Goal: Task Accomplishment & Management: Manage account settings

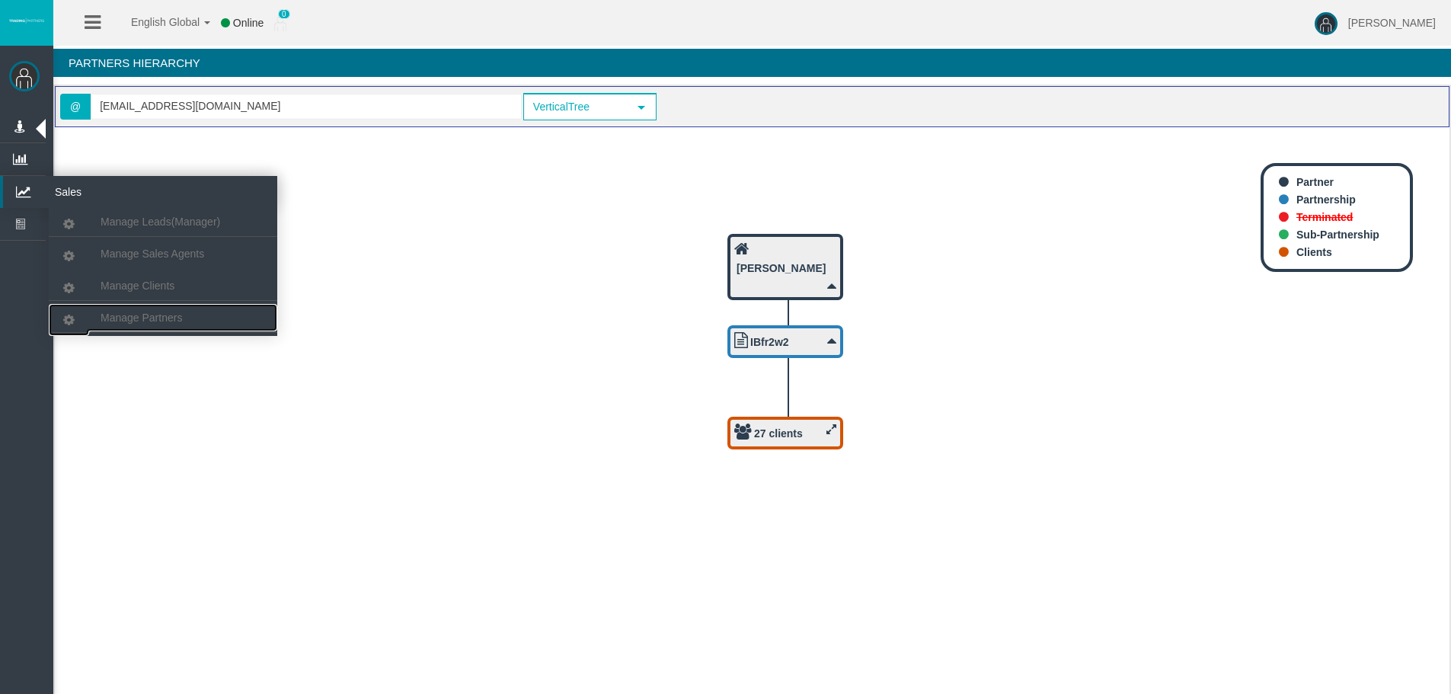
drag, startPoint x: 160, startPoint y: 313, endPoint x: 183, endPoint y: 238, distance: 78.8
click at [160, 313] on span "Manage Partners" at bounding box center [141, 317] width 81 height 12
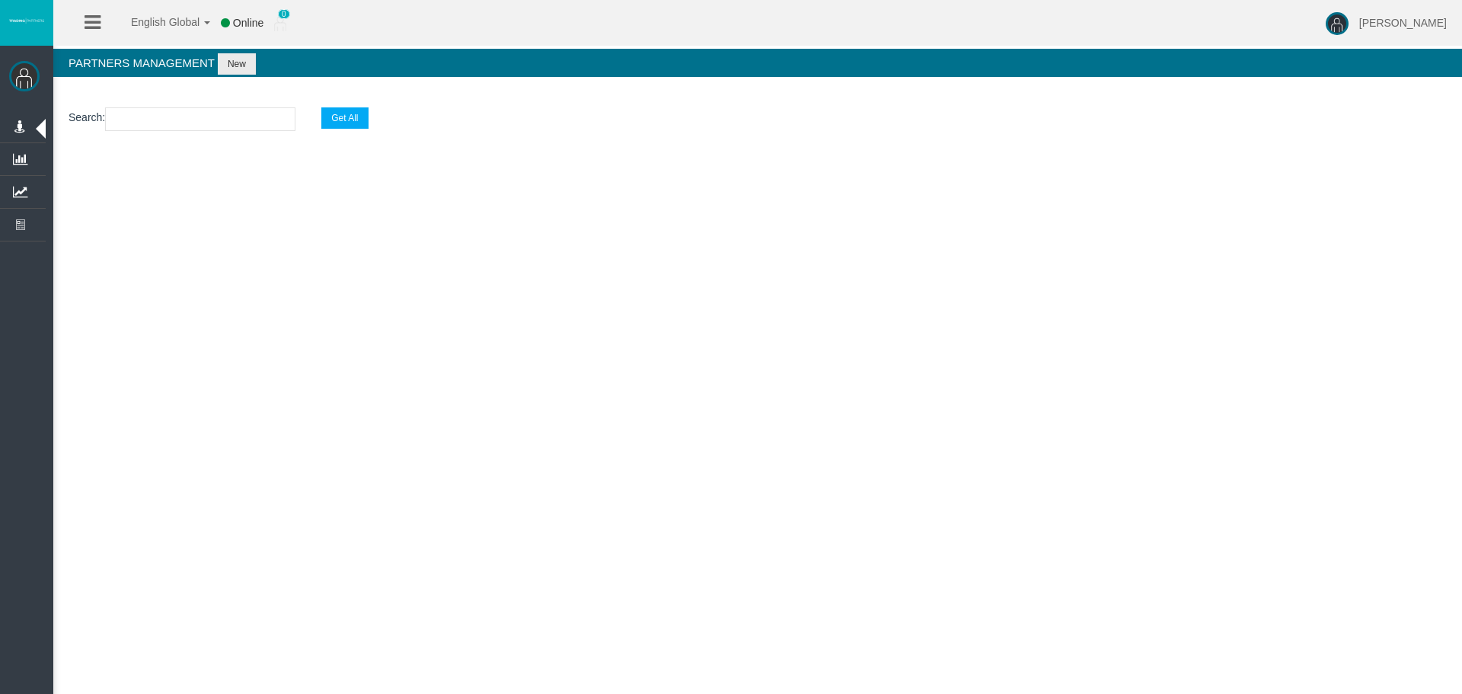
click at [252, 107] on section "Search : Get All" at bounding box center [757, 123] width 1409 height 62
click at [251, 117] on input "text" at bounding box center [200, 119] width 190 height 24
type input "test"
select select "25"
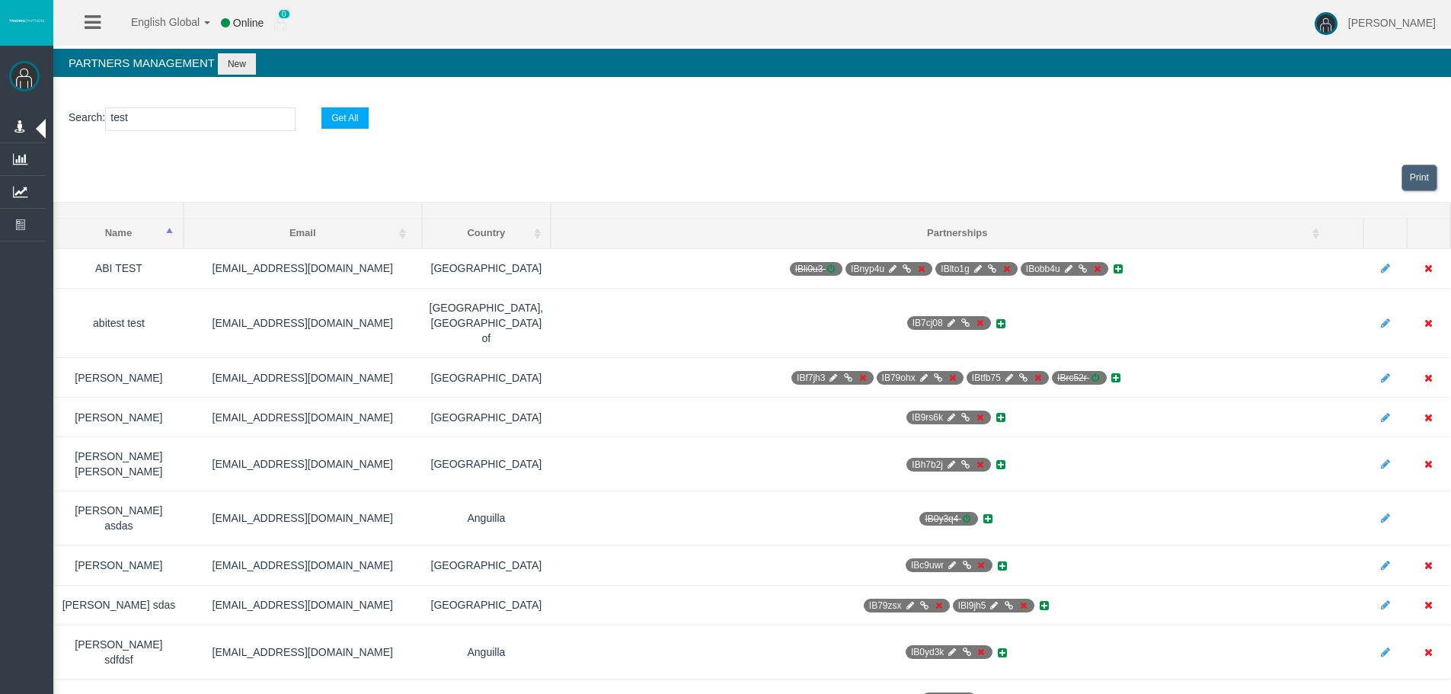
drag, startPoint x: 145, startPoint y: 107, endPoint x: -96, endPoint y: 107, distance: 241.4
click at [0, 107] on html "English Global 简体中文 English Global 日本語 한국어 Online 0 [PERSON_NAME] Help Log Out …" at bounding box center [725, 347] width 1451 height 694
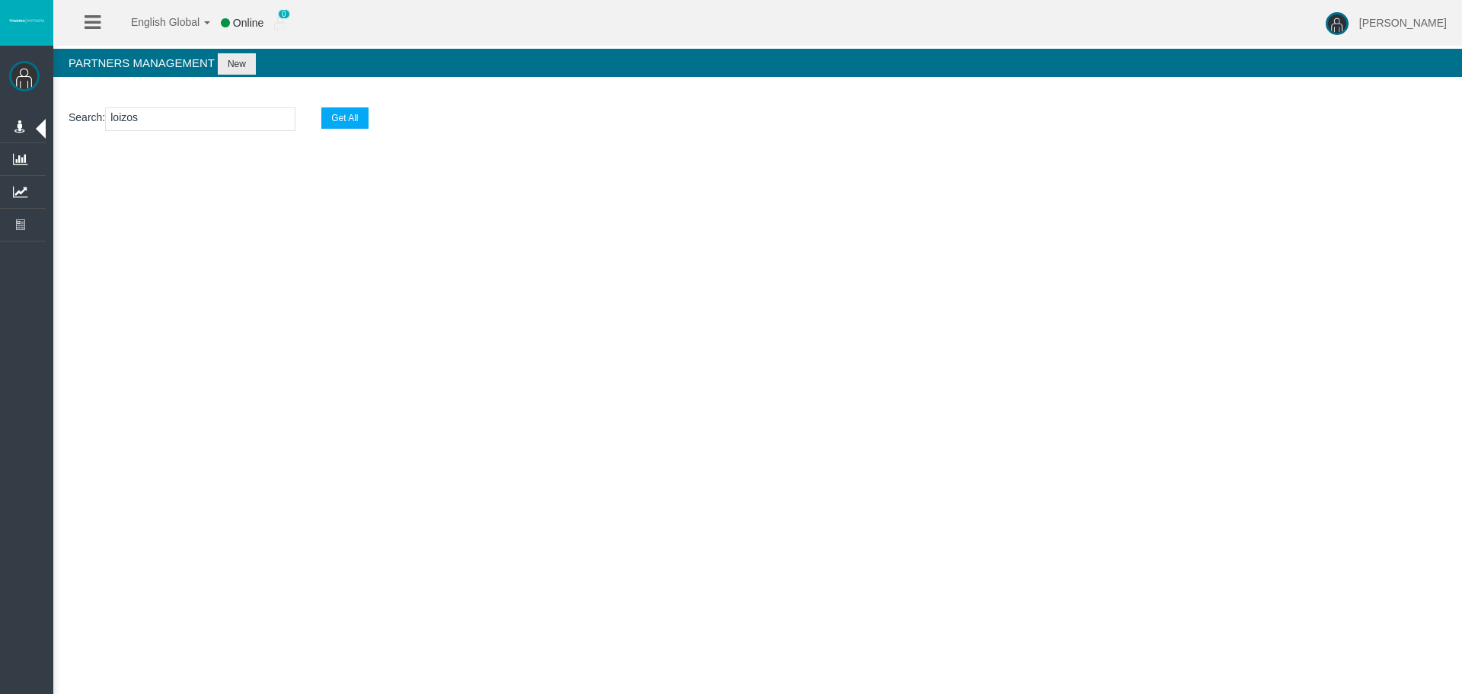
click at [140, 129] on input "loizos" at bounding box center [200, 119] width 190 height 24
drag, startPoint x: 141, startPoint y: 119, endPoint x: -48, endPoint y: 115, distance: 188.9
click at [0, 115] on html "English Global 简体中文 English Global 日本語 한국어 Online 0 [PERSON_NAME] Help Log Out …" at bounding box center [731, 347] width 1462 height 694
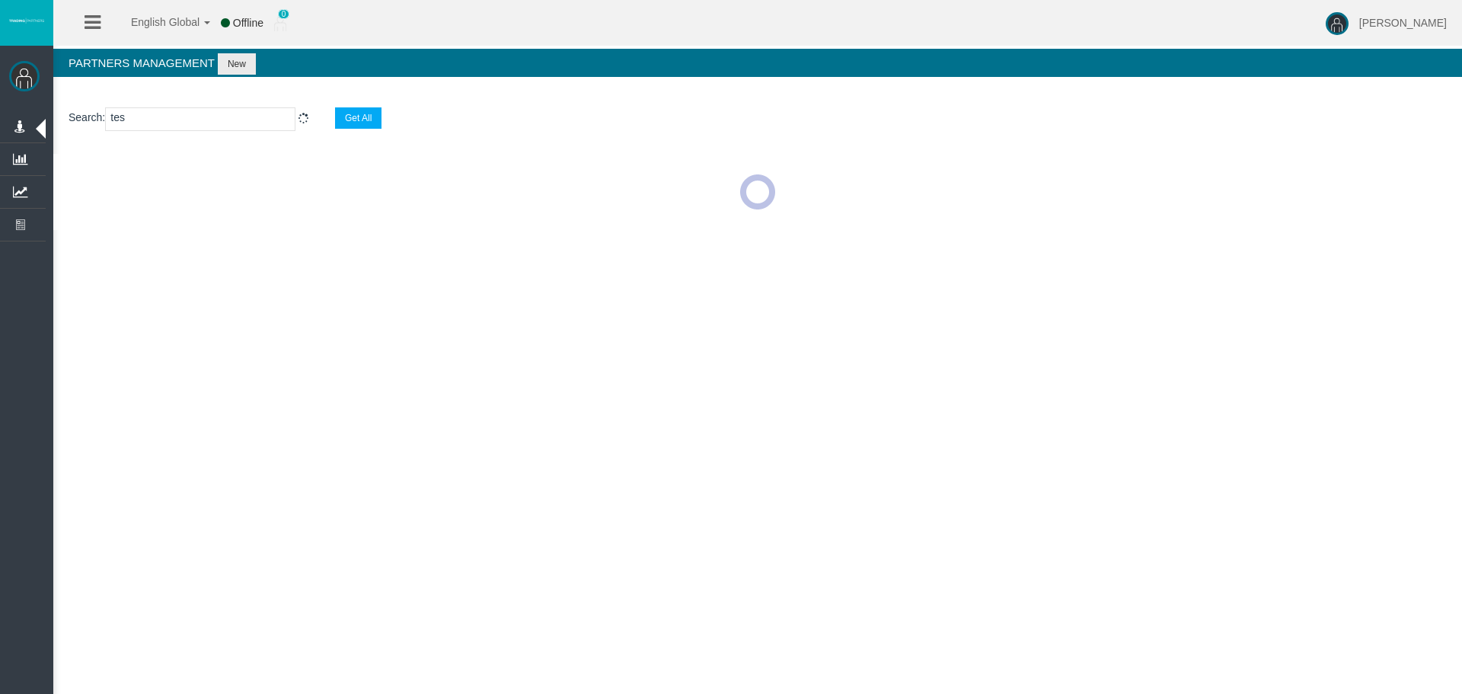
type input "test"
select select "25"
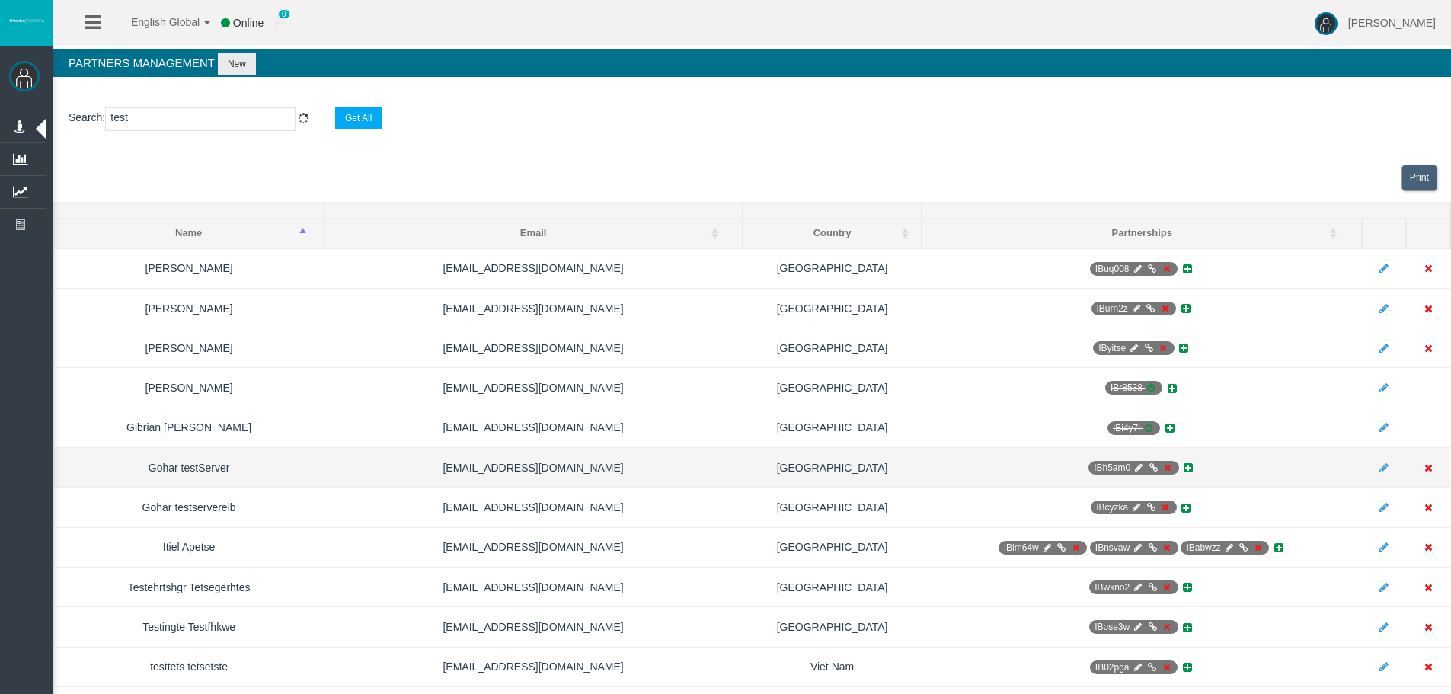
select select "25"
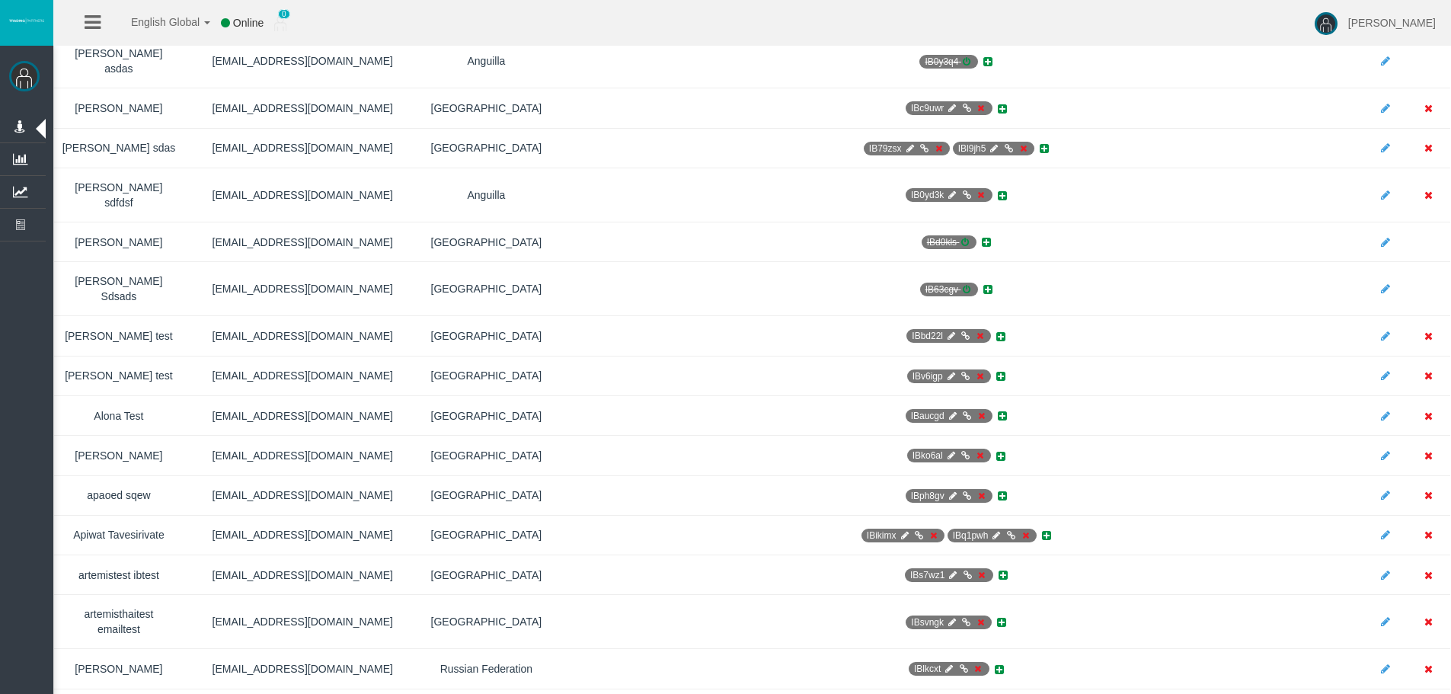
scroll to position [686, 0]
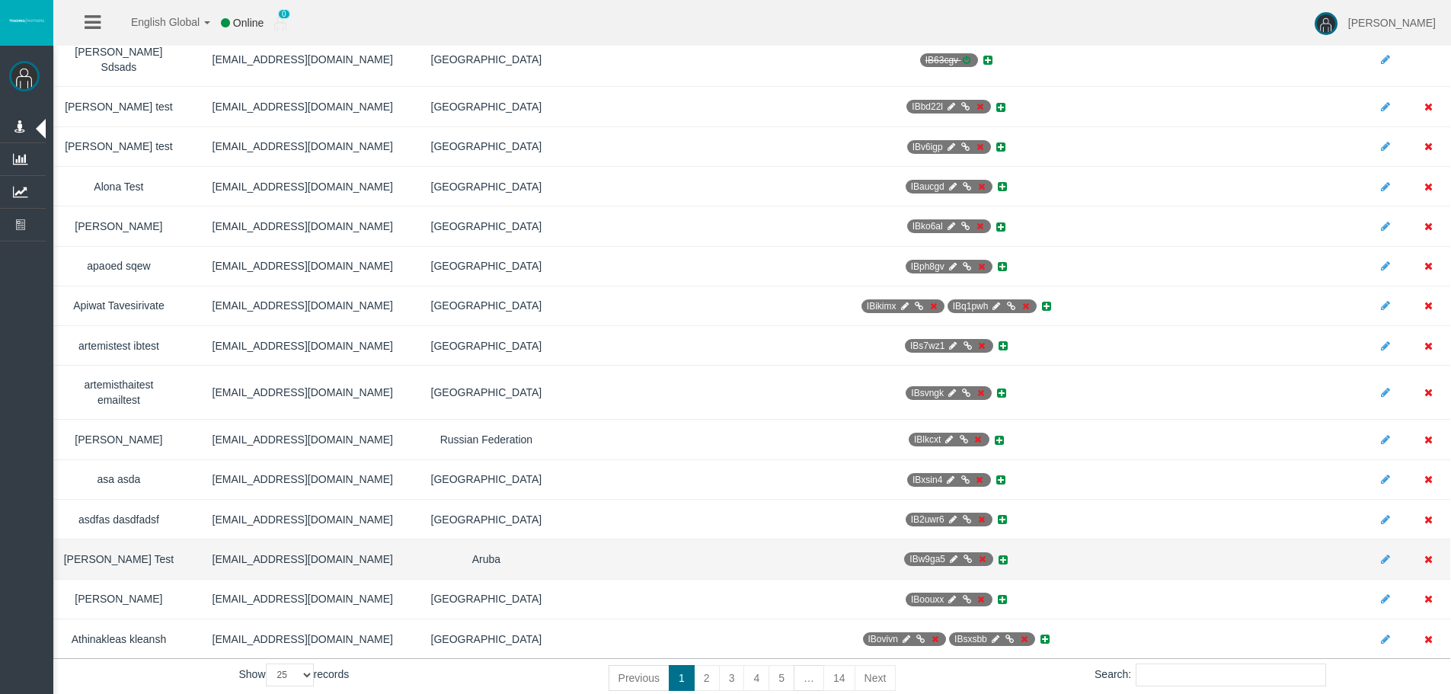
type input "test"
click at [947, 554] on icon at bounding box center [952, 558] width 11 height 9
select select "0"
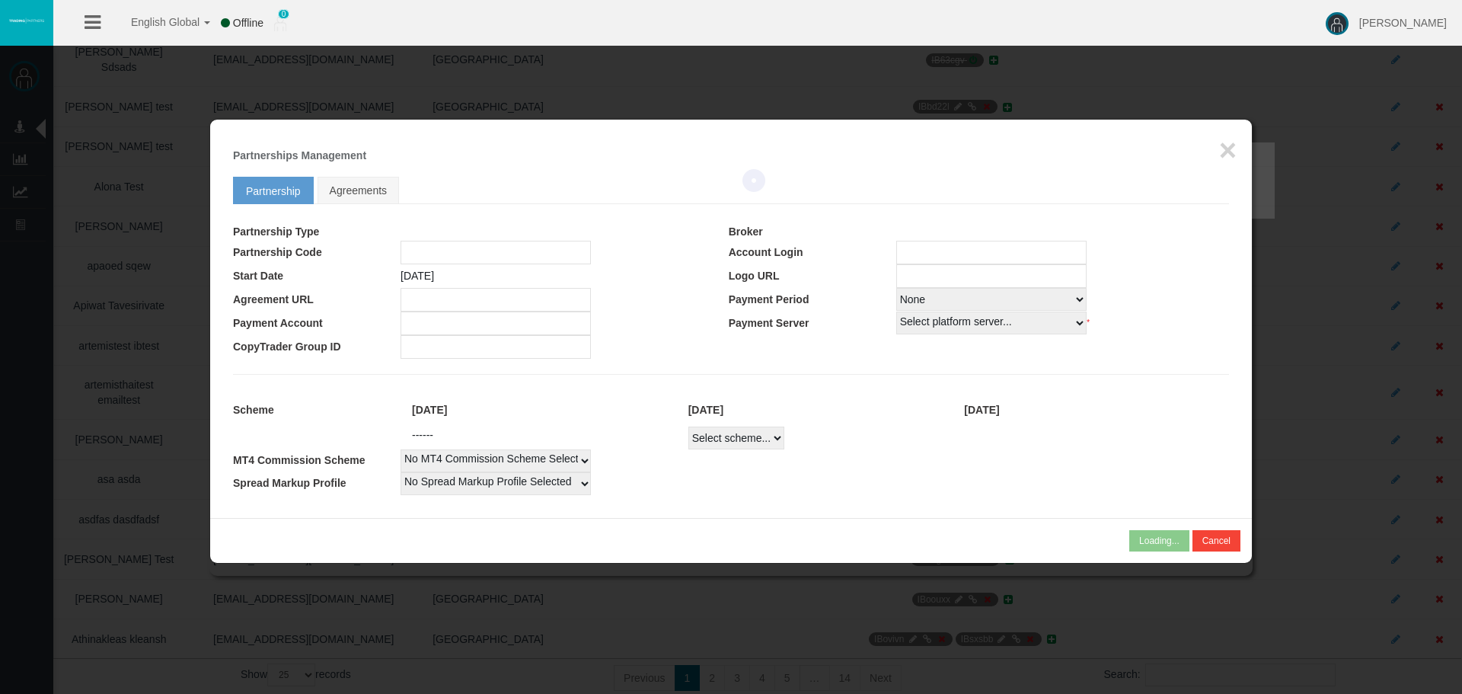
type input "IBw9ga5"
type input "19189828"
select select "1"
type input "19189828"
select select "1"
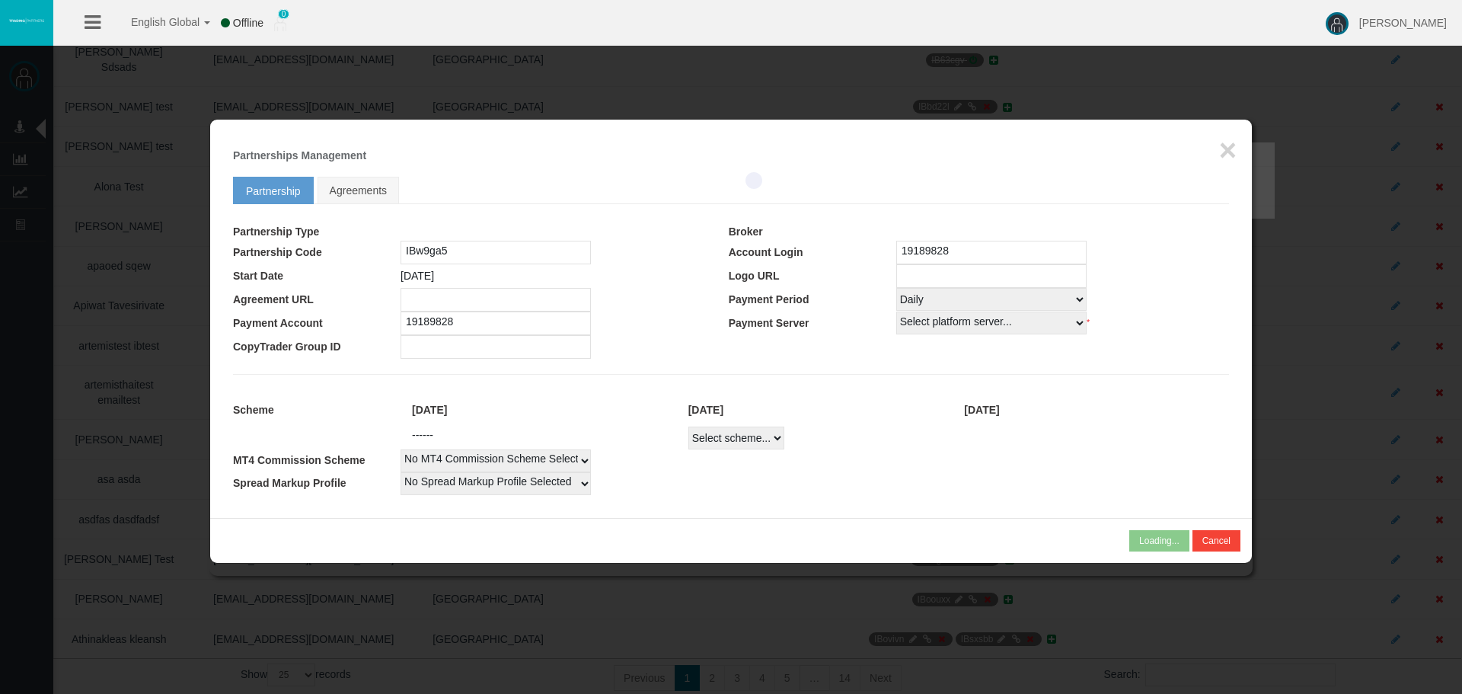
select select
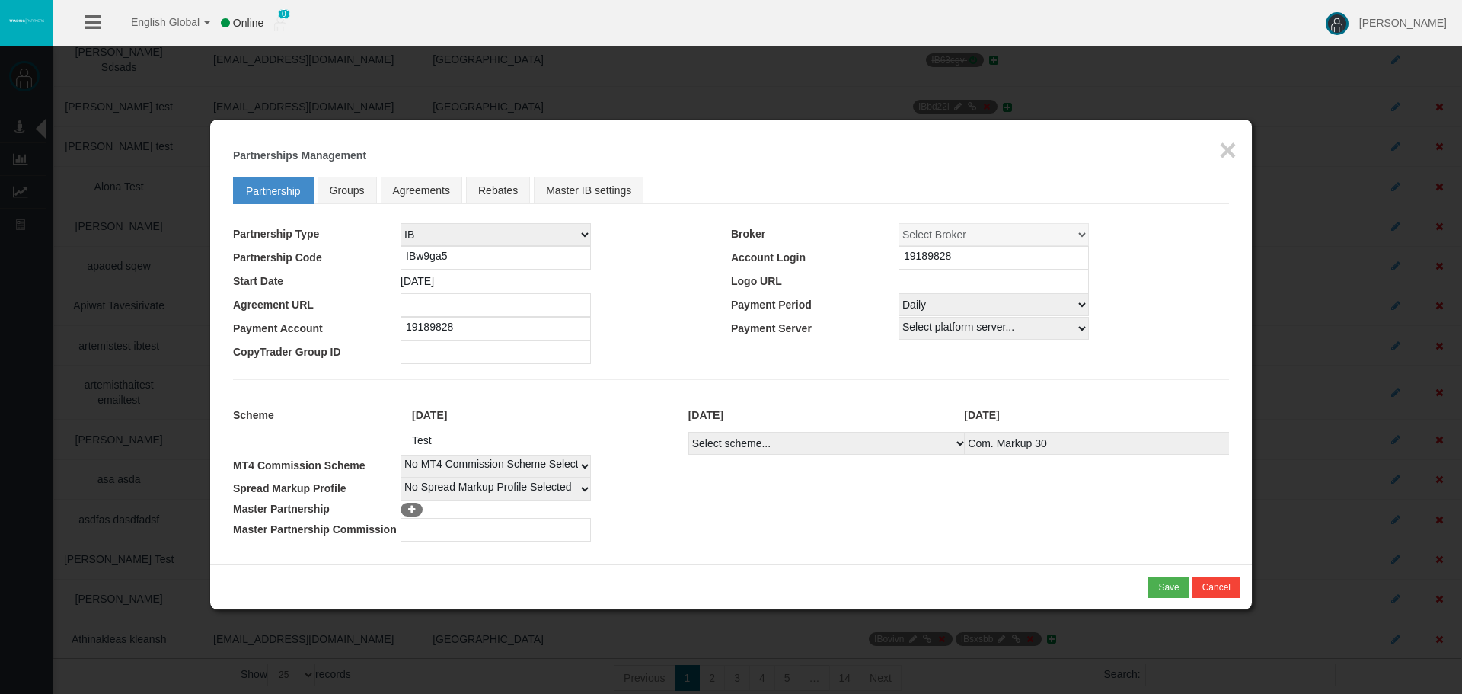
click at [770, 503] on td at bounding box center [815, 509] width 828 height 18
drag, startPoint x: 924, startPoint y: 516, endPoint x: 1101, endPoint y: 179, distance: 381.1
click at [924, 514] on td at bounding box center [815, 509] width 828 height 18
click at [1230, 148] on button "×" at bounding box center [1228, 150] width 18 height 30
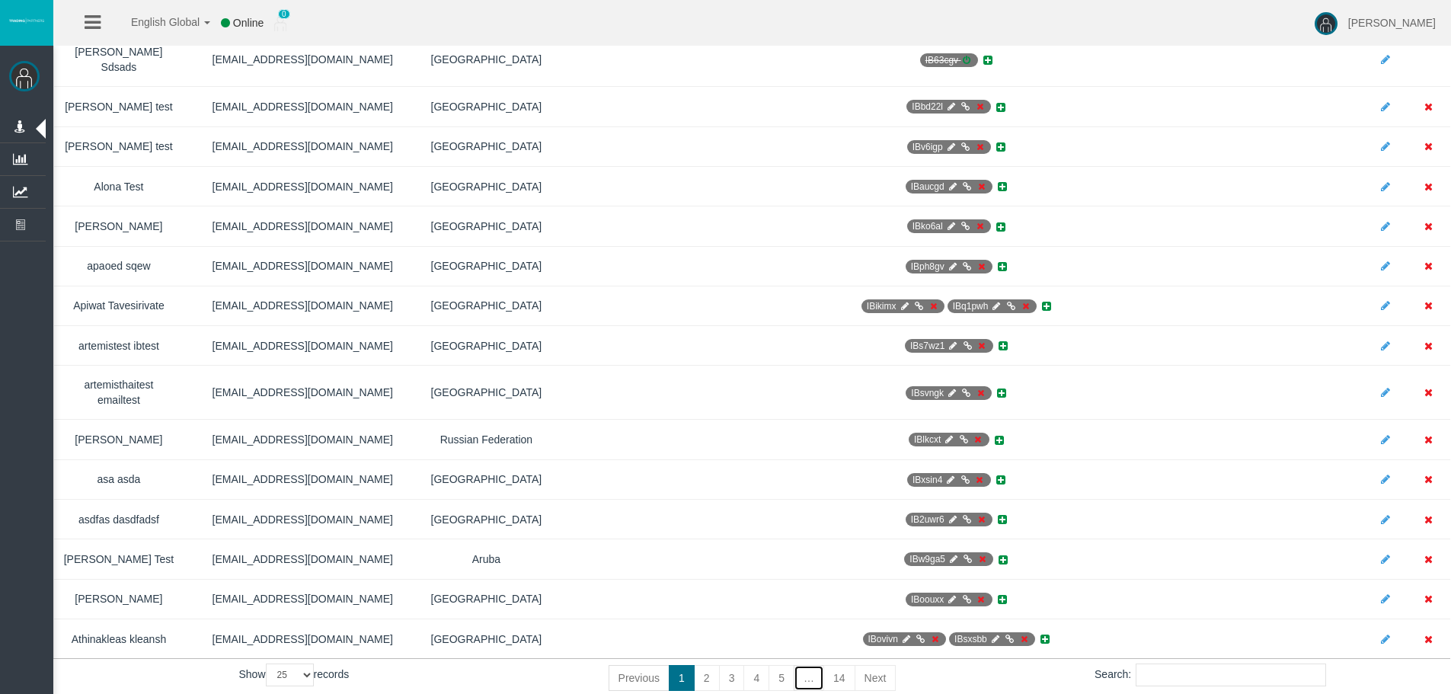
click at [796, 665] on link "…" at bounding box center [808, 678] width 30 height 26
click at [785, 665] on link "5" at bounding box center [781, 678] width 26 height 26
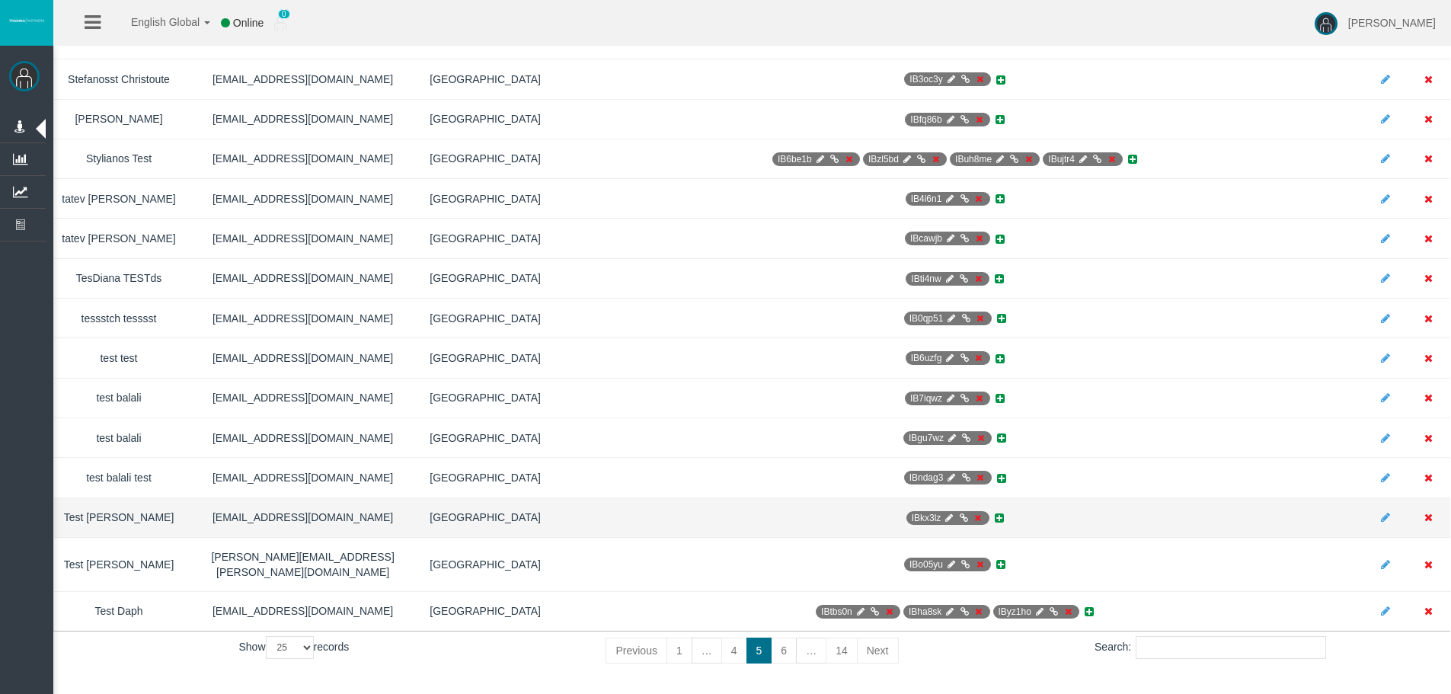
drag, startPoint x: 955, startPoint y: 542, endPoint x: 943, endPoint y: 544, distance: 11.6
click at [953, 525] on span "IBkx3lz" at bounding box center [947, 518] width 83 height 14
click at [943, 522] on icon at bounding box center [948, 517] width 11 height 9
select select "0"
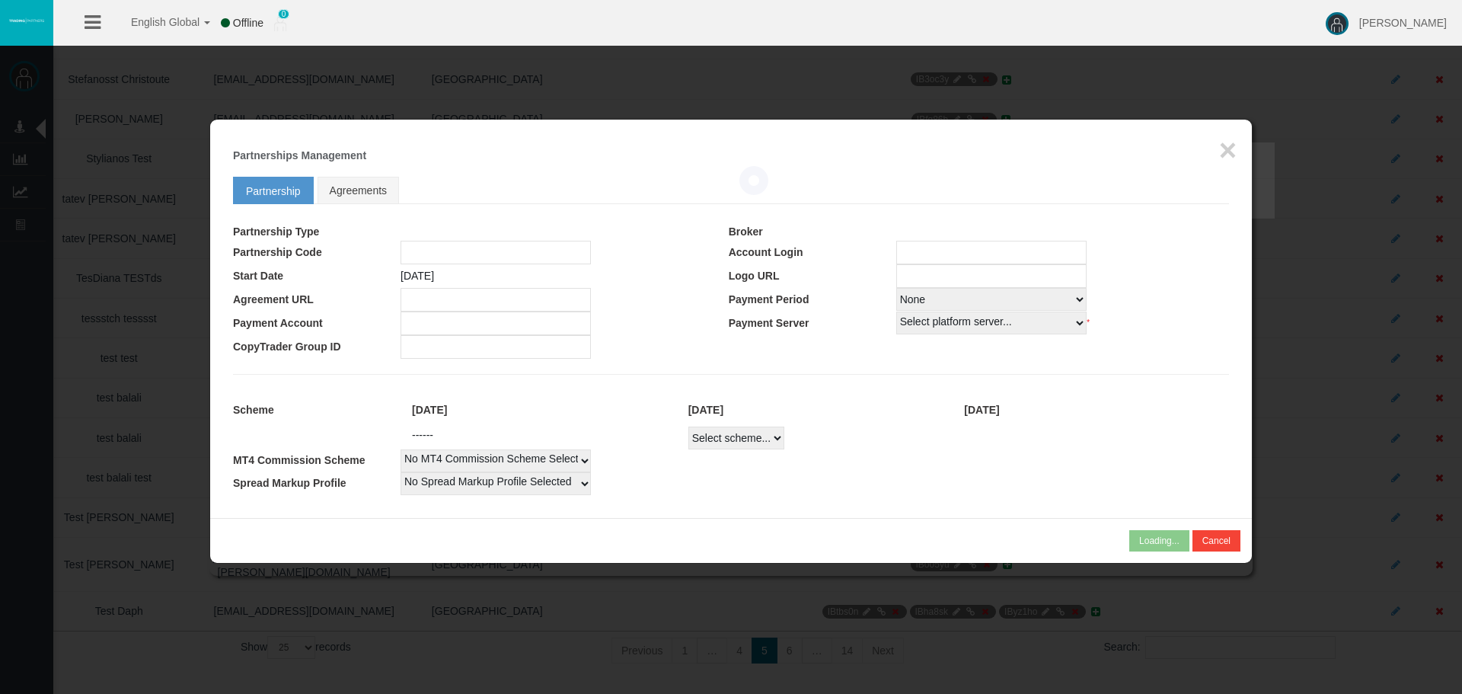
type input "IBkx3lz"
type input "15125250"
select select "1"
type input "15125250"
select select "1"
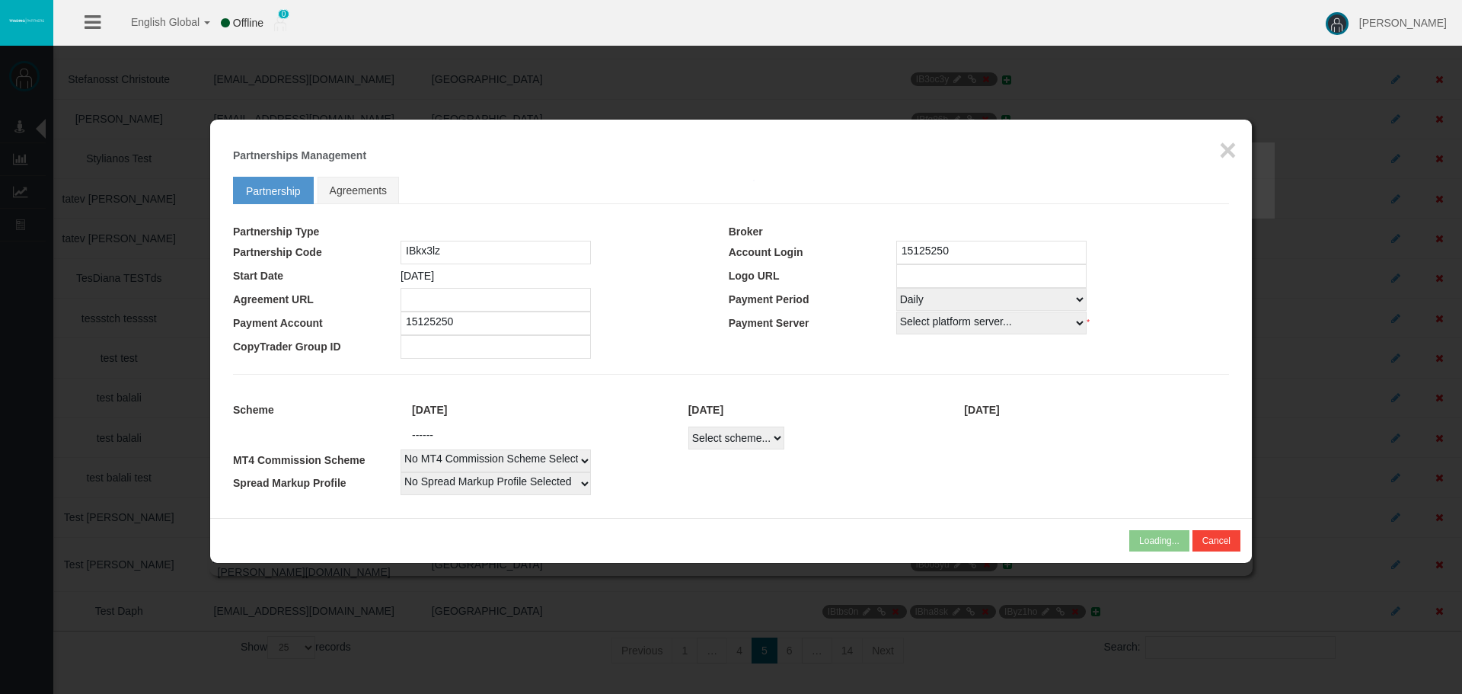
select select
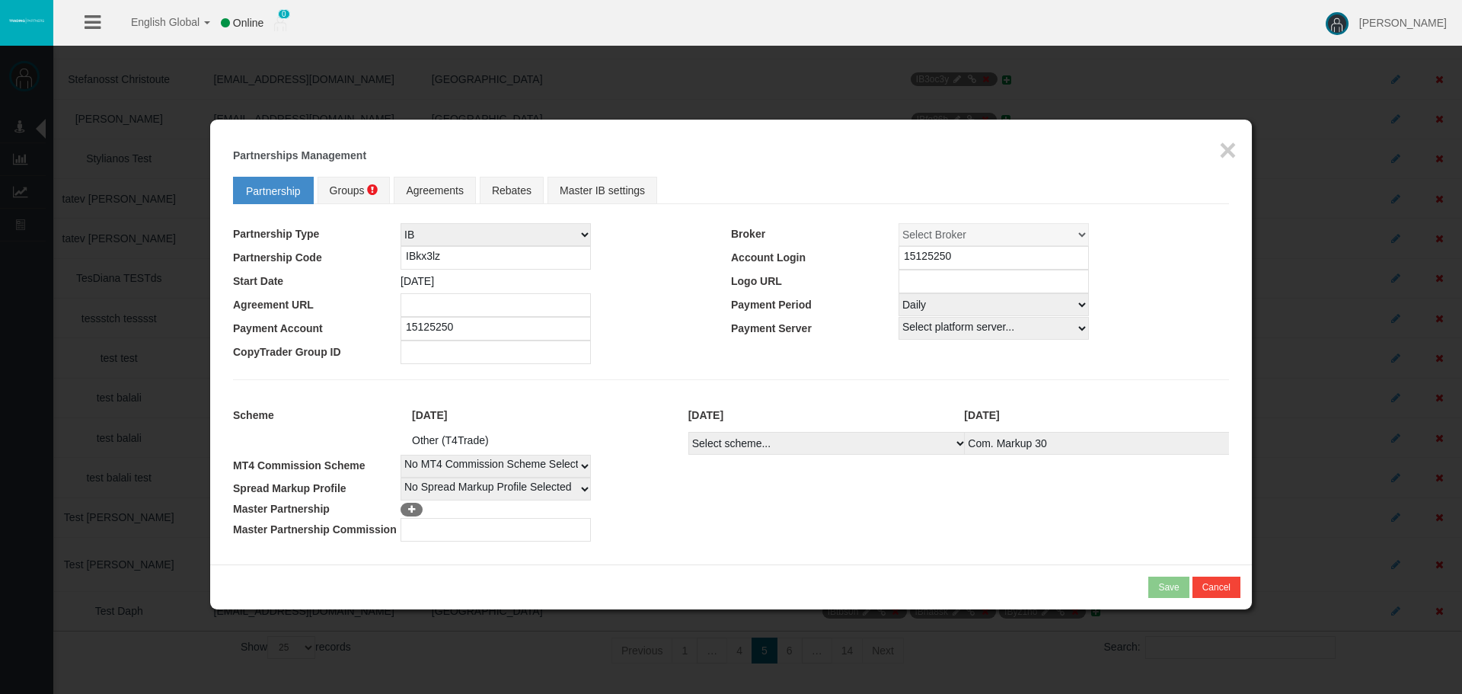
click at [922, 532] on td at bounding box center [815, 530] width 828 height 24
click at [1232, 132] on div "Loading... × Partnerships Management Partnership Groups Agreements Rebates Mast…" at bounding box center [731, 342] width 1042 height 445
click at [1230, 147] on button "×" at bounding box center [1228, 150] width 18 height 30
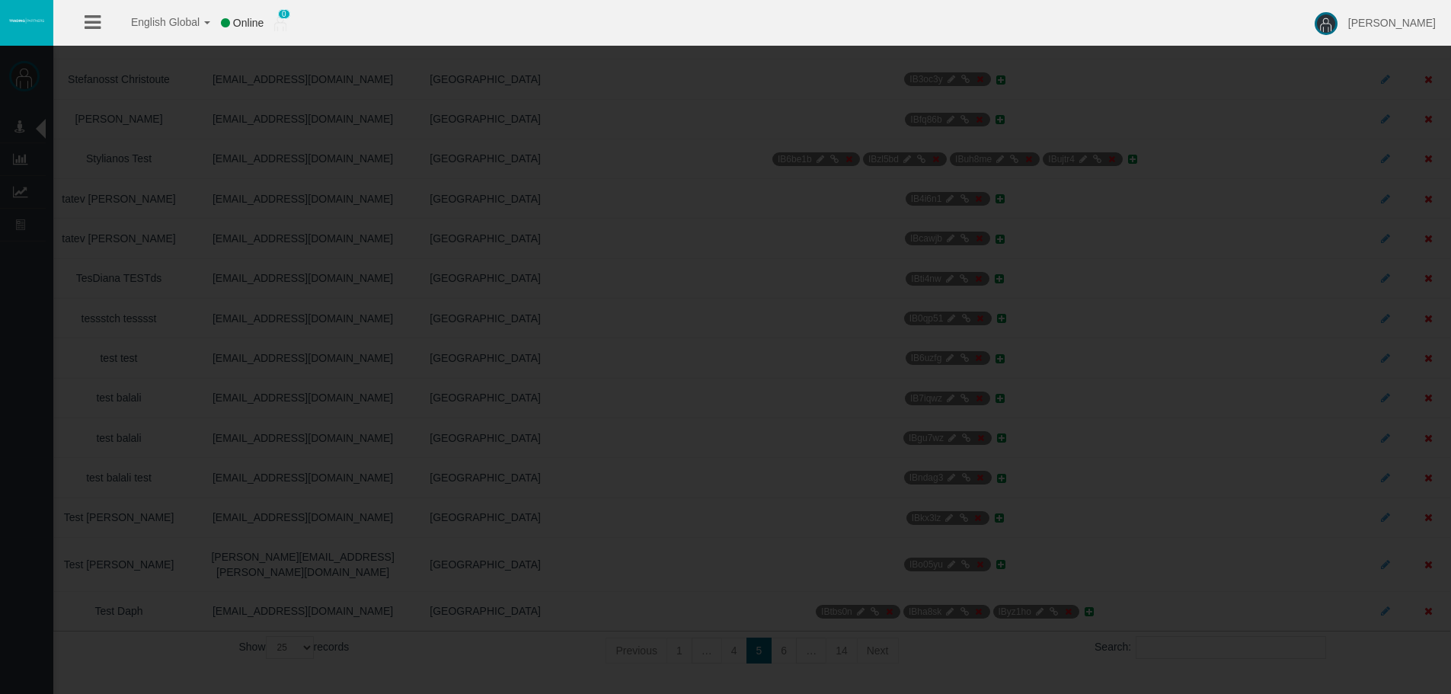
click at [1230, 147] on button "×" at bounding box center [1222, 150] width 18 height 30
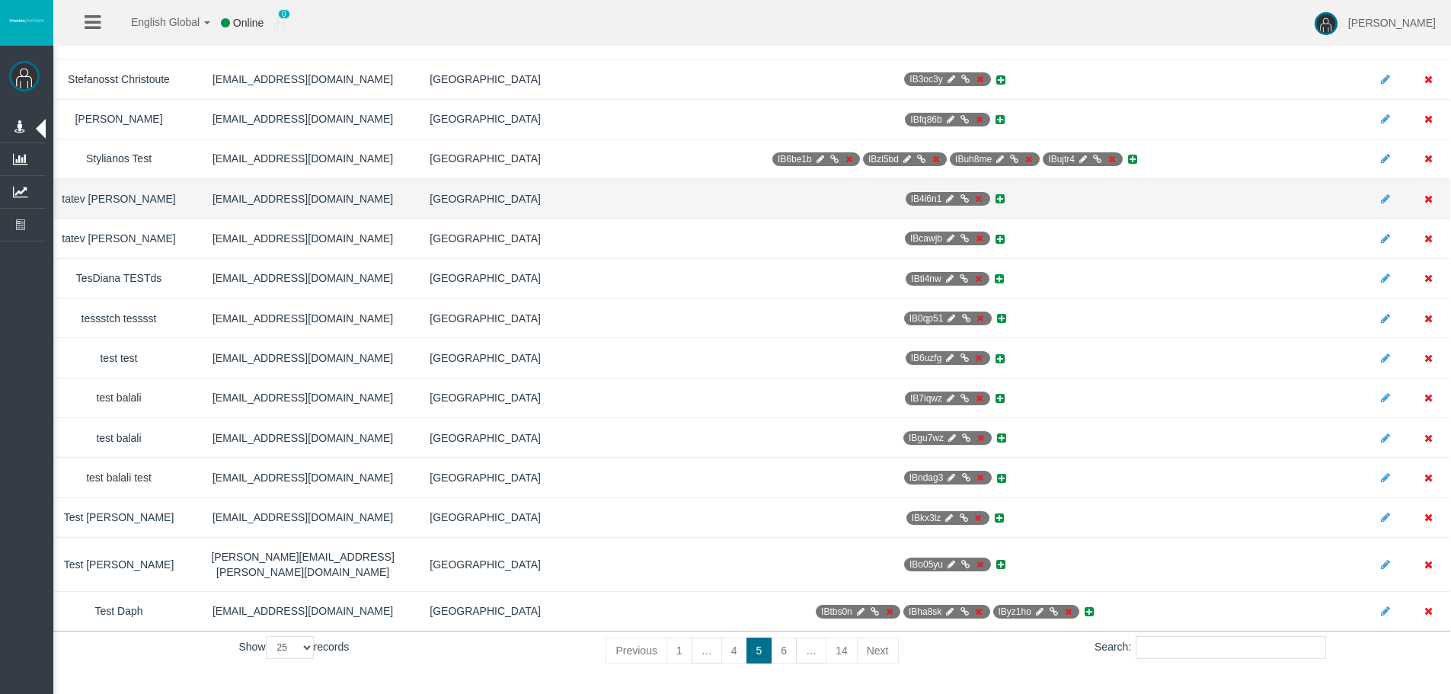
click at [944, 194] on icon at bounding box center [949, 198] width 11 height 9
select select "0"
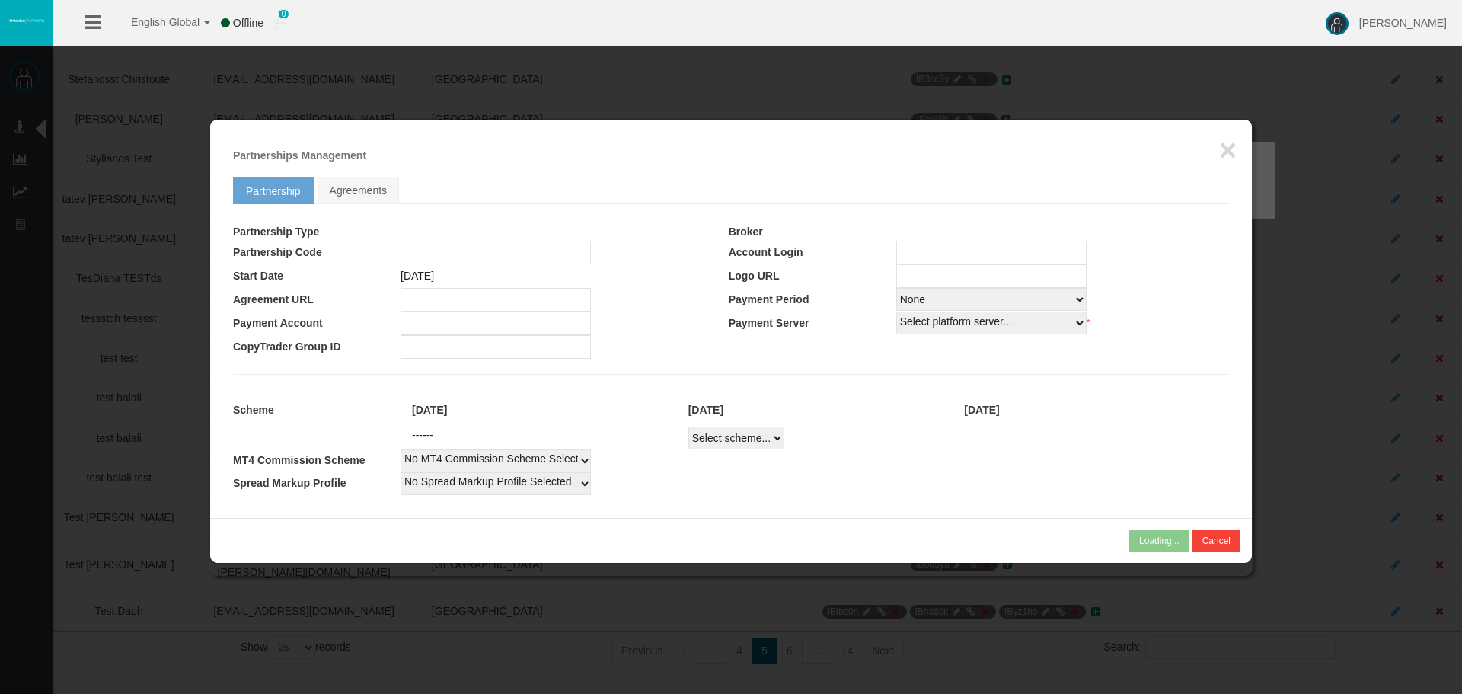
type input "IB4i6n1"
type input "19259960"
select select "1"
type input "19259960"
select select "1"
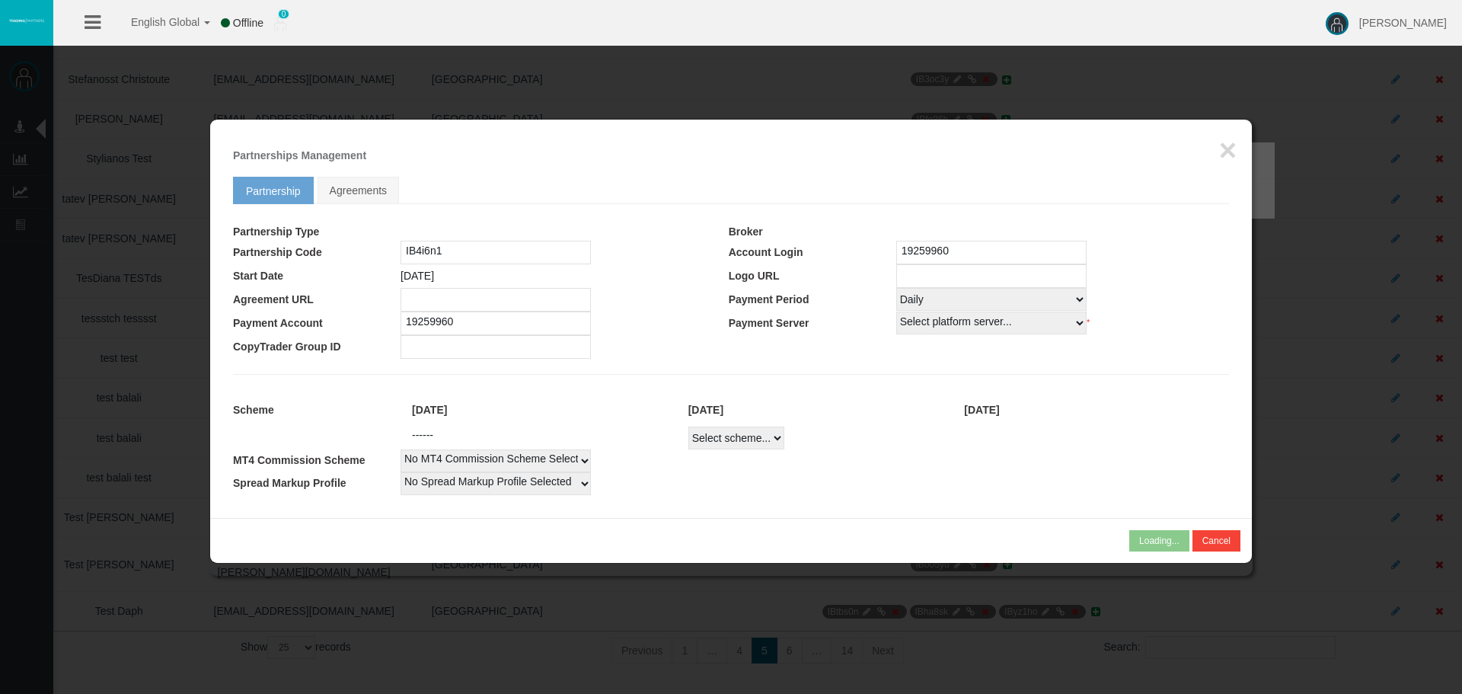
select select
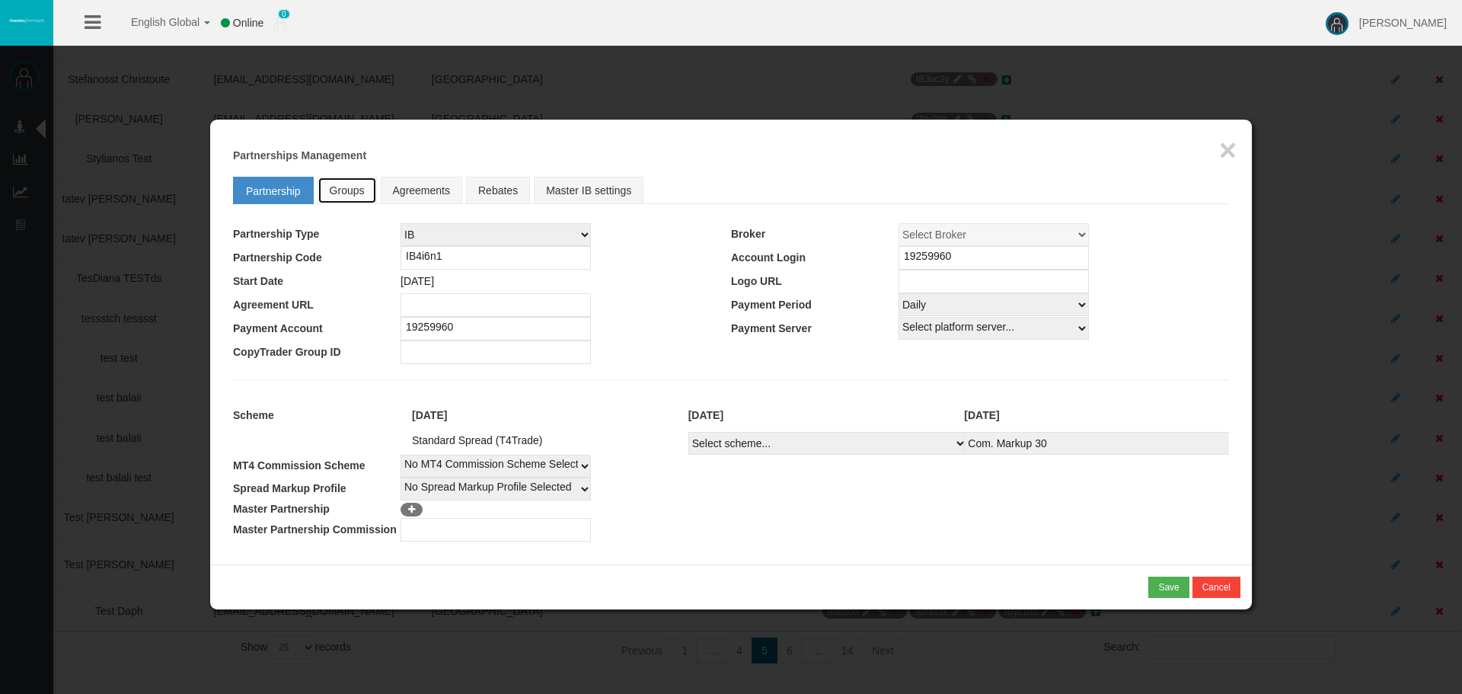
click at [340, 184] on span "Groups" at bounding box center [347, 190] width 35 height 12
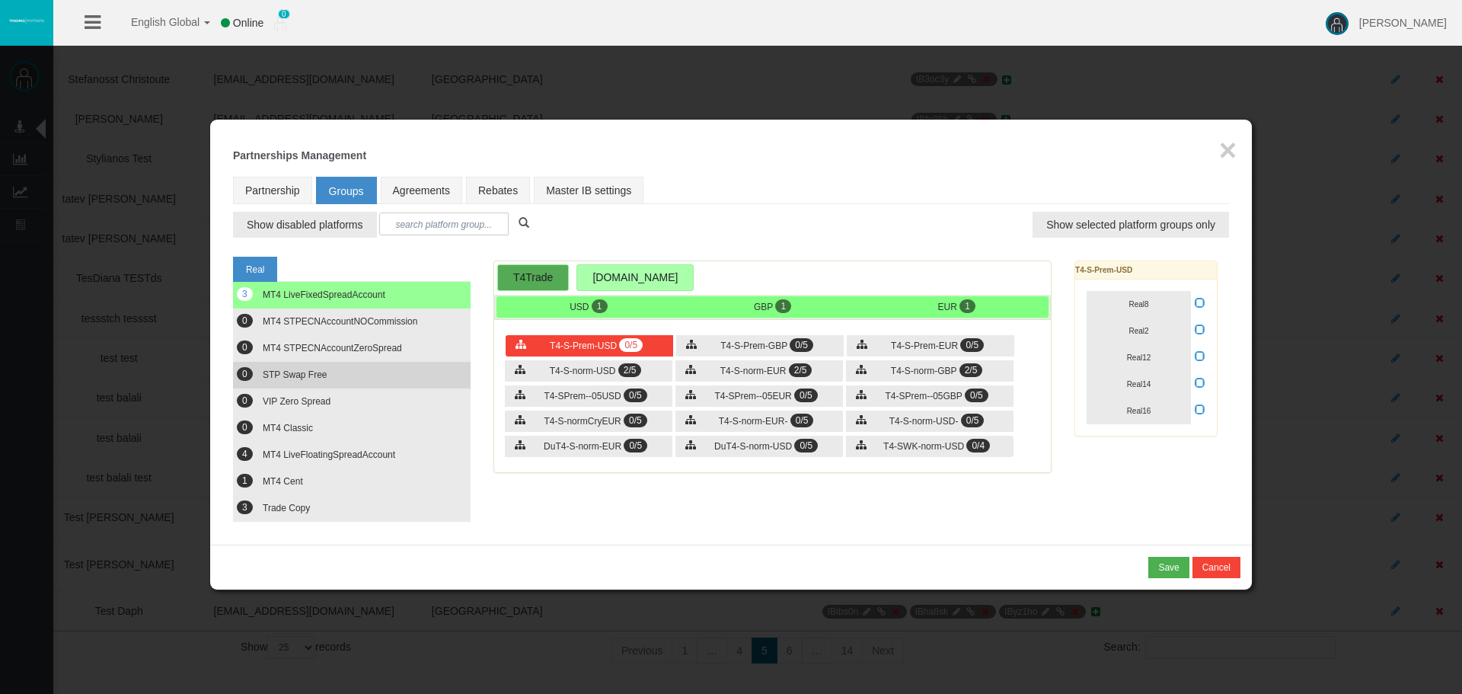
click at [343, 373] on button "0 STP Swap Free" at bounding box center [352, 375] width 238 height 27
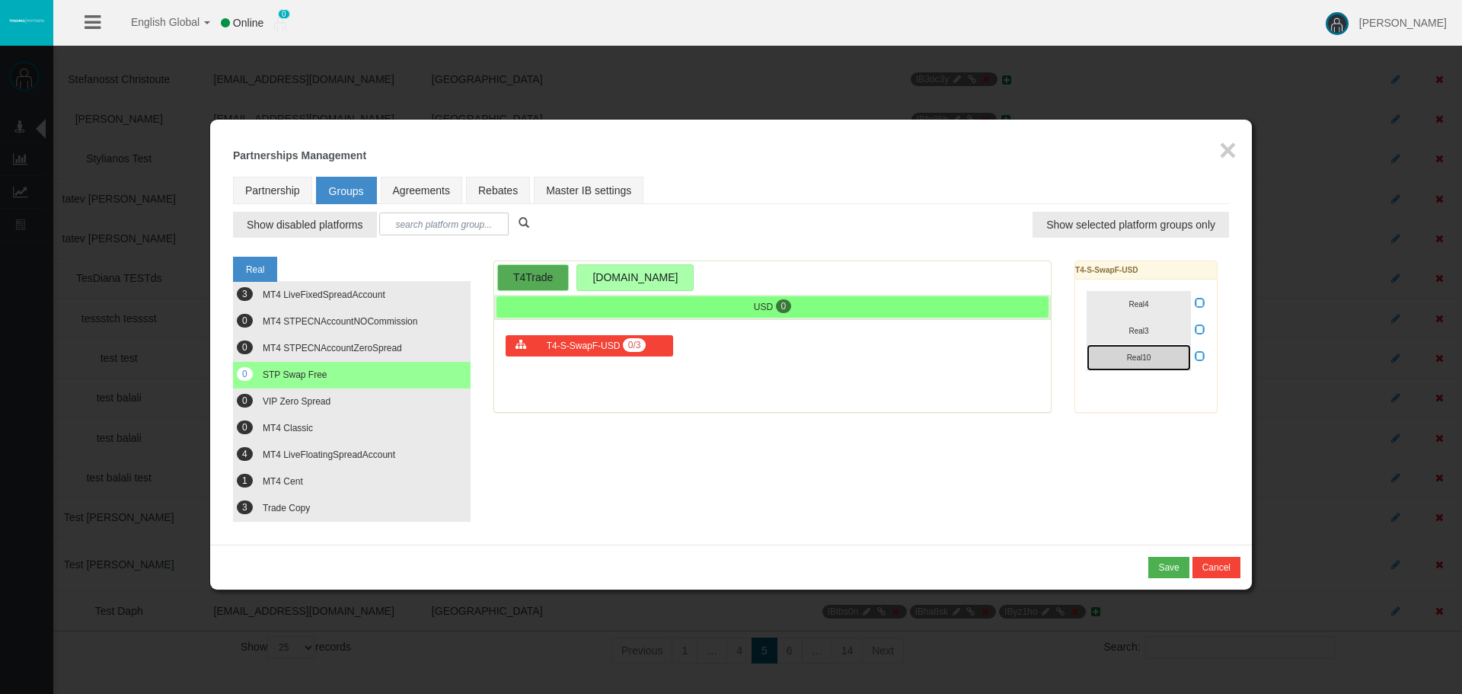
click at [1167, 352] on button "Real10" at bounding box center [1139, 357] width 104 height 27
click at [1191, 357] on div "Real10" at bounding box center [1146, 357] width 119 height 27
click at [1195, 357] on icon at bounding box center [1200, 355] width 11 height 11
click at [0, 0] on input "checkbox" at bounding box center [0, 0] width 0 height 0
click at [808, 407] on div "Loading... USD 1 T4-S-SwapF-USD 1/3" at bounding box center [772, 336] width 558 height 152
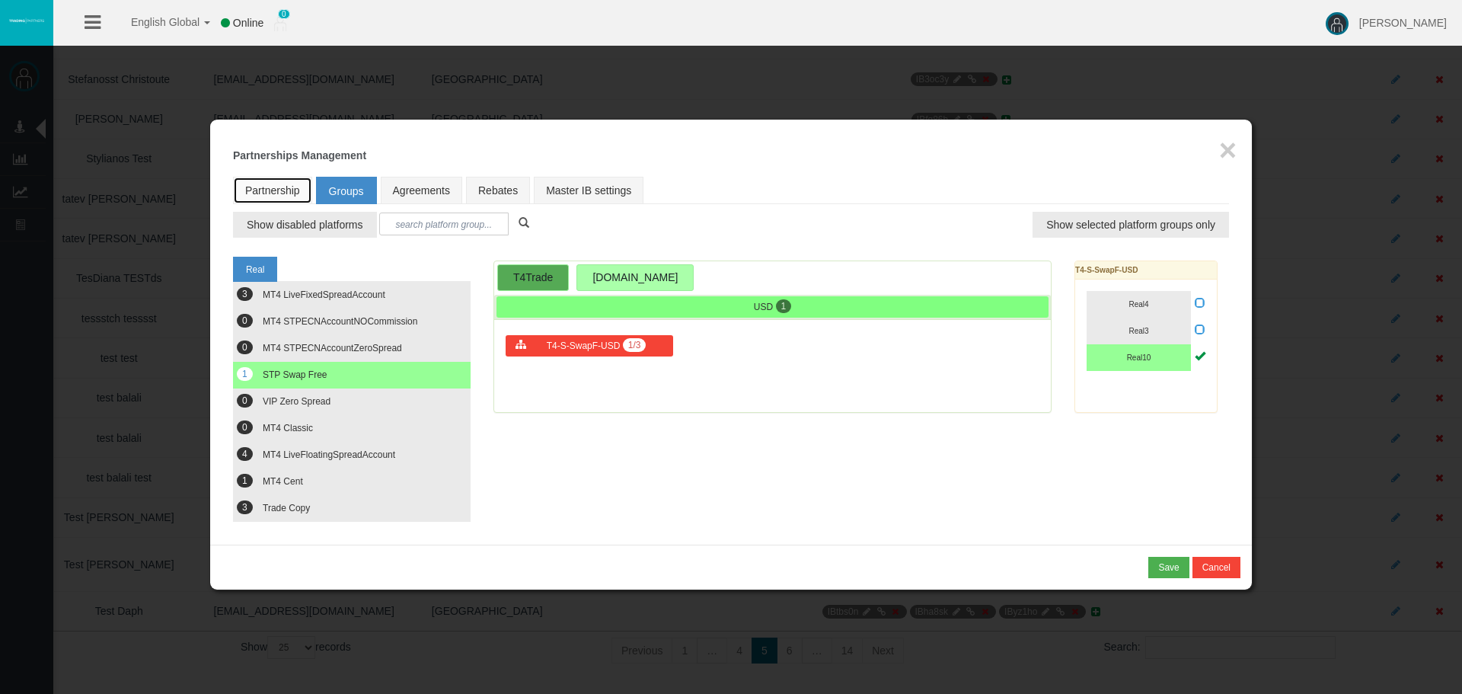
click at [276, 197] on link "Partnership" at bounding box center [272, 190] width 79 height 27
select select "1"
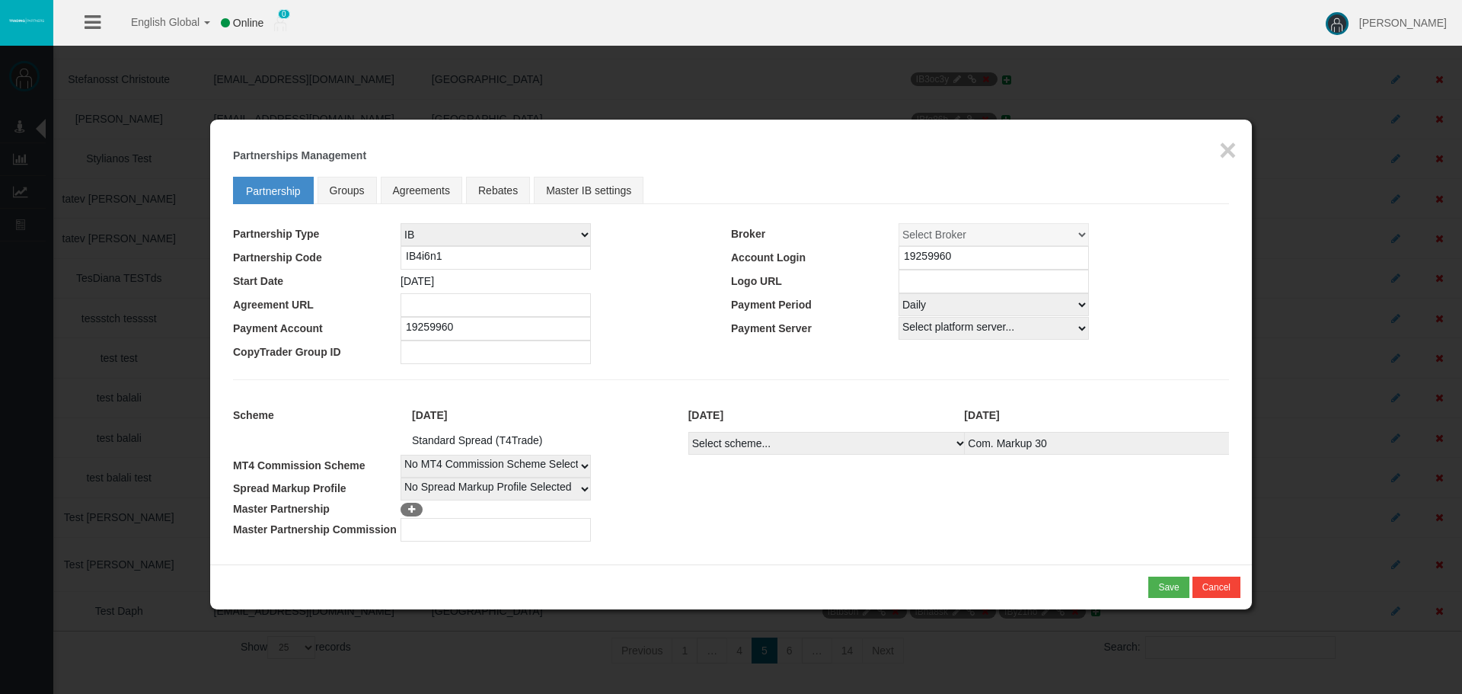
click at [1163, 599] on div "* You cannot combine MLM type of partnership with NSR type of scheme! Save Canc…" at bounding box center [731, 586] width 1042 height 45
click at [1160, 589] on div "Save" at bounding box center [1168, 587] width 21 height 14
click at [1157, 578] on button "Confirm" at bounding box center [1164, 586] width 52 height 21
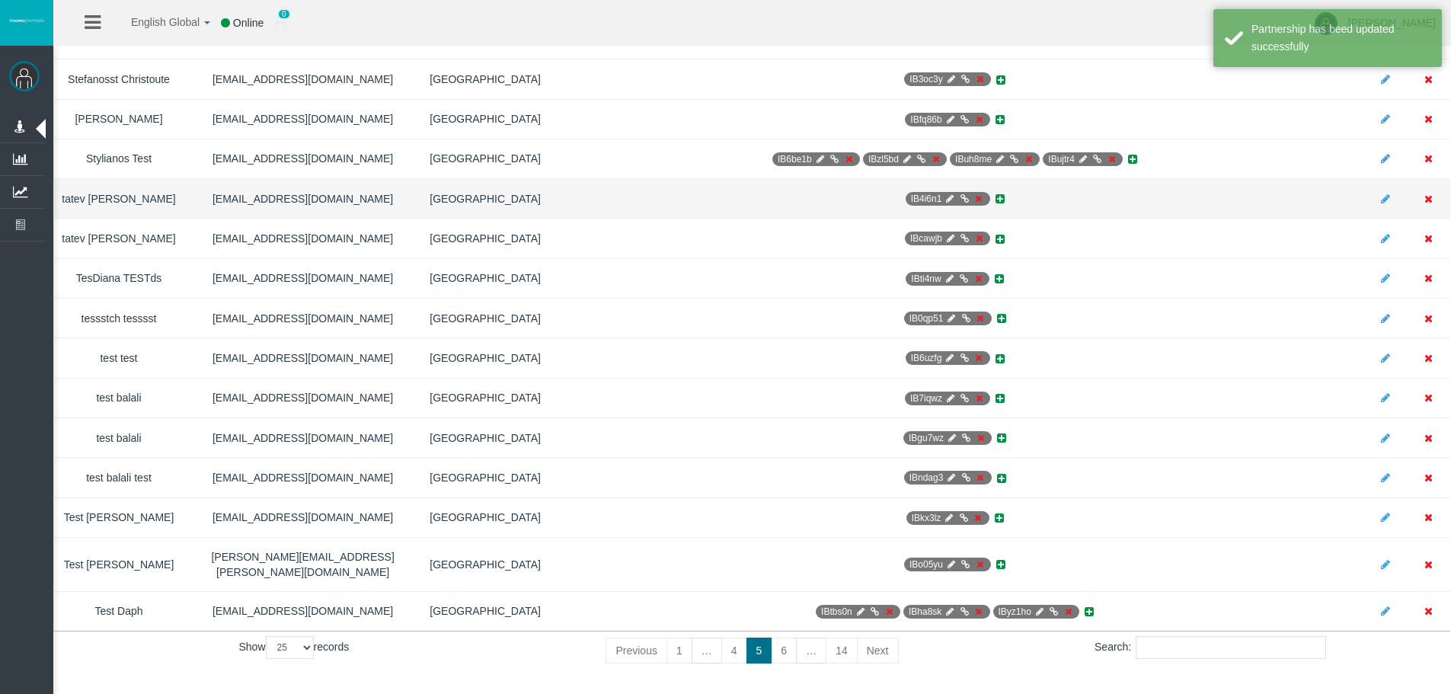
click at [958, 194] on icon at bounding box center [963, 198] width 11 height 9
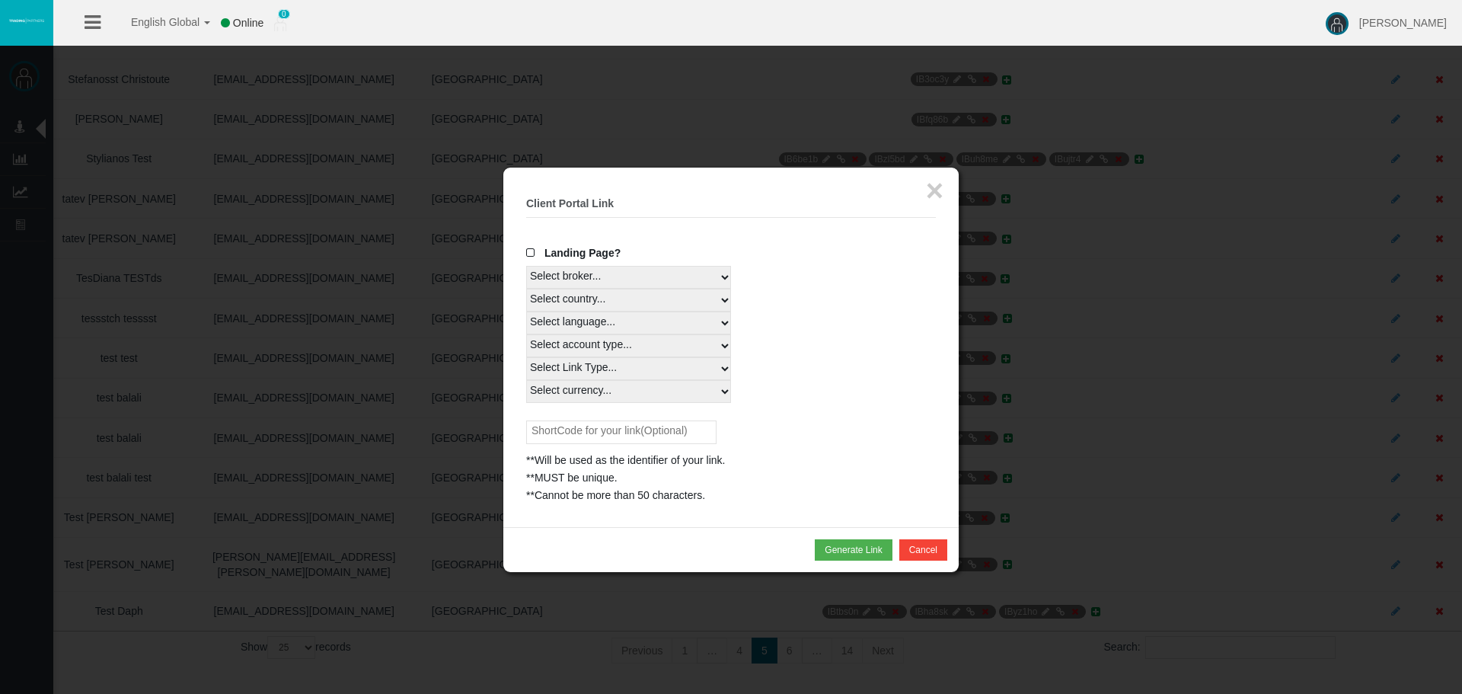
click at [557, 302] on select "Select country... Rest of the World" at bounding box center [628, 300] width 205 height 23
select select
click at [526, 289] on select "Select country... Rest of the World" at bounding box center [628, 300] width 205 height 23
click at [575, 330] on select "Select language... English Japanese Chinese Portuguese Spanish Czech German Fre…" at bounding box center [628, 322] width 205 height 23
select select
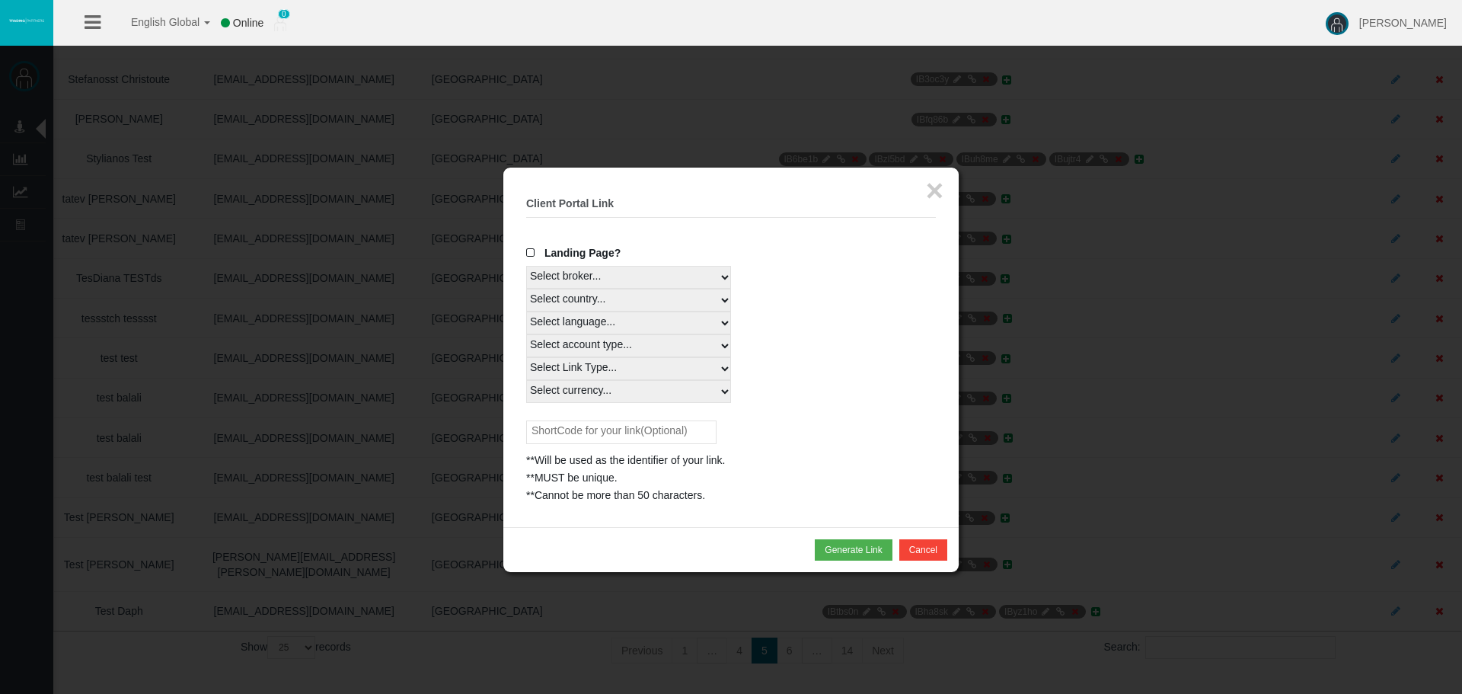
click at [526, 311] on select "Select language... English Japanese Chinese Portuguese Spanish Czech German Fre…" at bounding box center [628, 322] width 205 height 23
click at [583, 345] on select "Select account type... All Platforms STP Swap Free Trade Copy MT4 LiveFloatingS…" at bounding box center [628, 345] width 205 height 23
select select
click at [526, 334] on select "Select account type... All Platforms STP Swap Free Trade Copy MT4 LiveFloatingS…" at bounding box center [628, 345] width 205 height 23
drag, startPoint x: 590, startPoint y: 366, endPoint x: 589, endPoint y: 374, distance: 7.7
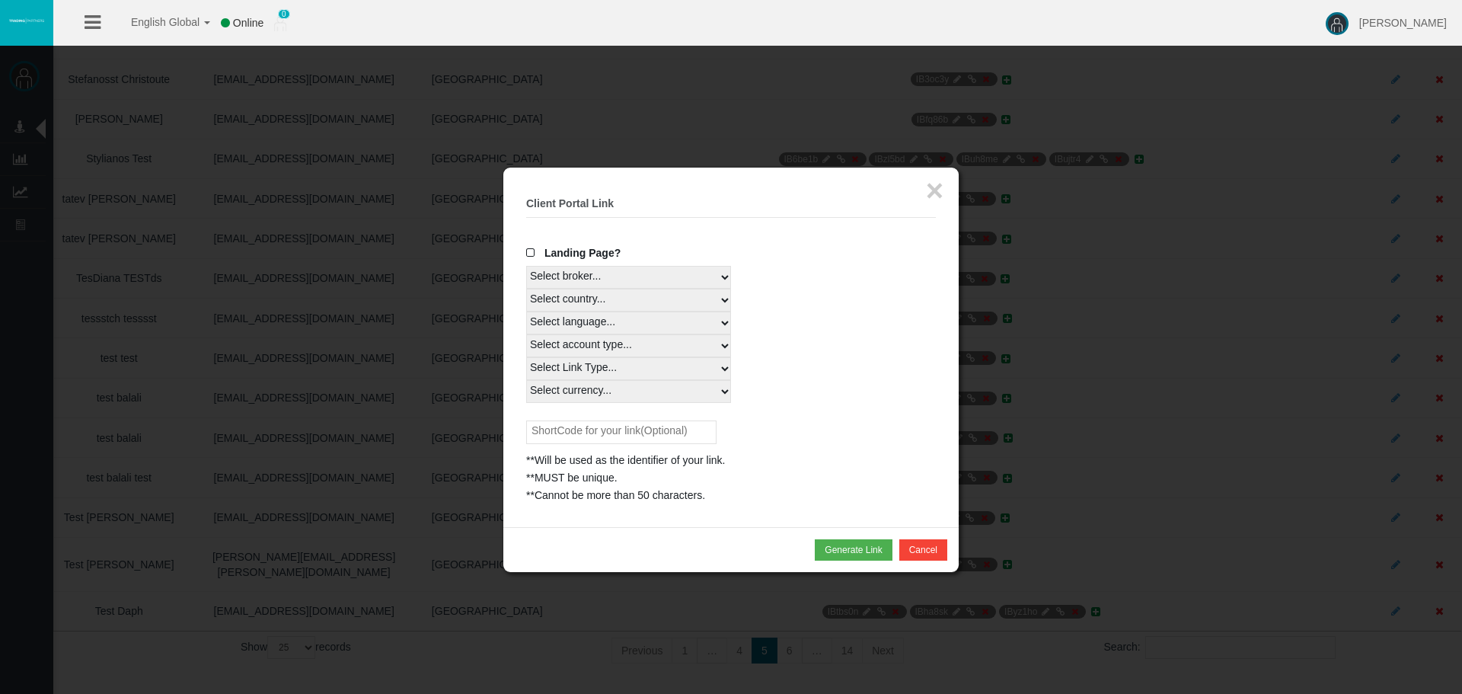
click at [590, 366] on select "Select Link Type... Real" at bounding box center [628, 368] width 205 height 23
select select "Real"
click at [526, 357] on select "Select Link Type... Real" at bounding box center [628, 368] width 205 height 23
click at [593, 394] on select "Select currency... All Currencies USD" at bounding box center [628, 391] width 205 height 23
select select "All Currencies"
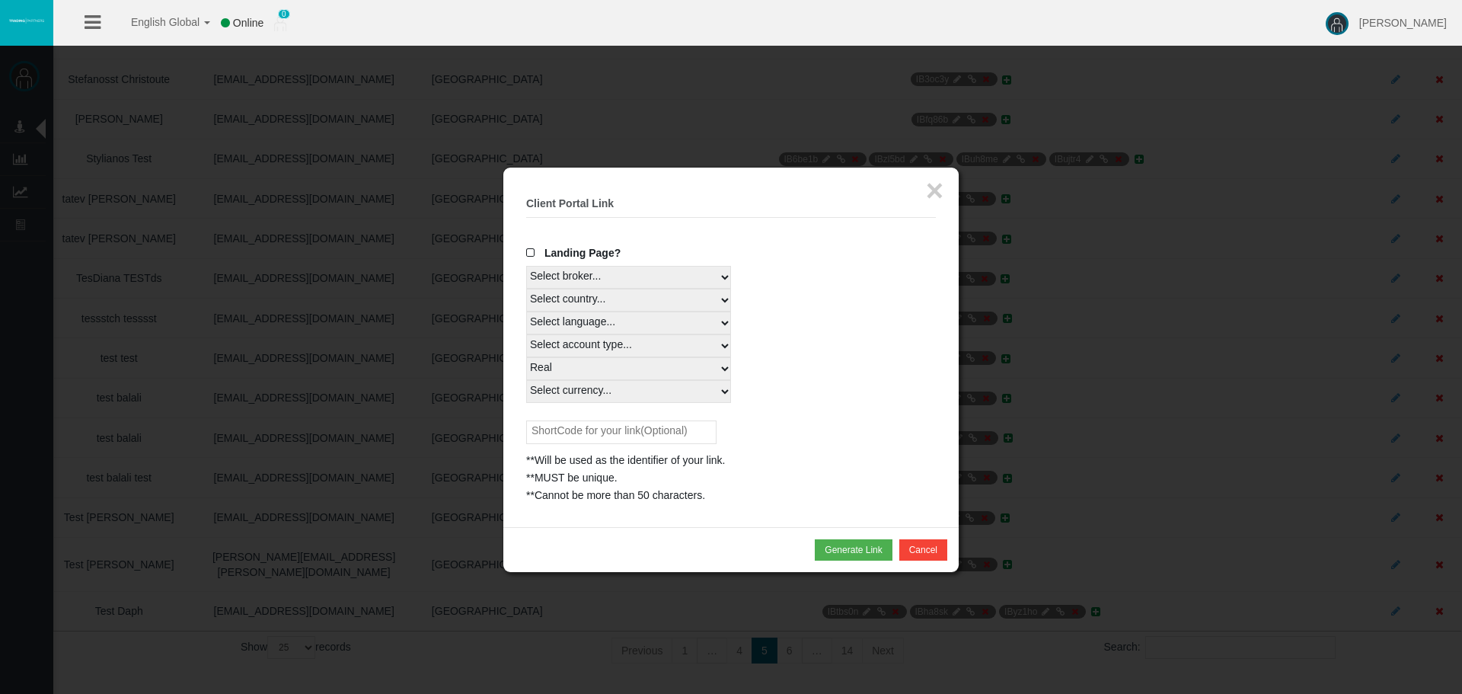
click at [526, 380] on select "Select currency... All Currencies USD" at bounding box center [628, 391] width 205 height 23
click at [829, 544] on button "Generate Link" at bounding box center [853, 549] width 77 height 21
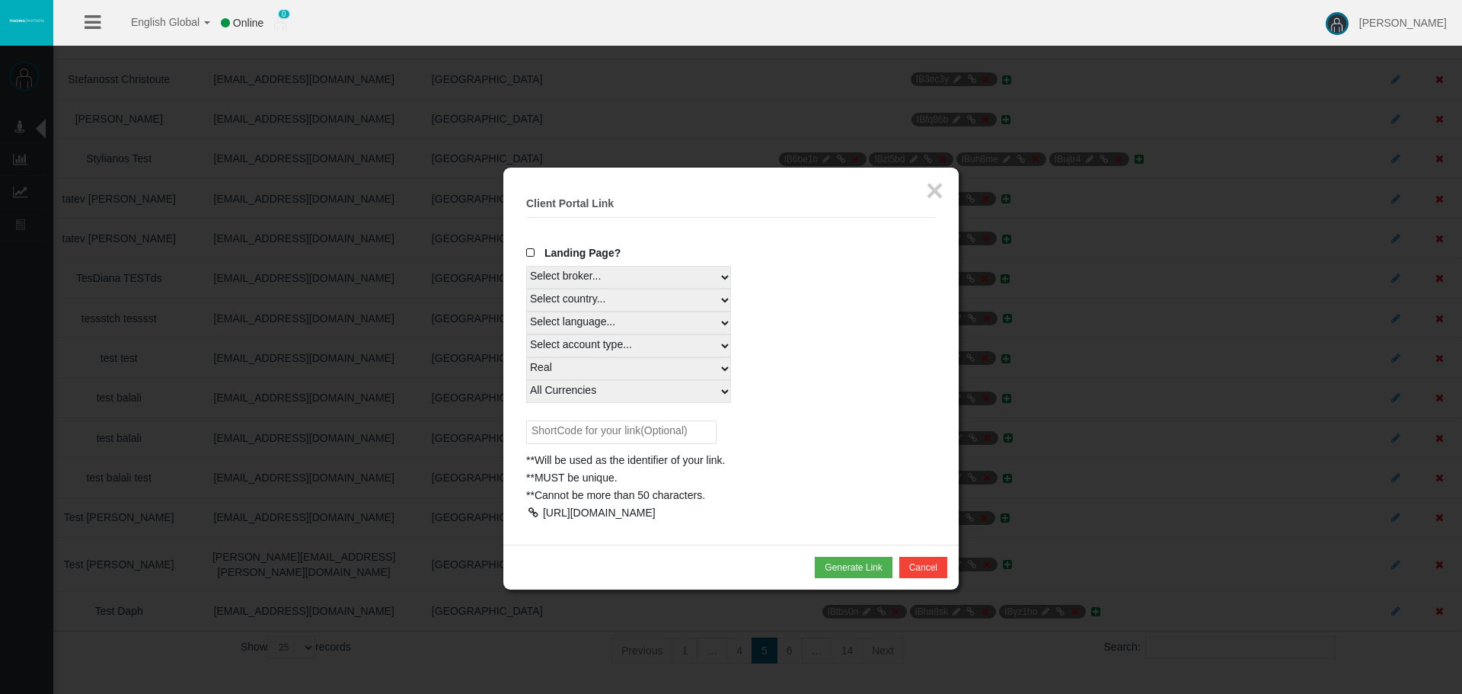
drag, startPoint x: 563, startPoint y: 530, endPoint x: 624, endPoint y: 529, distance: 60.9
click at [624, 519] on div "[URL][DOMAIN_NAME]" at bounding box center [599, 512] width 113 height 12
copy div "URdtaxSevV"
click at [670, 544] on div "× Client Portal Link Create client link Create partner link Your links Master I…" at bounding box center [730, 356] width 455 height 377
click at [931, 188] on button "×" at bounding box center [935, 190] width 18 height 30
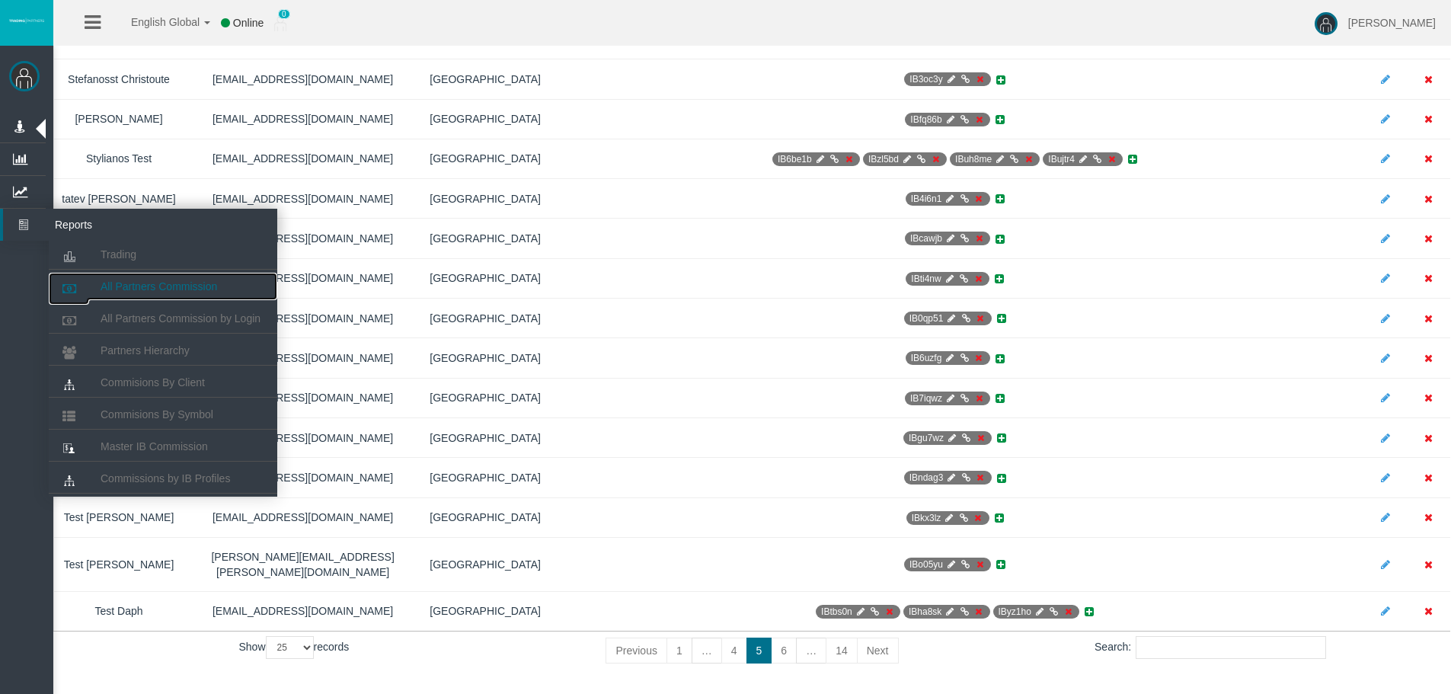
click at [175, 283] on span "All Partners Commission" at bounding box center [159, 286] width 117 height 12
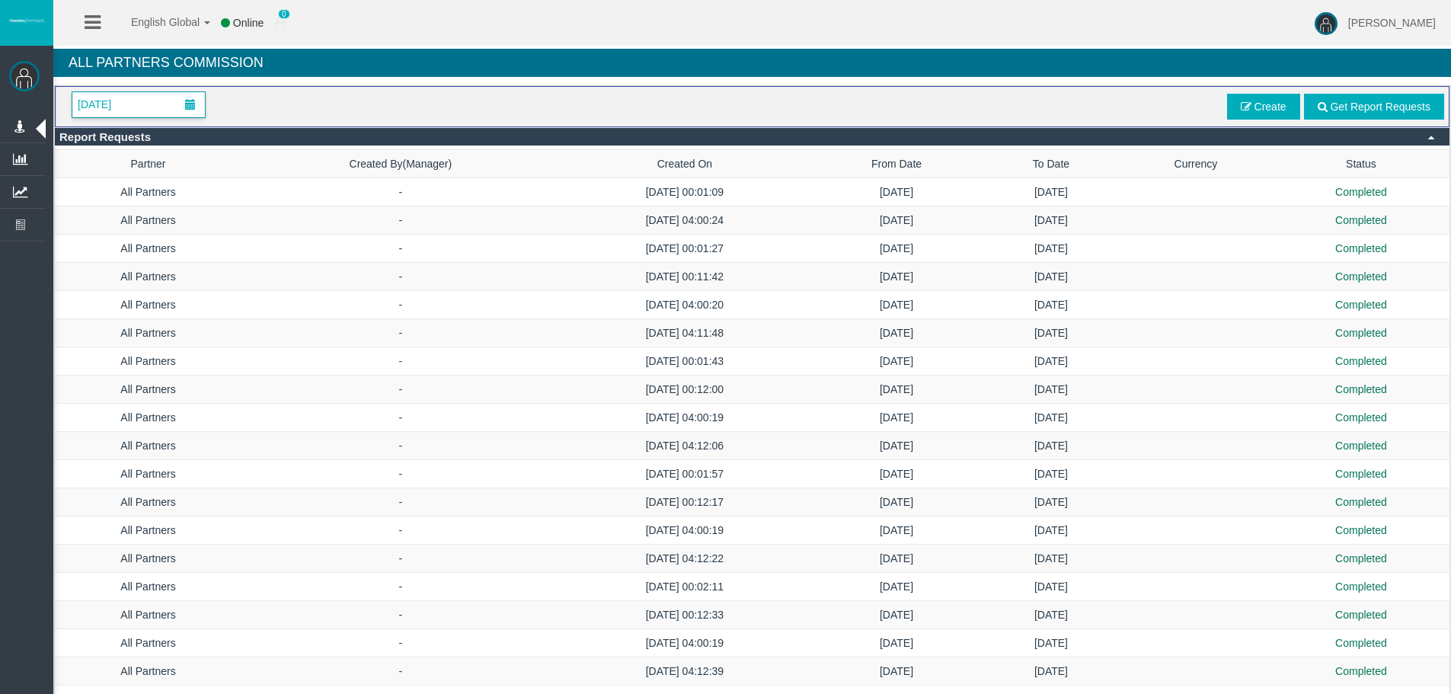
click at [167, 115] on span "[DATE]" at bounding box center [138, 104] width 132 height 25
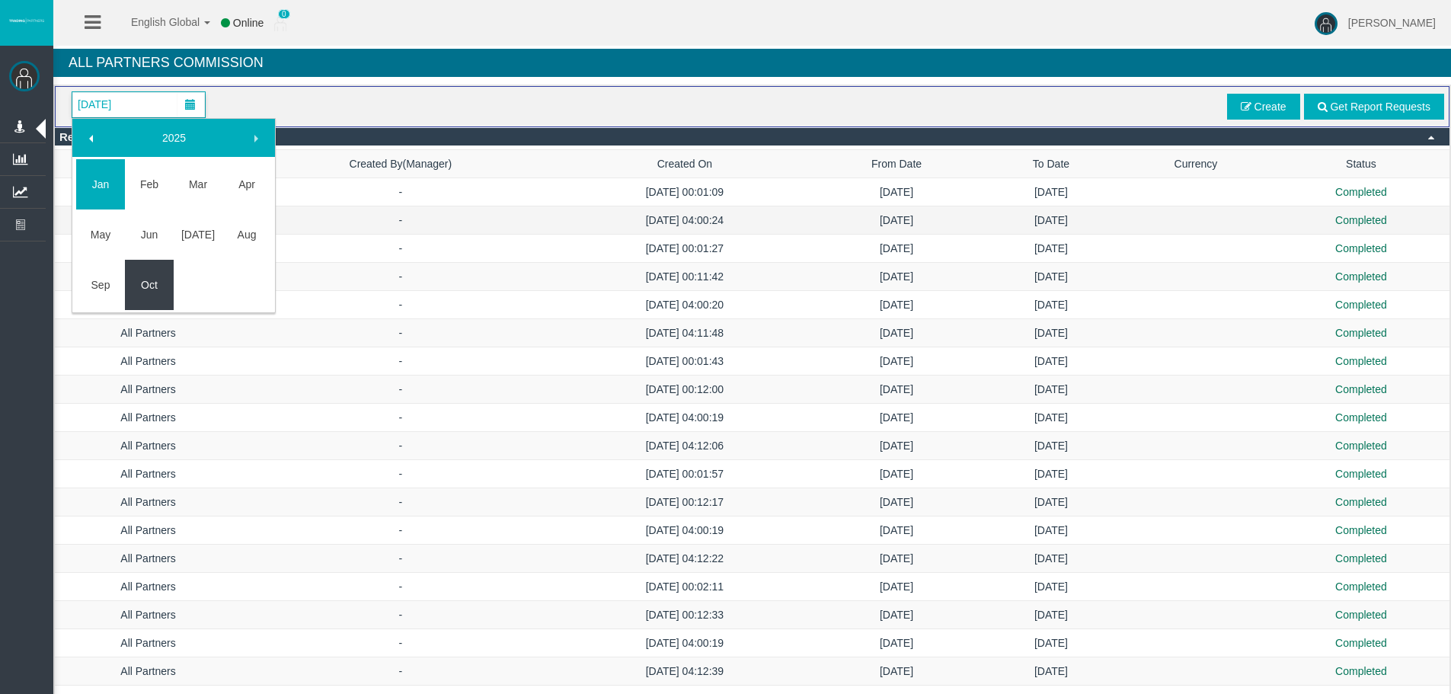
drag, startPoint x: 145, startPoint y: 279, endPoint x: 394, endPoint y: 222, distance: 255.5
click at [145, 280] on link "Oct" at bounding box center [149, 284] width 49 height 27
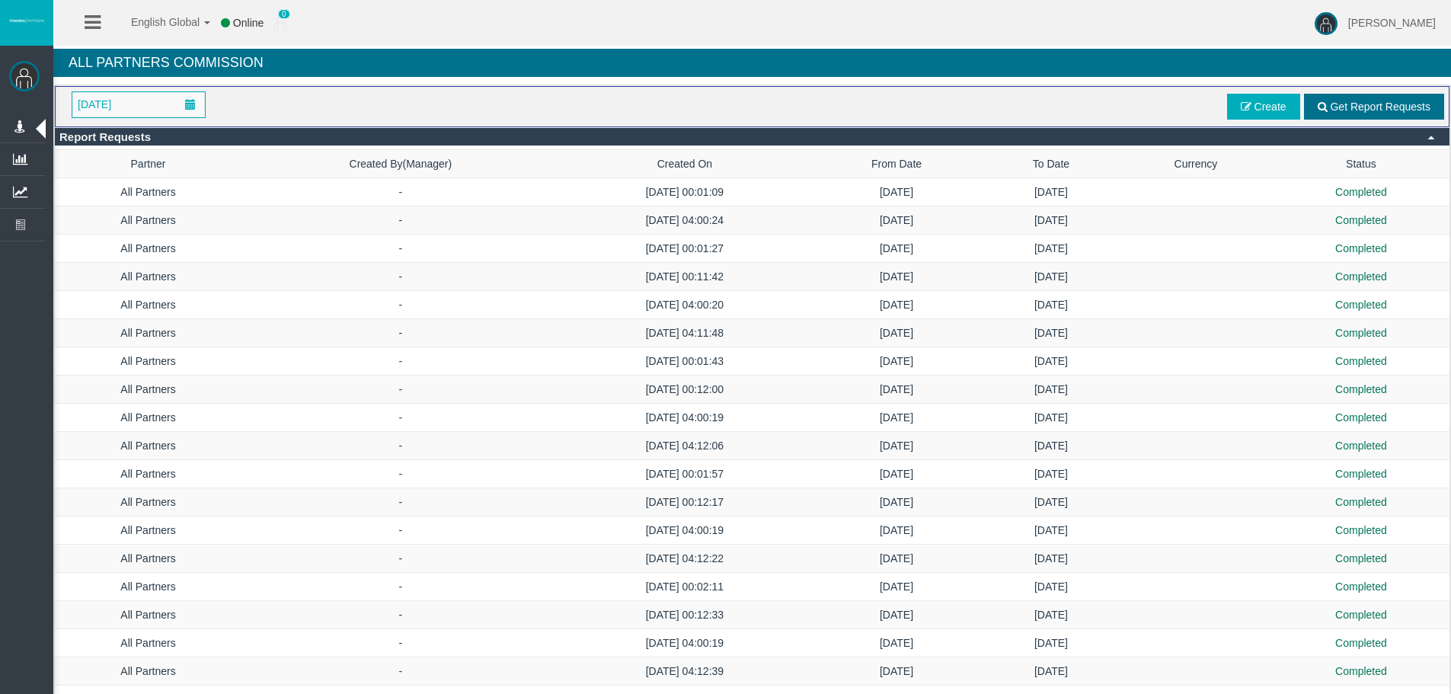
click at [1372, 106] on span "Get Report Requests" at bounding box center [1379, 107] width 101 height 12
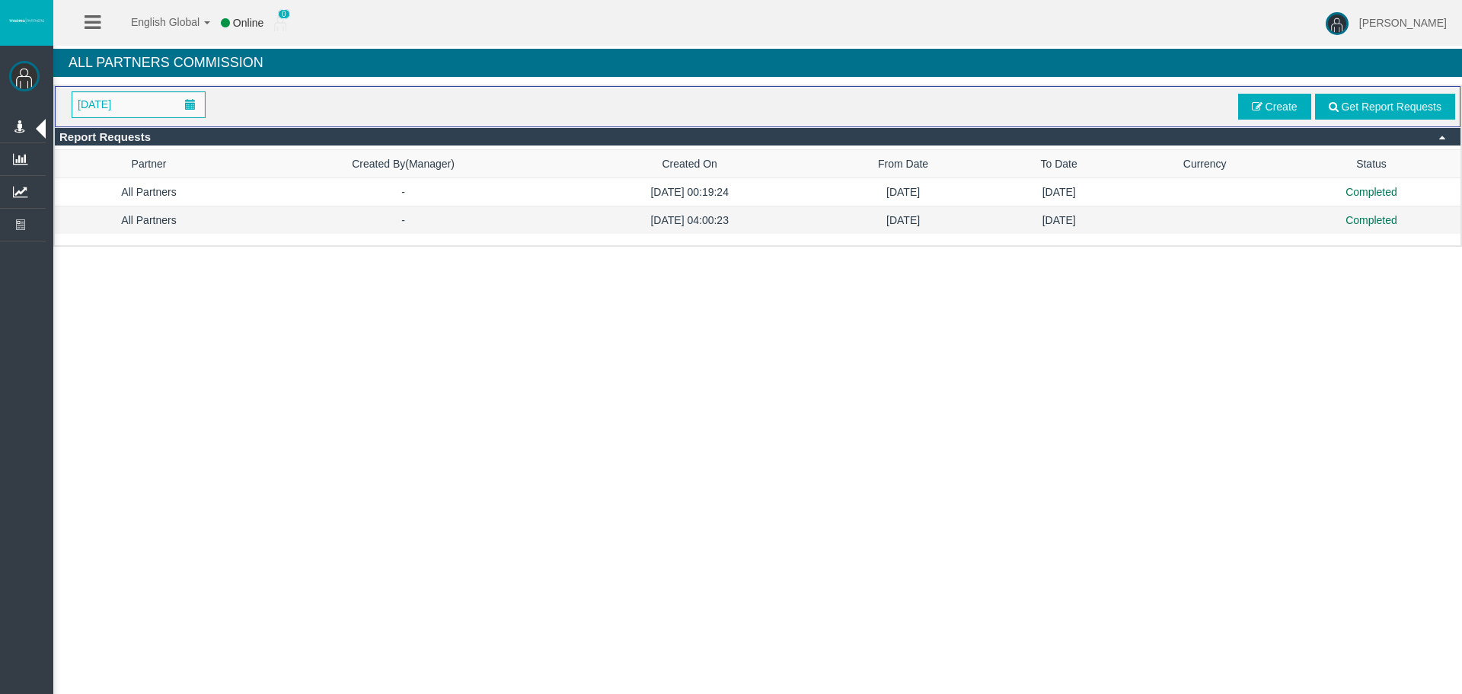
click at [1161, 218] on td at bounding box center [1204, 220] width 155 height 28
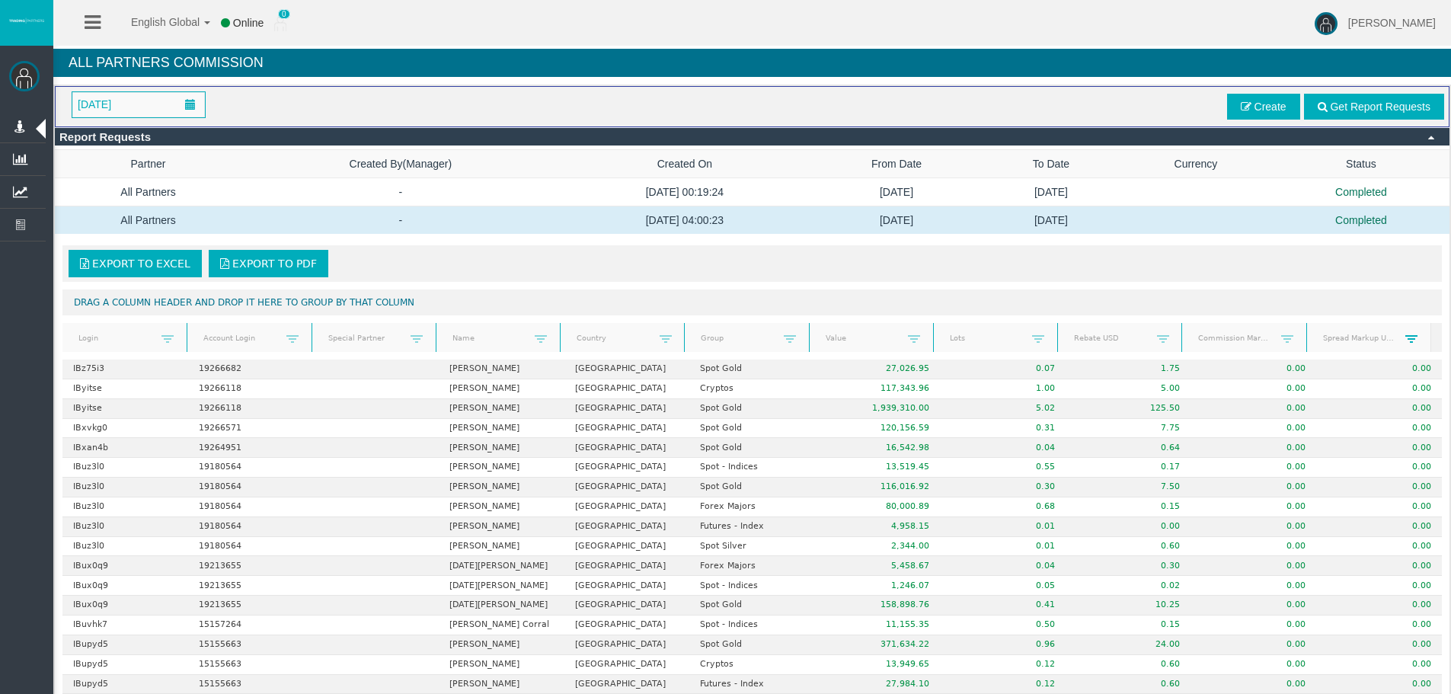
click at [1405, 338] on span at bounding box center [1411, 339] width 12 height 12
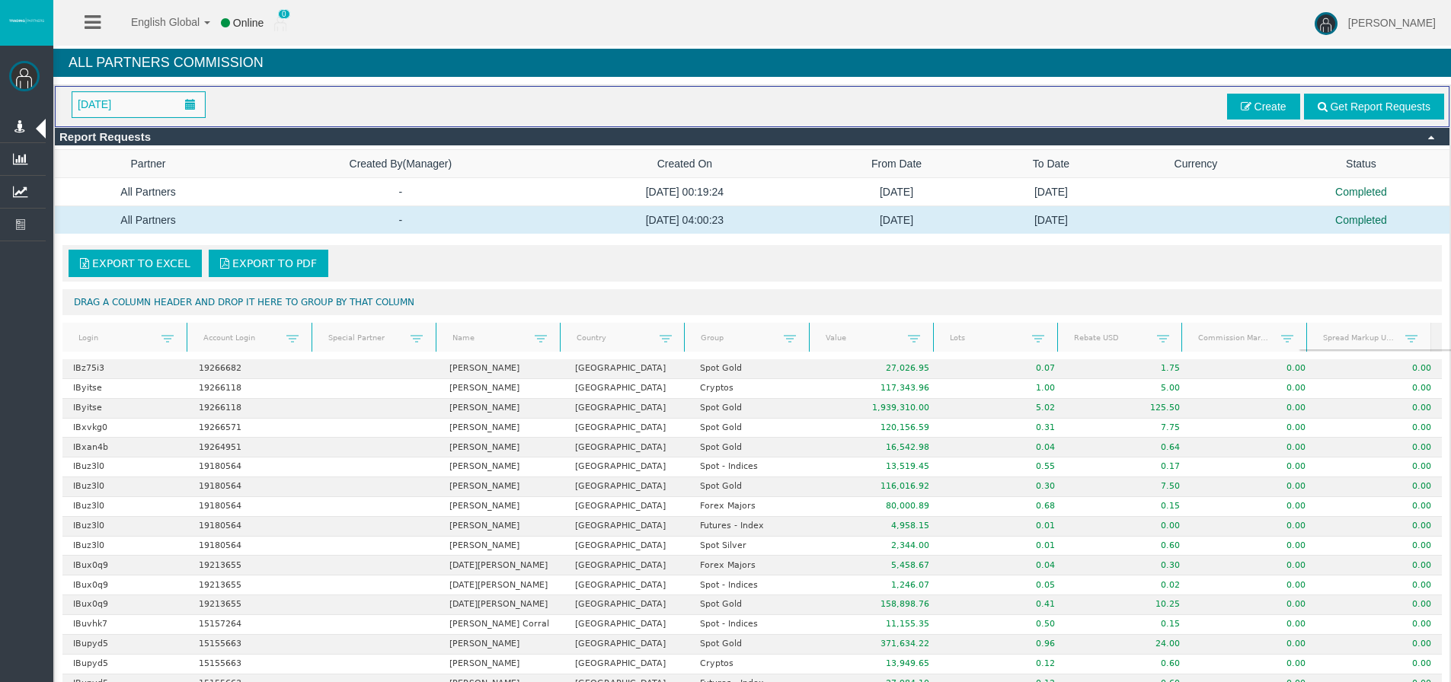
click at [1358, 313] on div "Drag a column header and drop it here to group by that column" at bounding box center [751, 302] width 1379 height 26
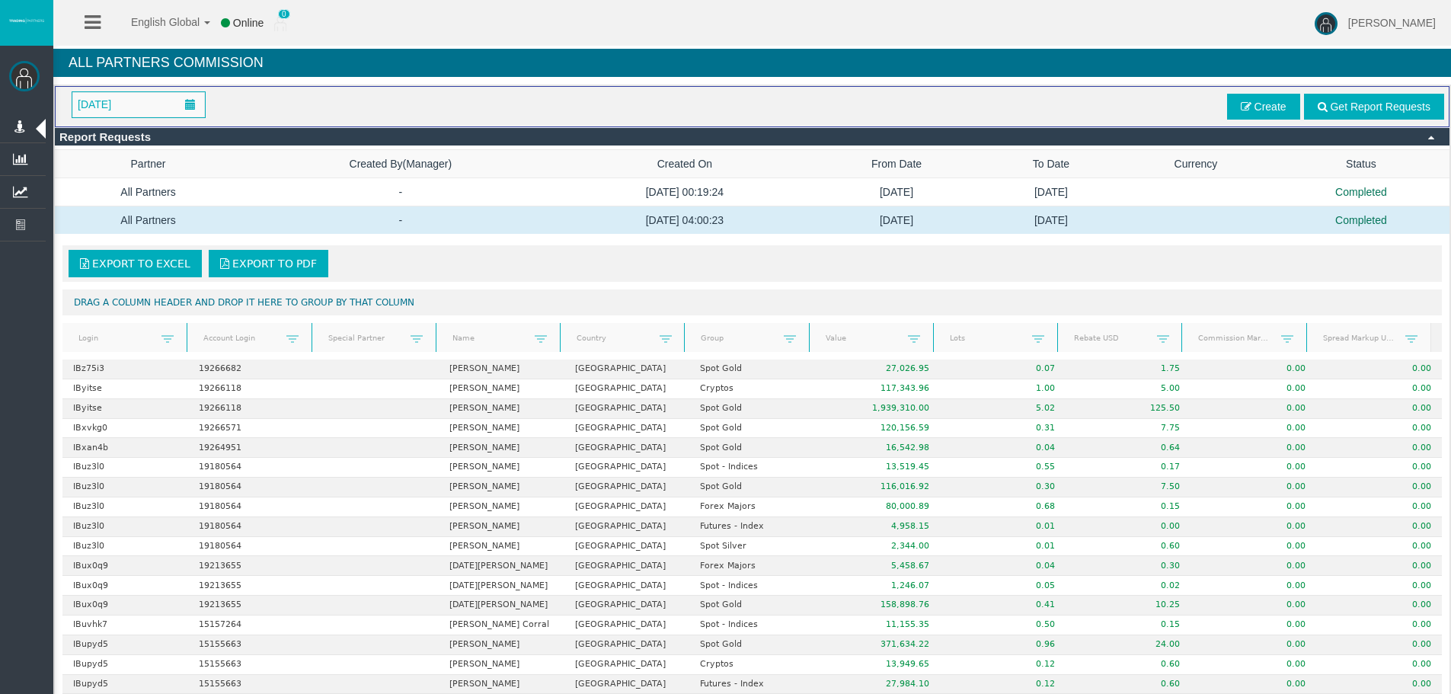
click at [137, 335] on link "Login" at bounding box center [115, 337] width 93 height 21
click at [163, 334] on span at bounding box center [167, 339] width 12 height 12
click at [1405, 334] on span at bounding box center [1411, 339] width 12 height 12
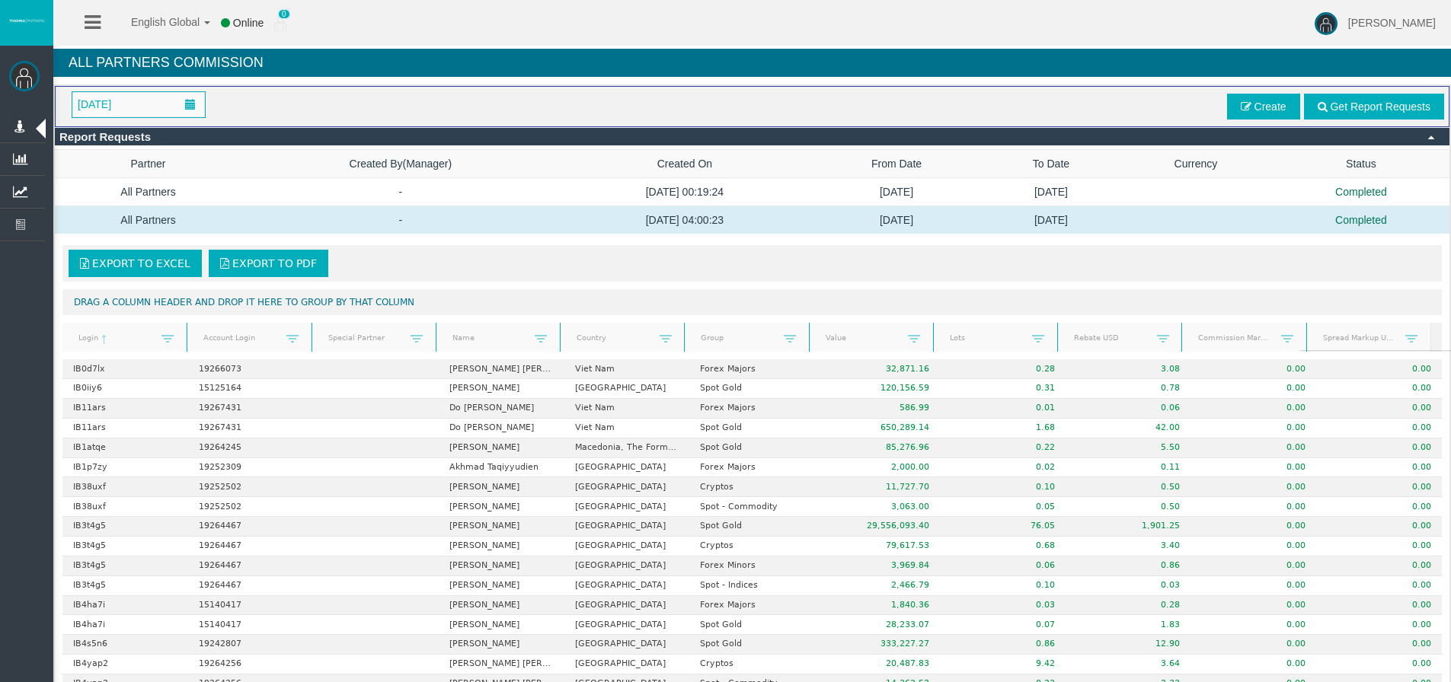
click at [1198, 298] on div "Drag a column header and drop it here to group by that column" at bounding box center [751, 302] width 1379 height 26
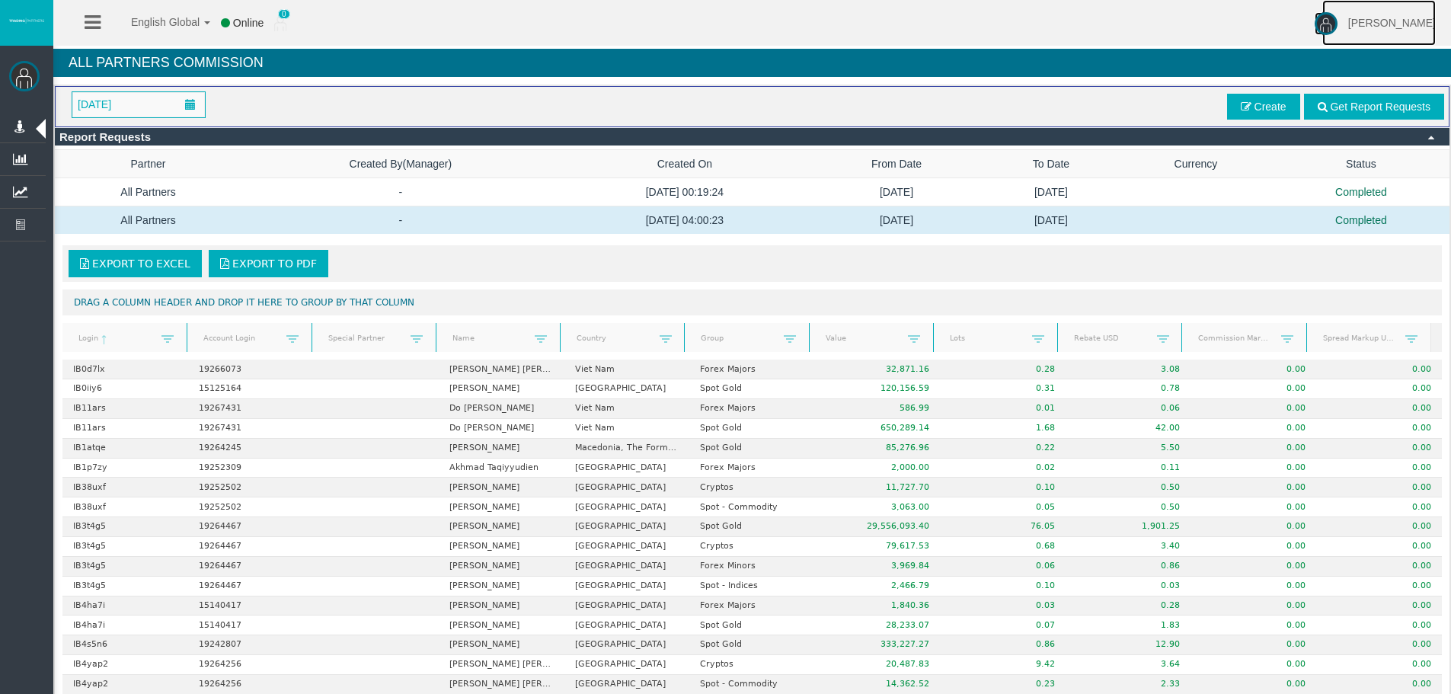
click at [1336, 29] on img at bounding box center [1325, 23] width 23 height 23
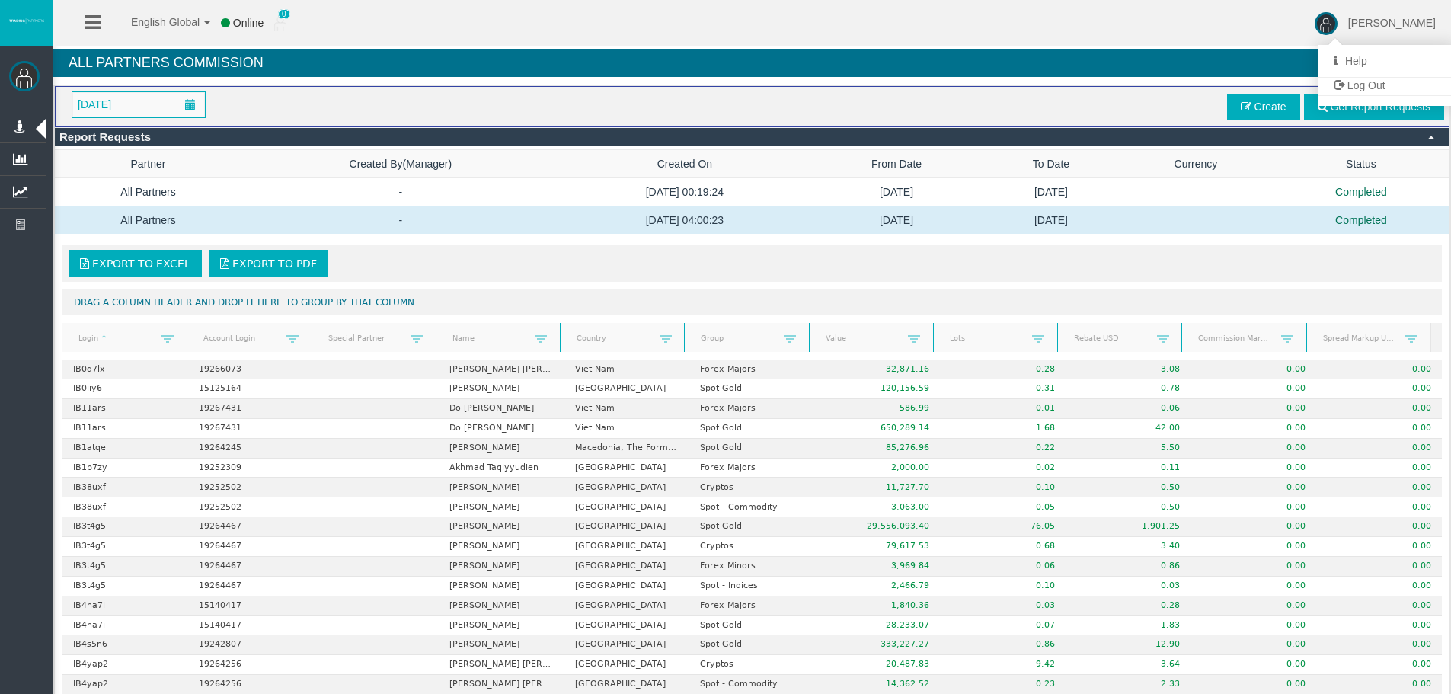
click at [638, 241] on div "Export to Excel Export to PDF Drag a column header and drop it here to group by…" at bounding box center [752, 535] width 1394 height 595
drag, startPoint x: 634, startPoint y: 251, endPoint x: 616, endPoint y: 104, distance: 148.0
click at [616, 104] on div "[DATE] Get Report Requests Create" at bounding box center [752, 106] width 1384 height 30
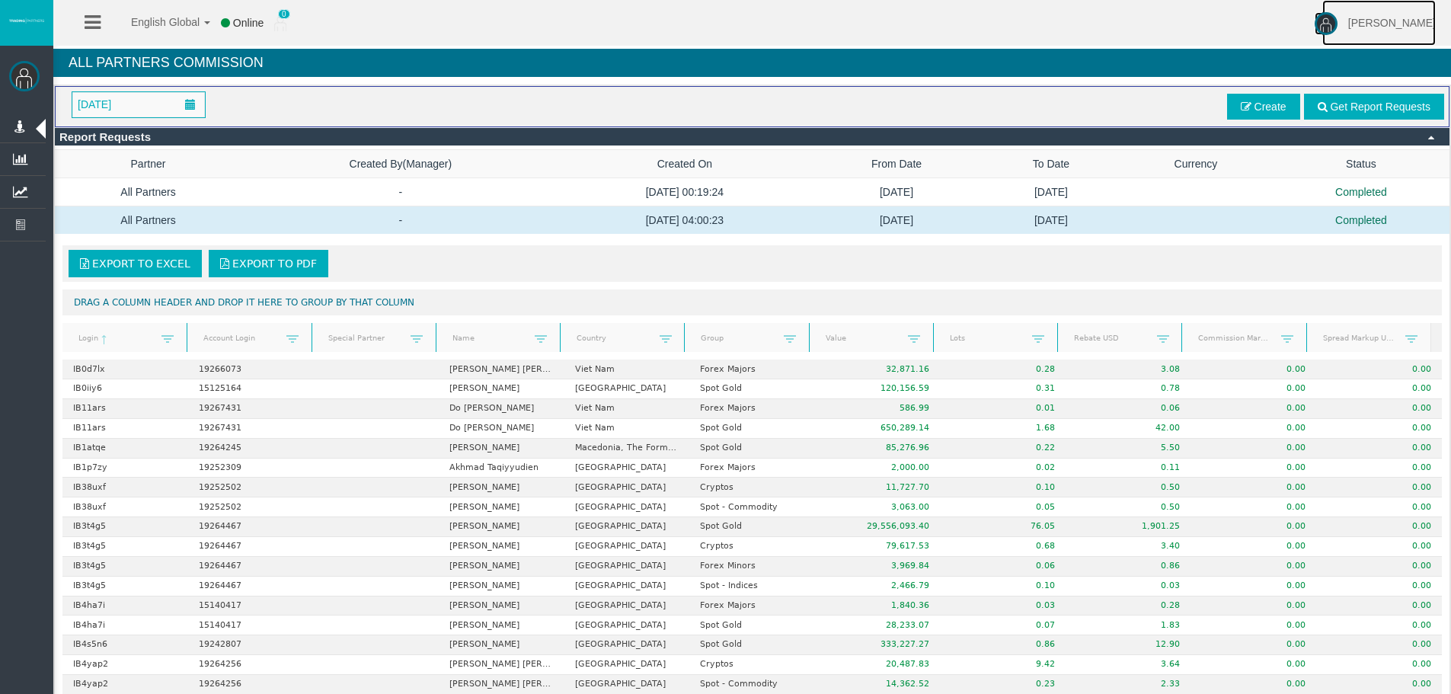
click at [1410, 21] on span "[PERSON_NAME]" at bounding box center [1392, 23] width 88 height 12
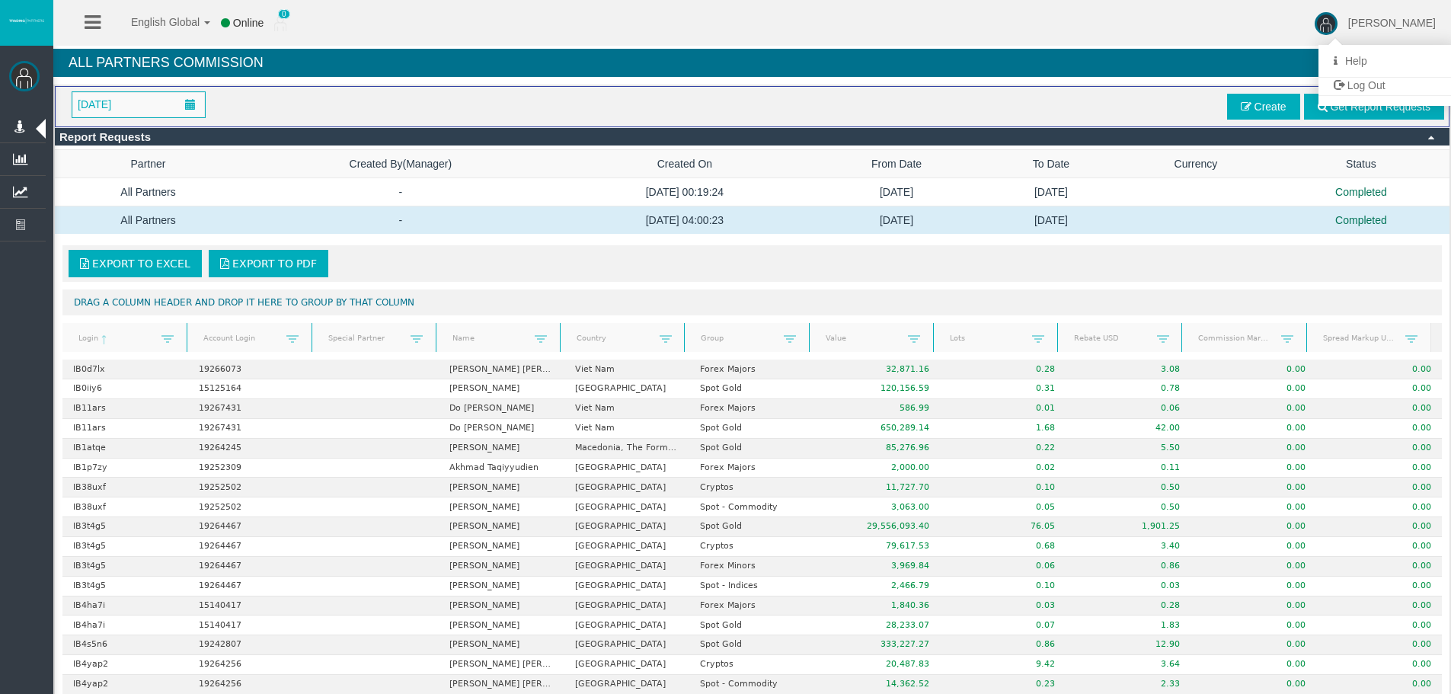
click at [1410, 21] on span "[PERSON_NAME]" at bounding box center [1392, 23] width 88 height 12
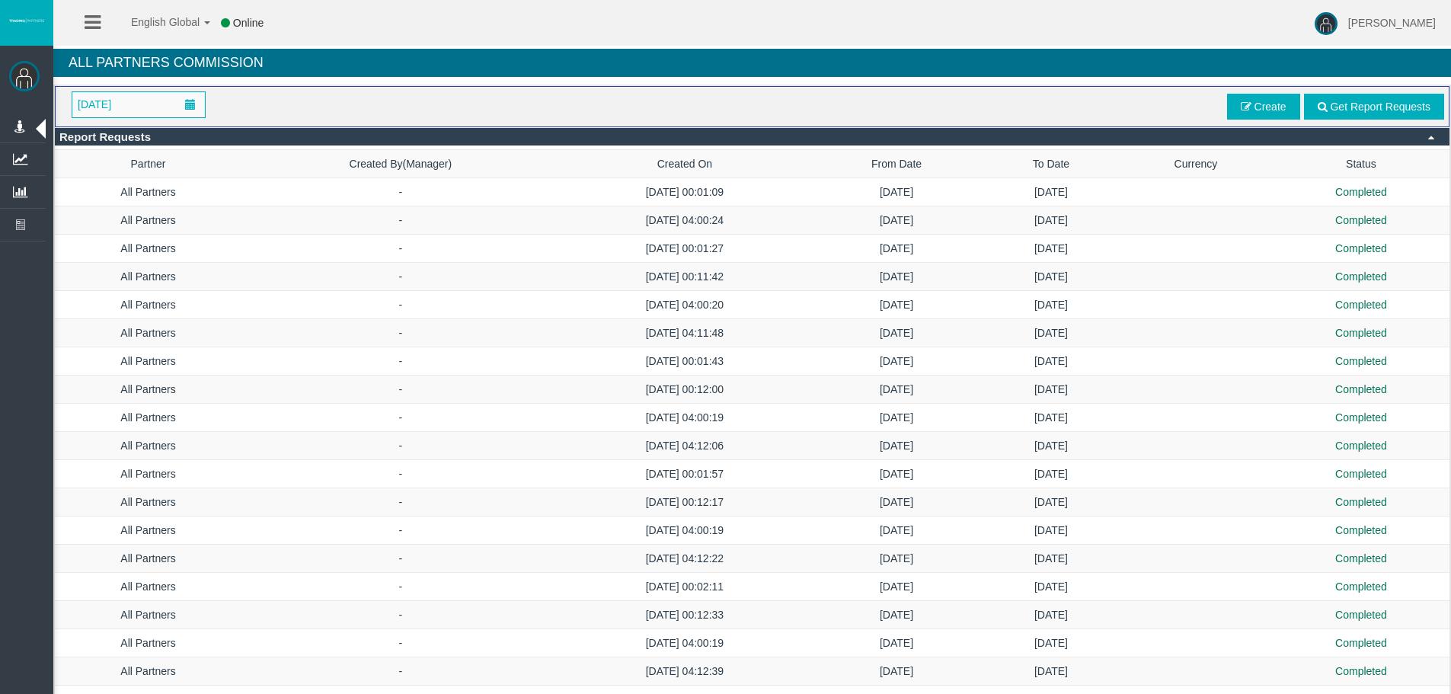
click at [932, 117] on div "January 2025 Get Report Requests Create" at bounding box center [752, 106] width 1384 height 30
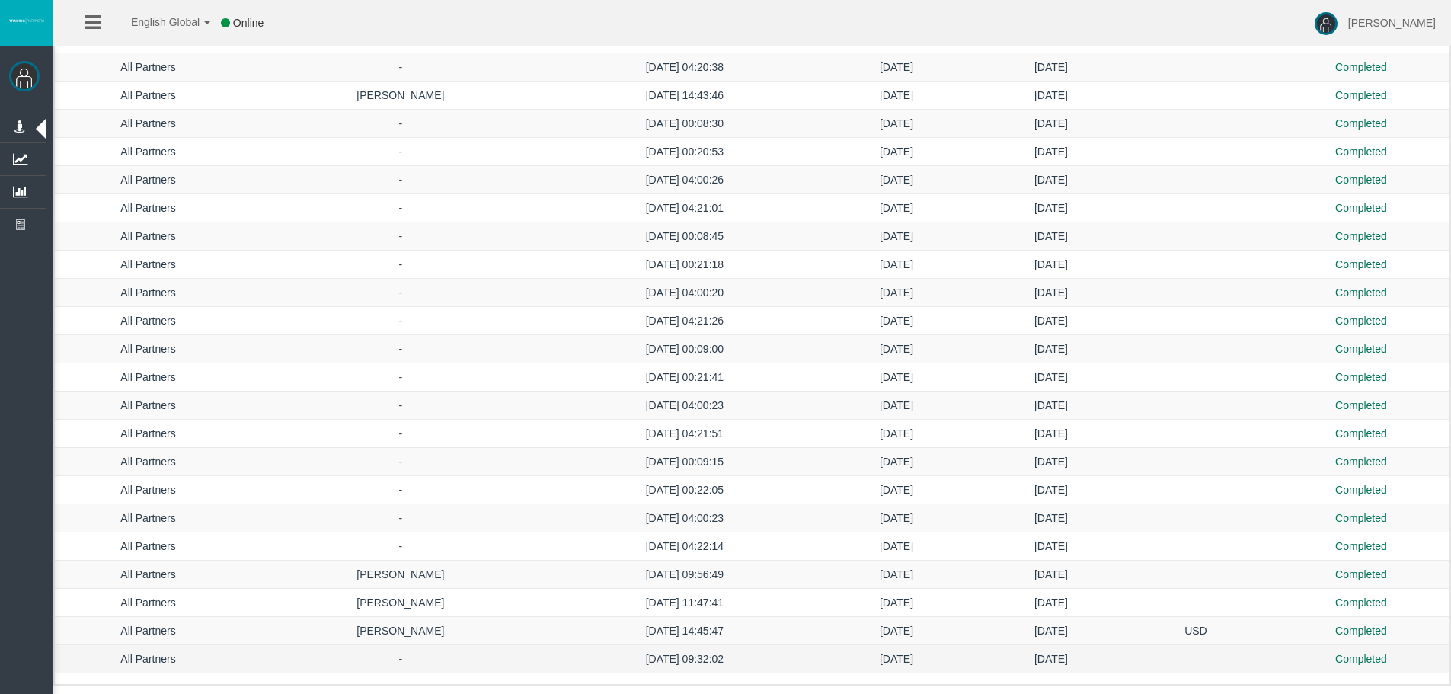
drag, startPoint x: 1153, startPoint y: 729, endPoint x: 1176, endPoint y: 672, distance: 62.2
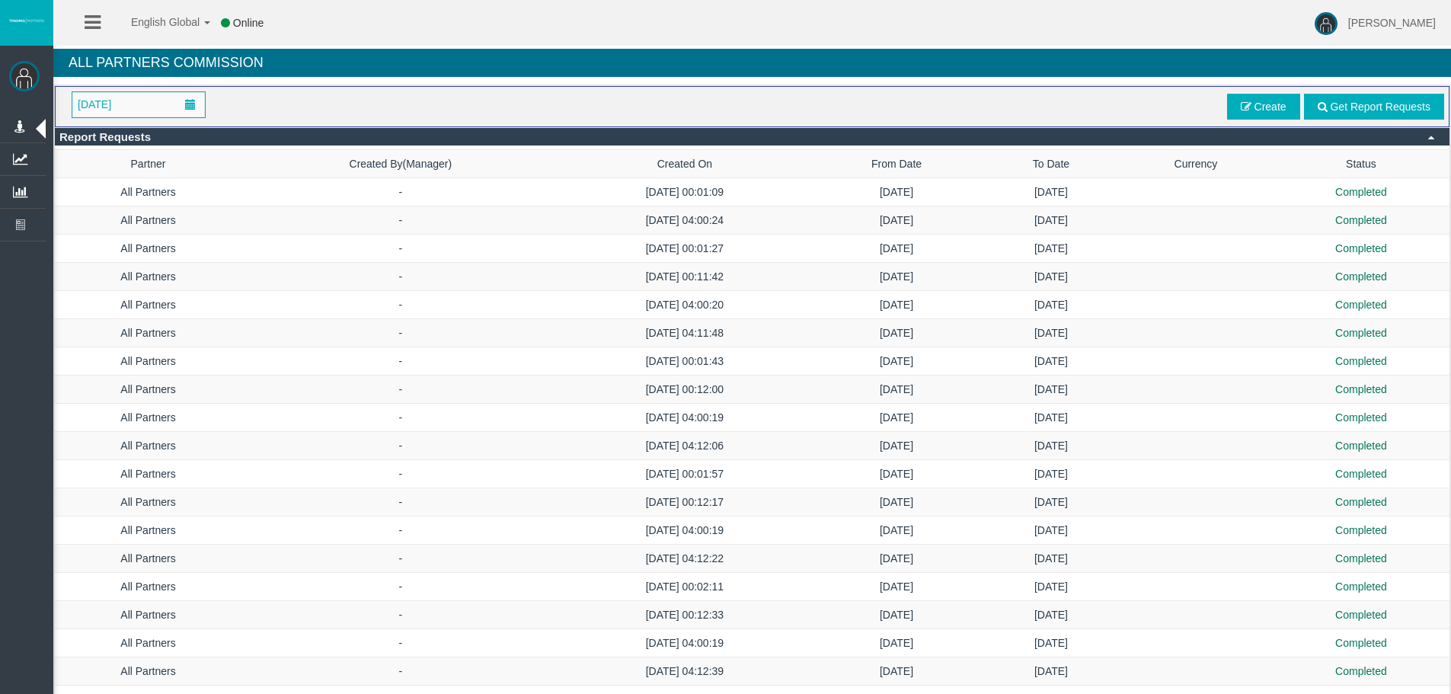
drag, startPoint x: 1150, startPoint y: 581, endPoint x: 569, endPoint y: -72, distance: 873.7
drag, startPoint x: 171, startPoint y: 110, endPoint x: 168, endPoint y: 117, distance: 7.8
click at [169, 112] on span "[DATE]" at bounding box center [138, 104] width 132 height 25
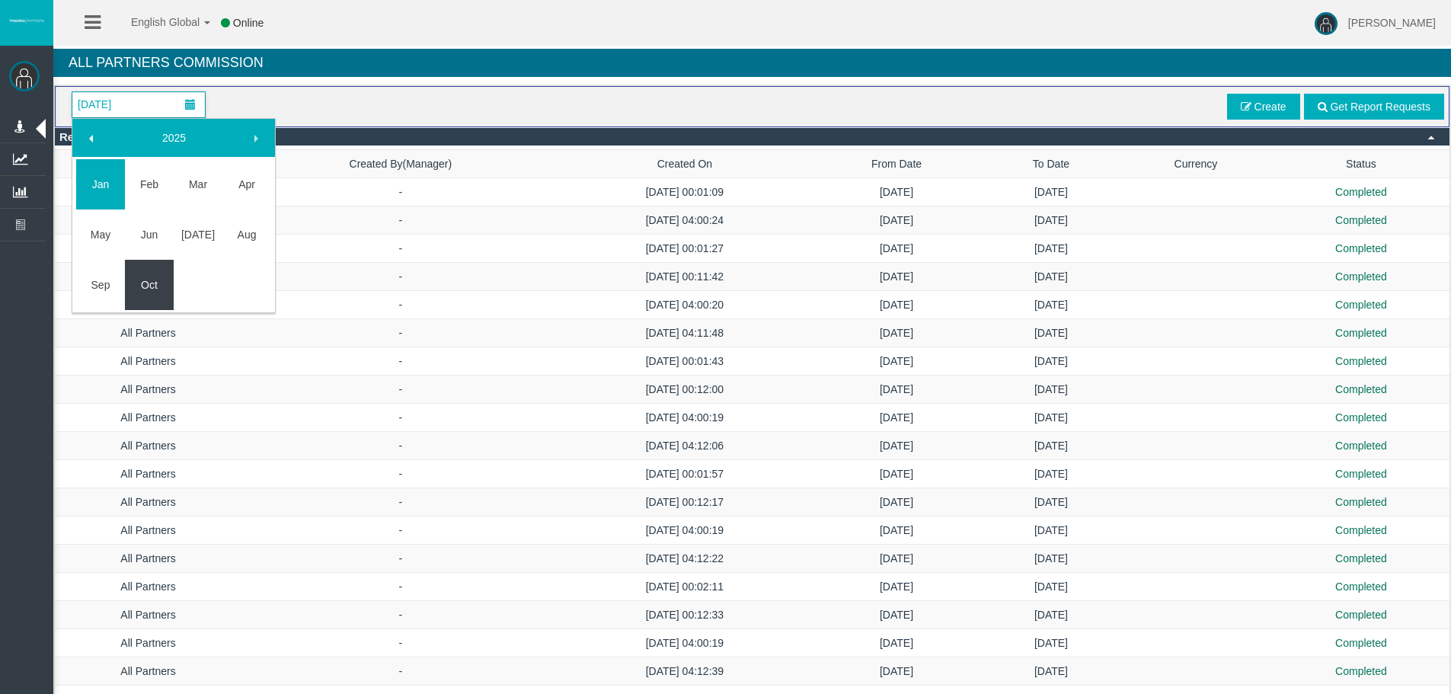
click at [152, 271] on link "Oct" at bounding box center [149, 284] width 49 height 27
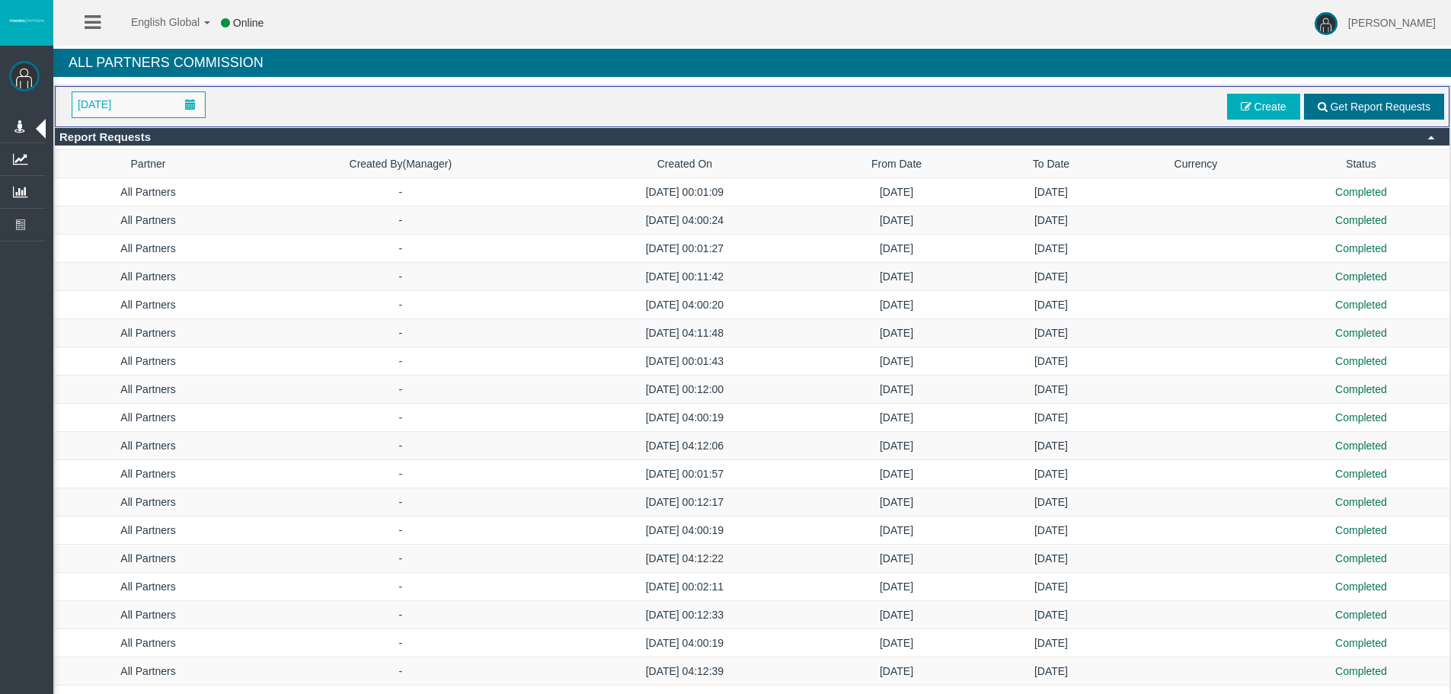
click at [1407, 103] on span "Get Report Requests" at bounding box center [1379, 107] width 101 height 12
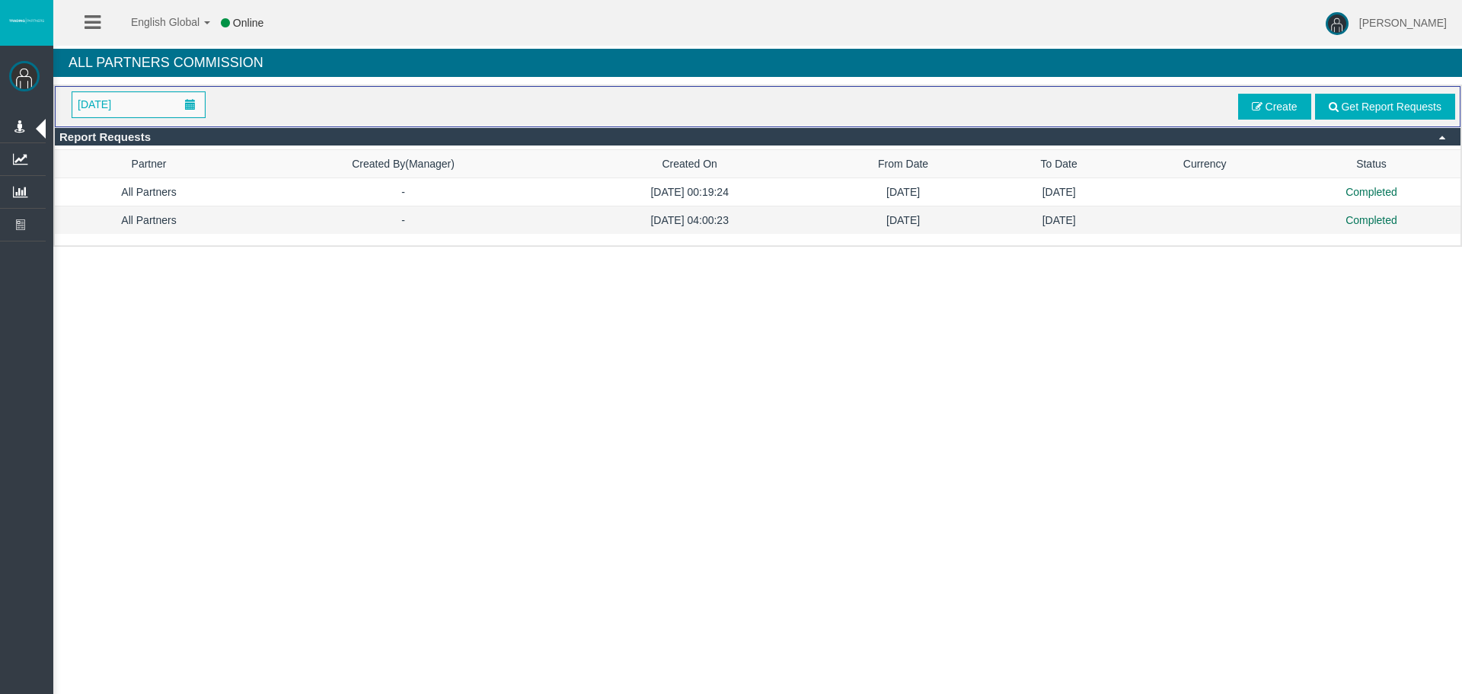
drag, startPoint x: 1161, startPoint y: 198, endPoint x: 1166, endPoint y: 219, distance: 21.1
click at [1161, 203] on td at bounding box center [1204, 192] width 155 height 28
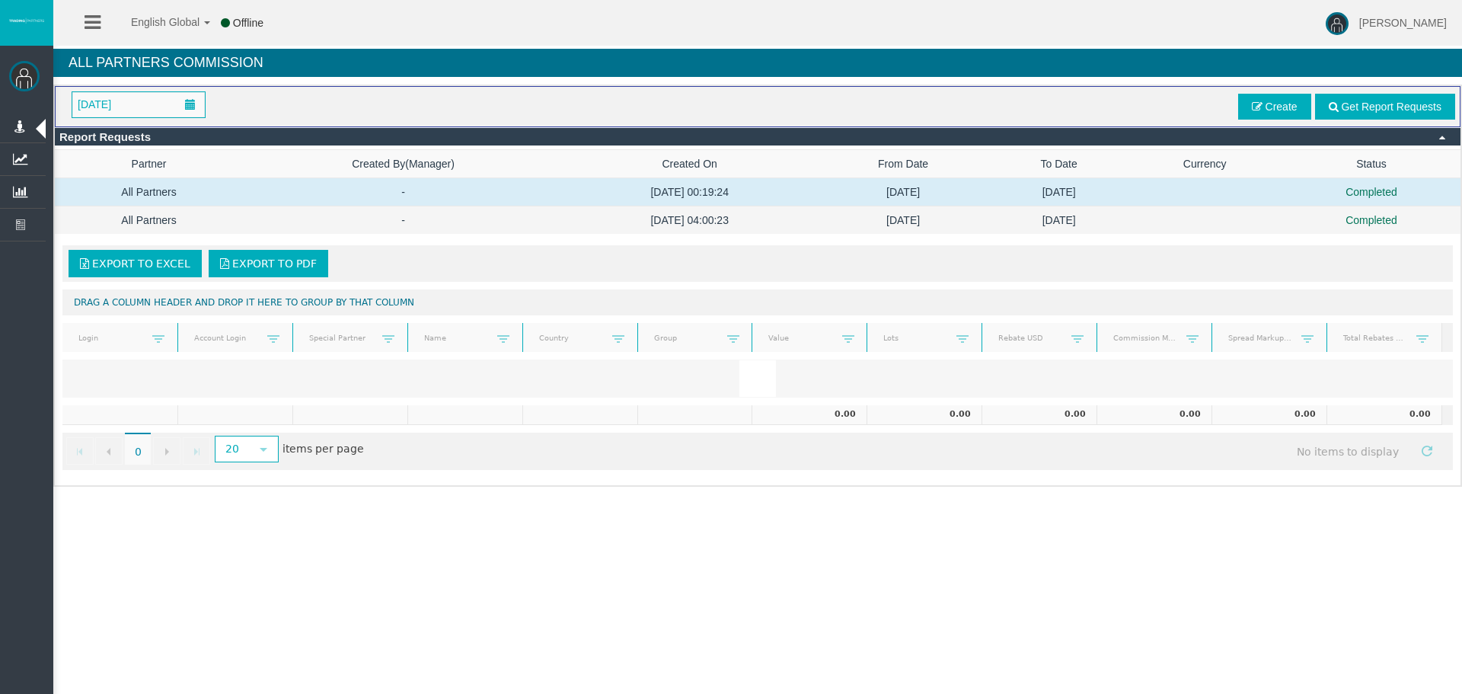
click at [1166, 219] on td at bounding box center [1204, 220] width 155 height 28
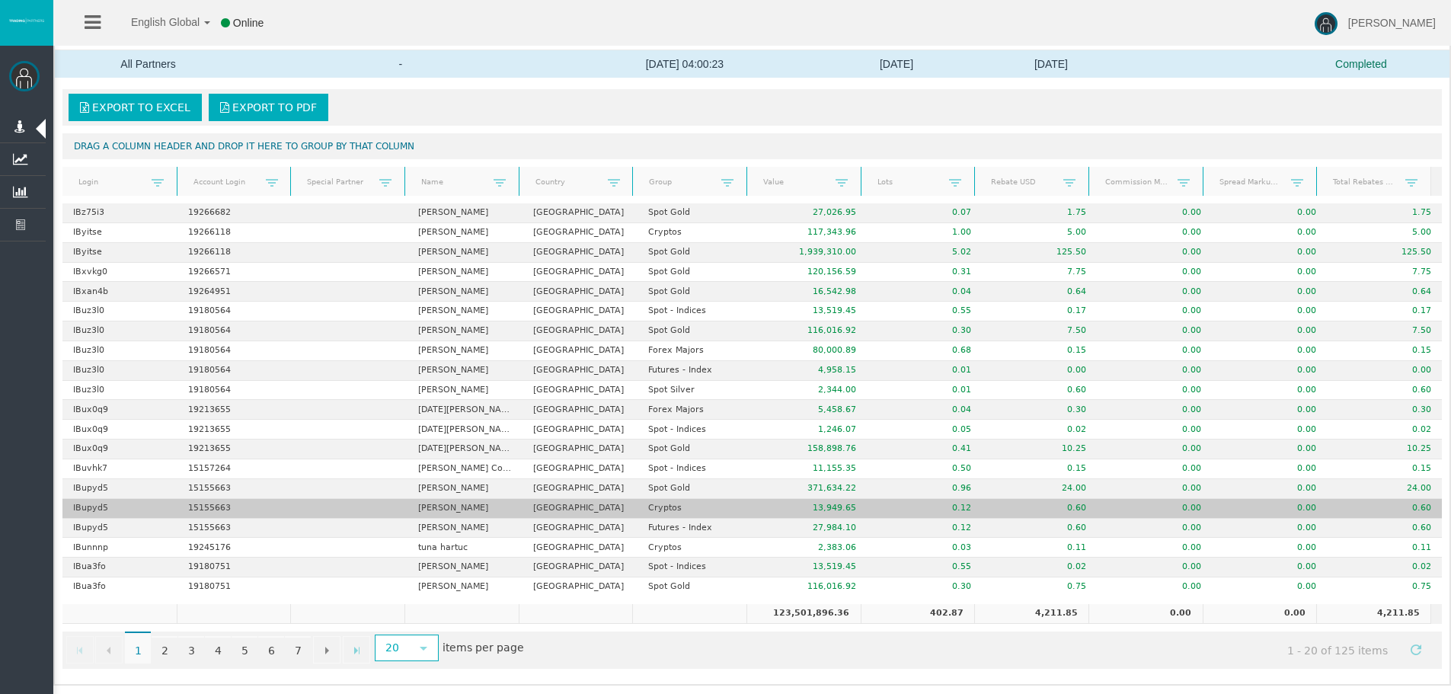
drag, startPoint x: 953, startPoint y: 260, endPoint x: 1026, endPoint y: 516, distance: 266.6
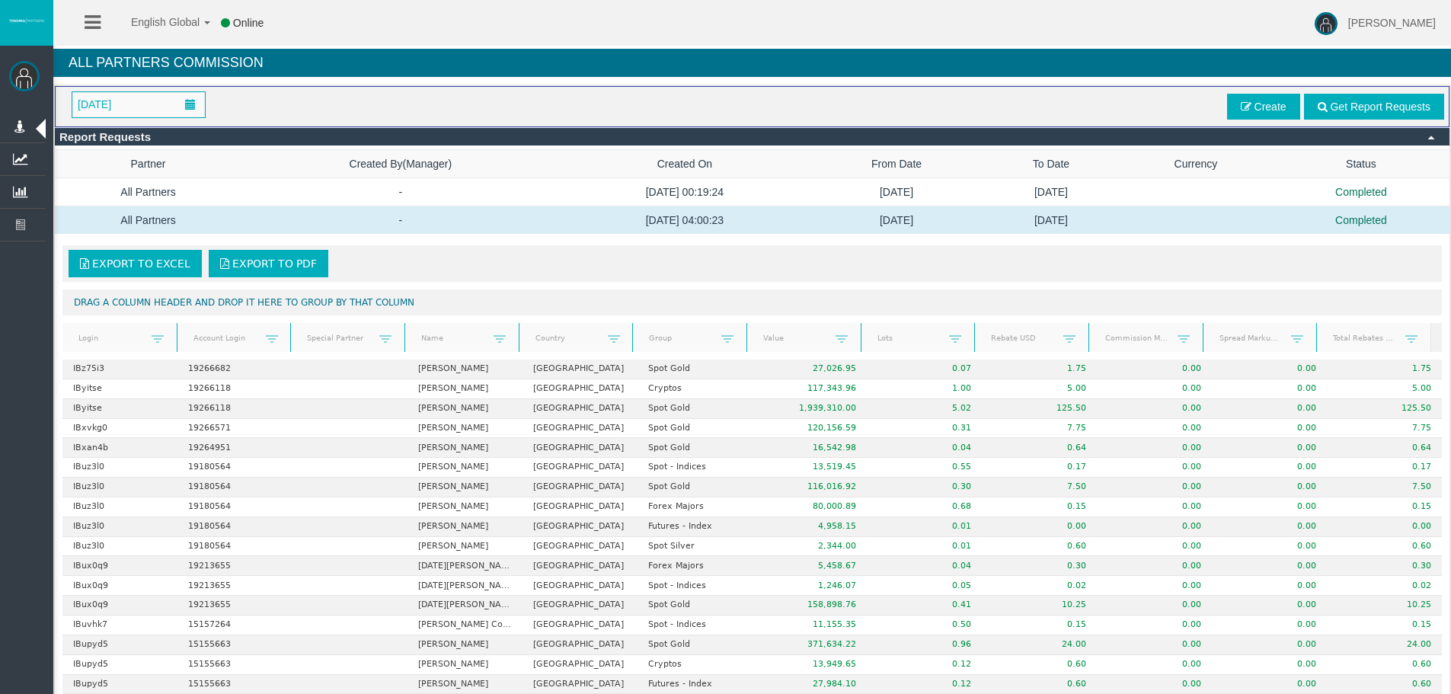
drag, startPoint x: 1106, startPoint y: 300, endPoint x: 1051, endPoint y: 81, distance: 225.3
click at [430, 80] on div "All Partners Commission" at bounding box center [751, 67] width 1397 height 36
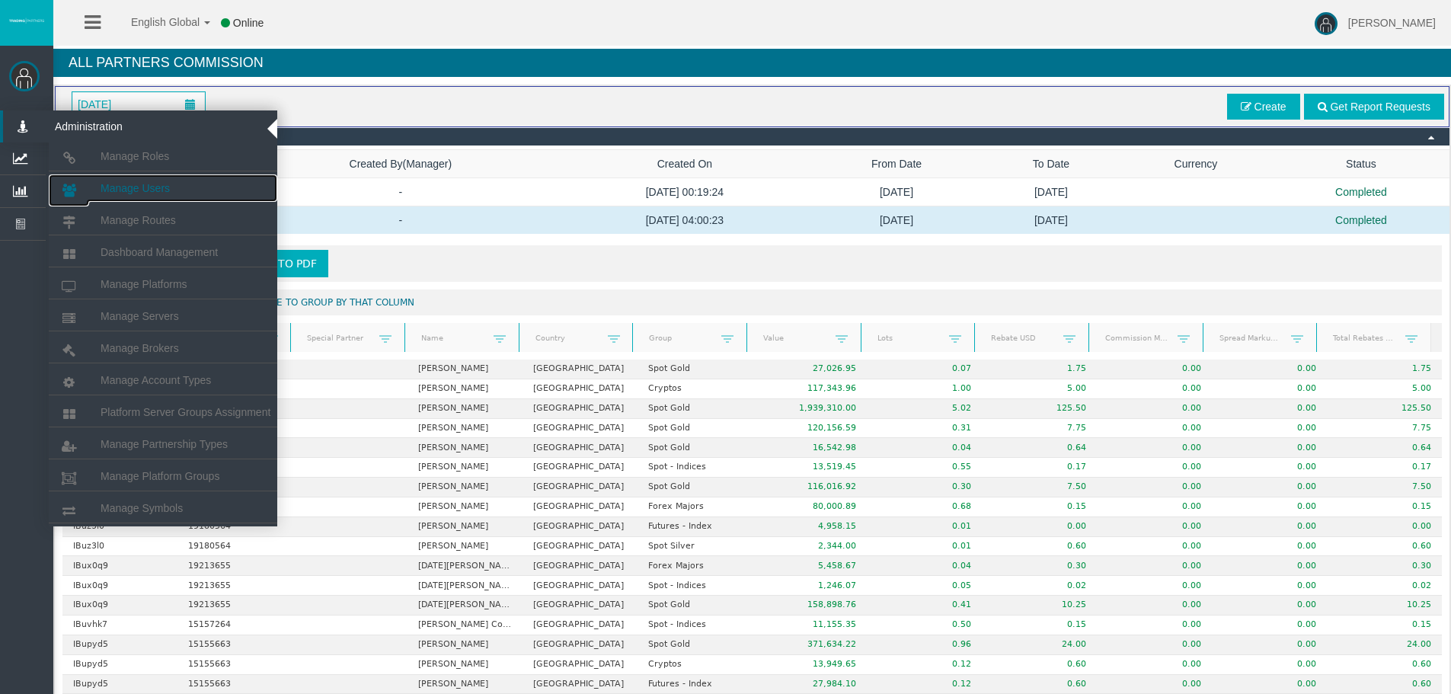
click at [119, 178] on link "Manage Users" at bounding box center [163, 187] width 228 height 27
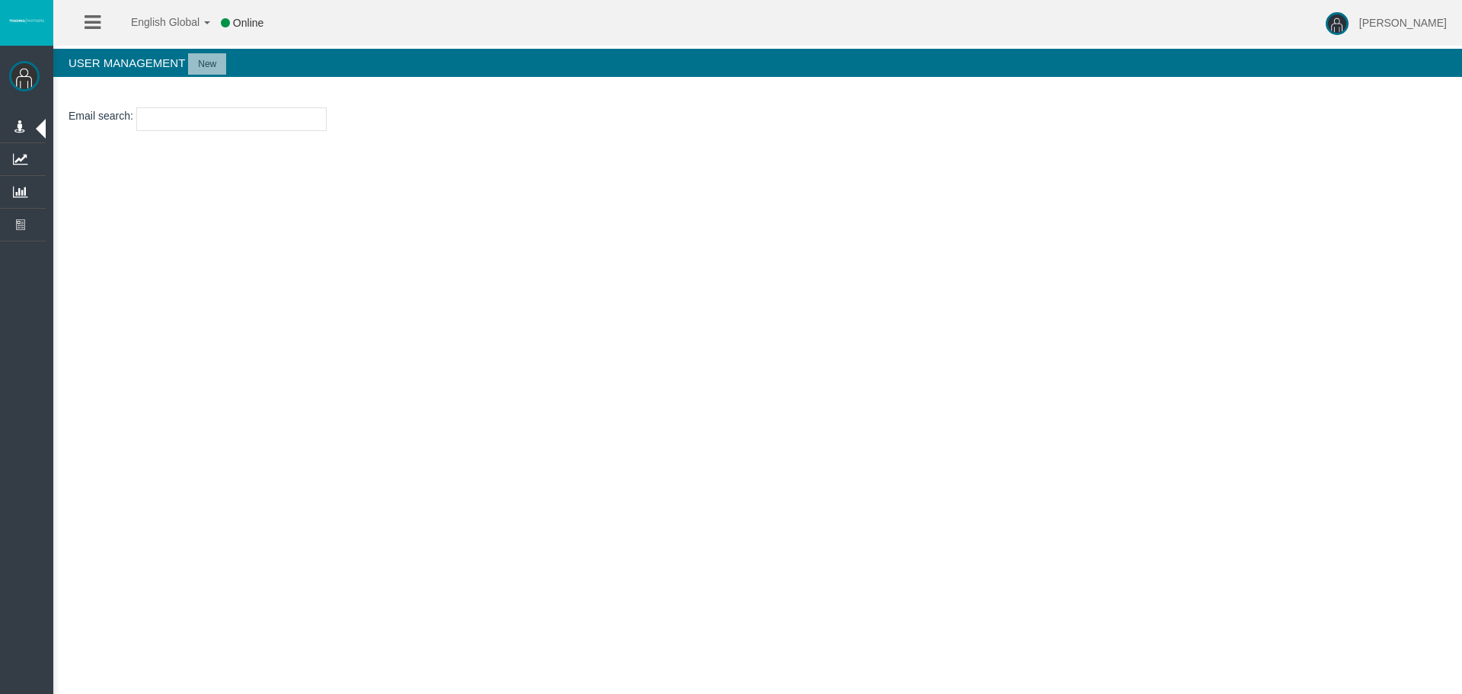
click at [186, 123] on input "text" at bounding box center [231, 119] width 190 height 24
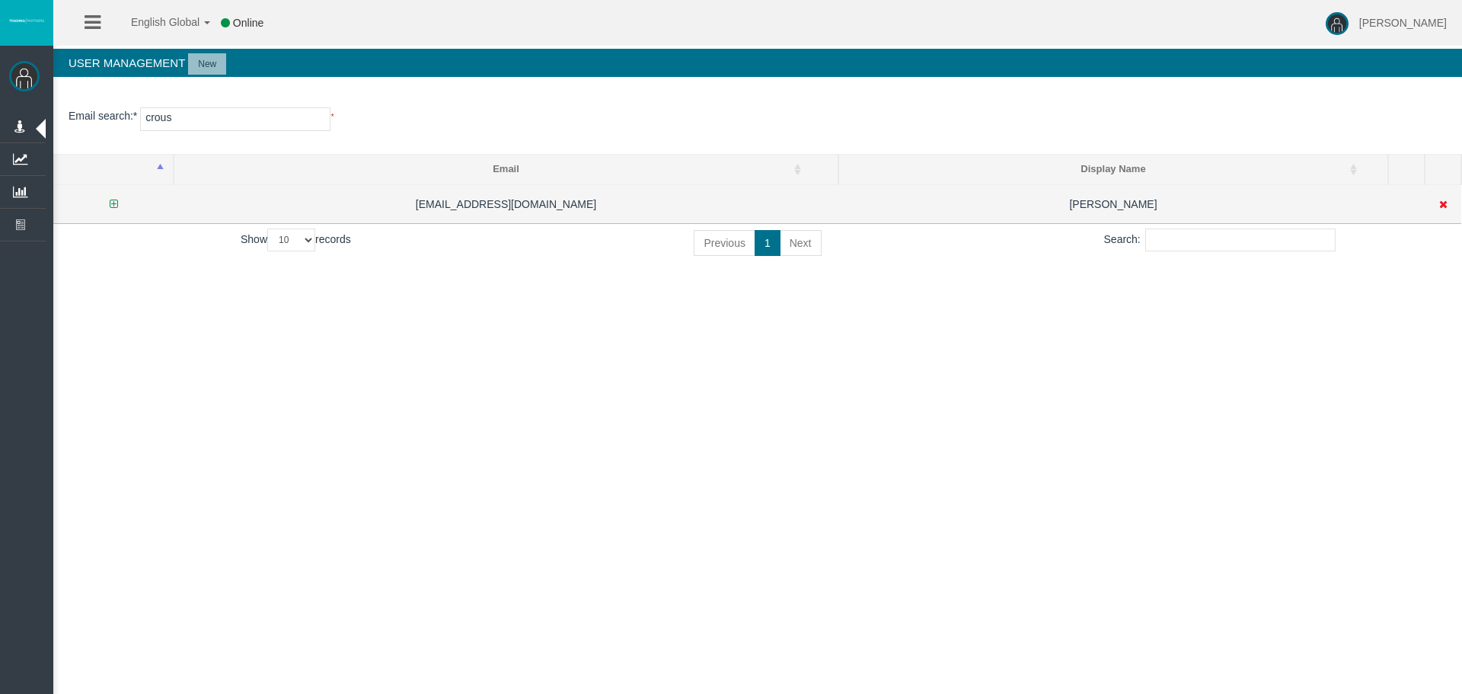
type input "crous"
click at [113, 202] on icon at bounding box center [114, 204] width 8 height 11
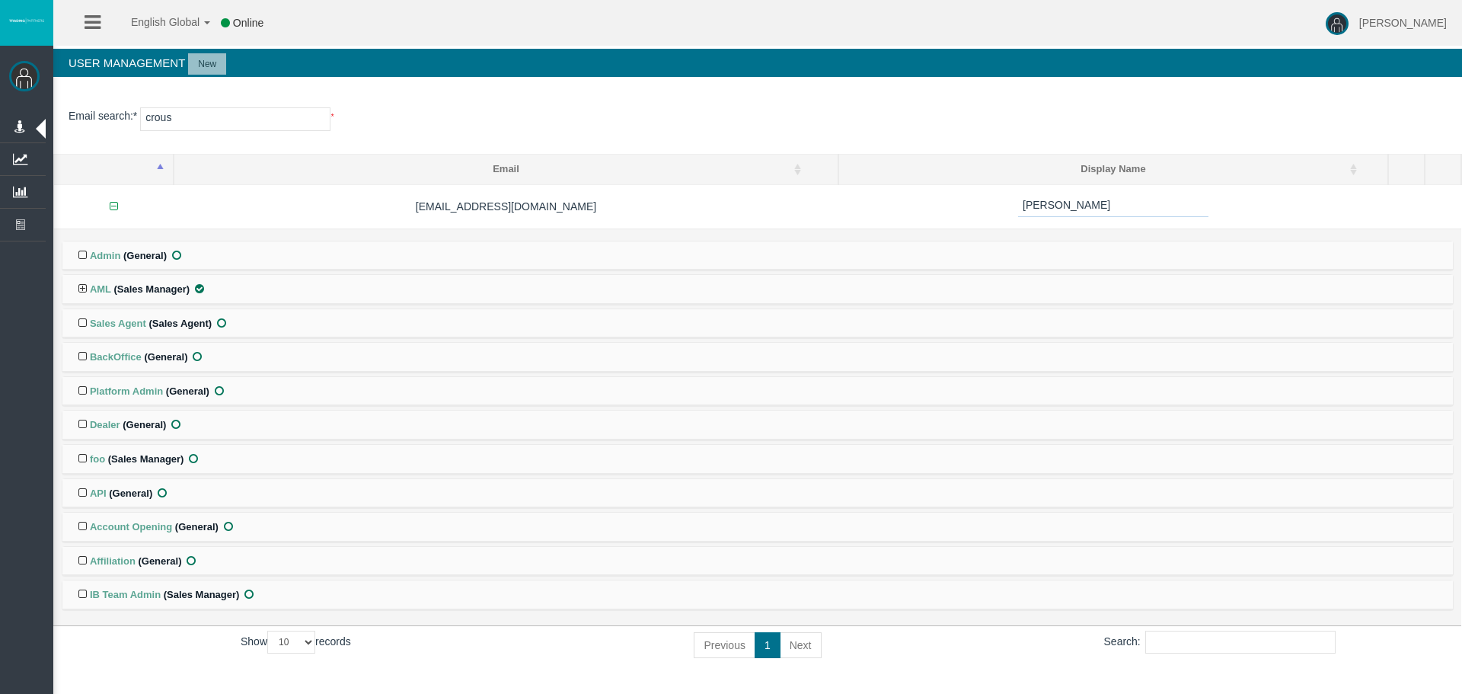
click at [200, 291] on icon at bounding box center [200, 288] width 14 height 11
click at [0, 0] on input "checkbox" at bounding box center [0, 0] width 0 height 0
click at [222, 386] on icon at bounding box center [219, 390] width 14 height 11
click at [0, 0] on input "checkbox" at bounding box center [0, 0] width 0 height 0
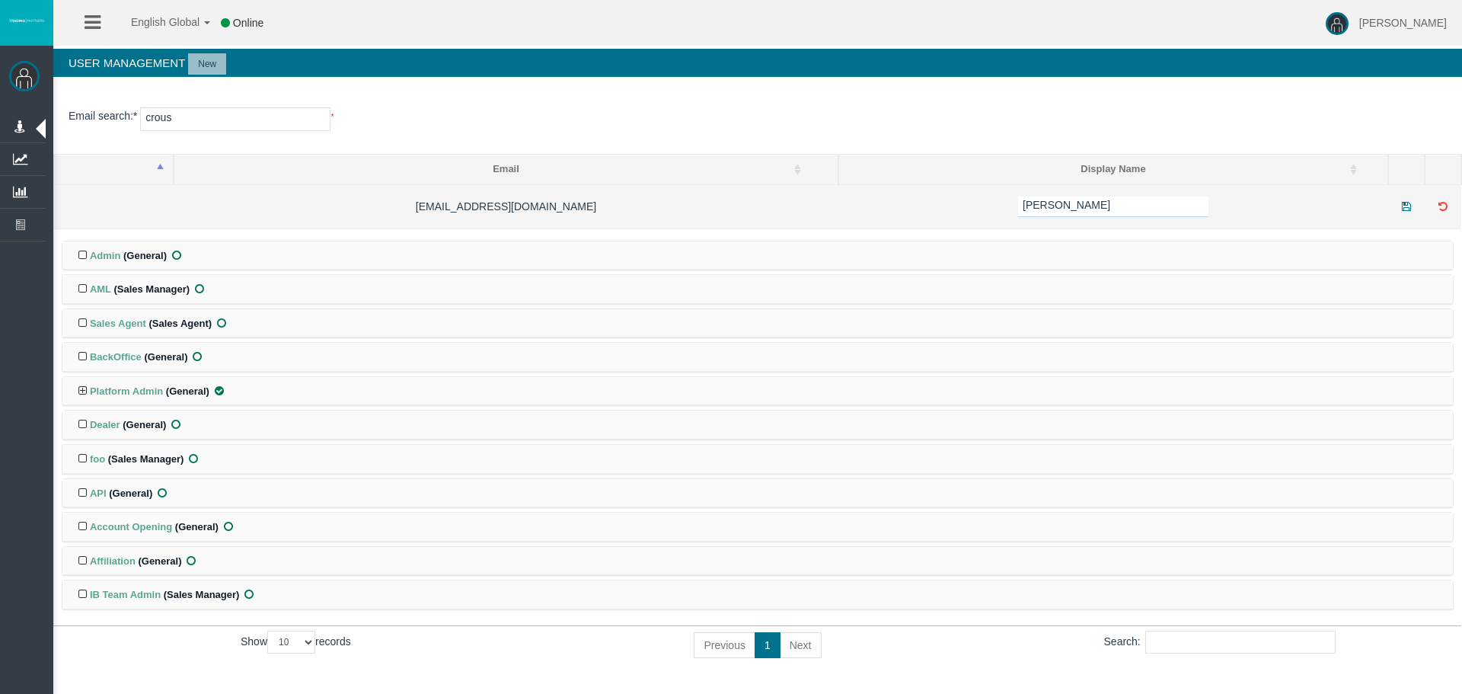
click at [1409, 200] on td at bounding box center [1406, 206] width 37 height 44
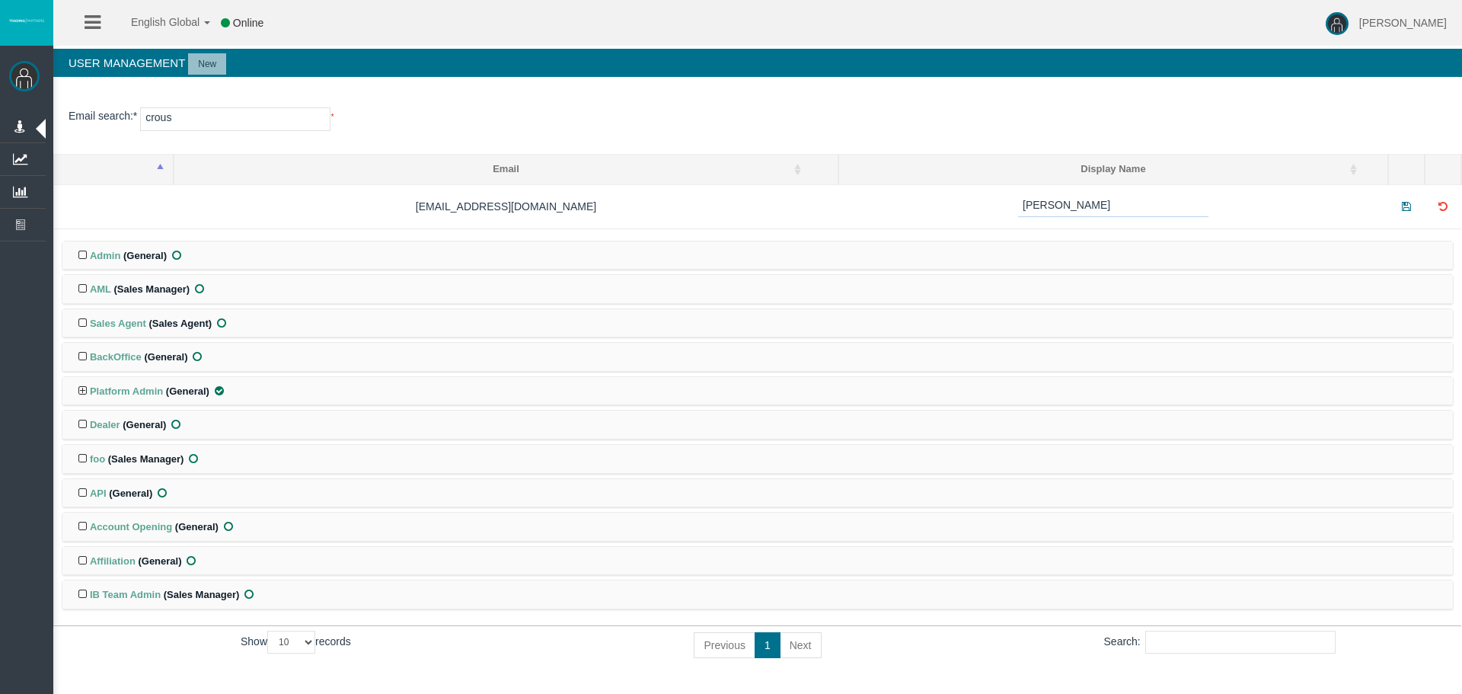
click at [988, 155] on th "Display Name" at bounding box center [1113, 170] width 550 height 30
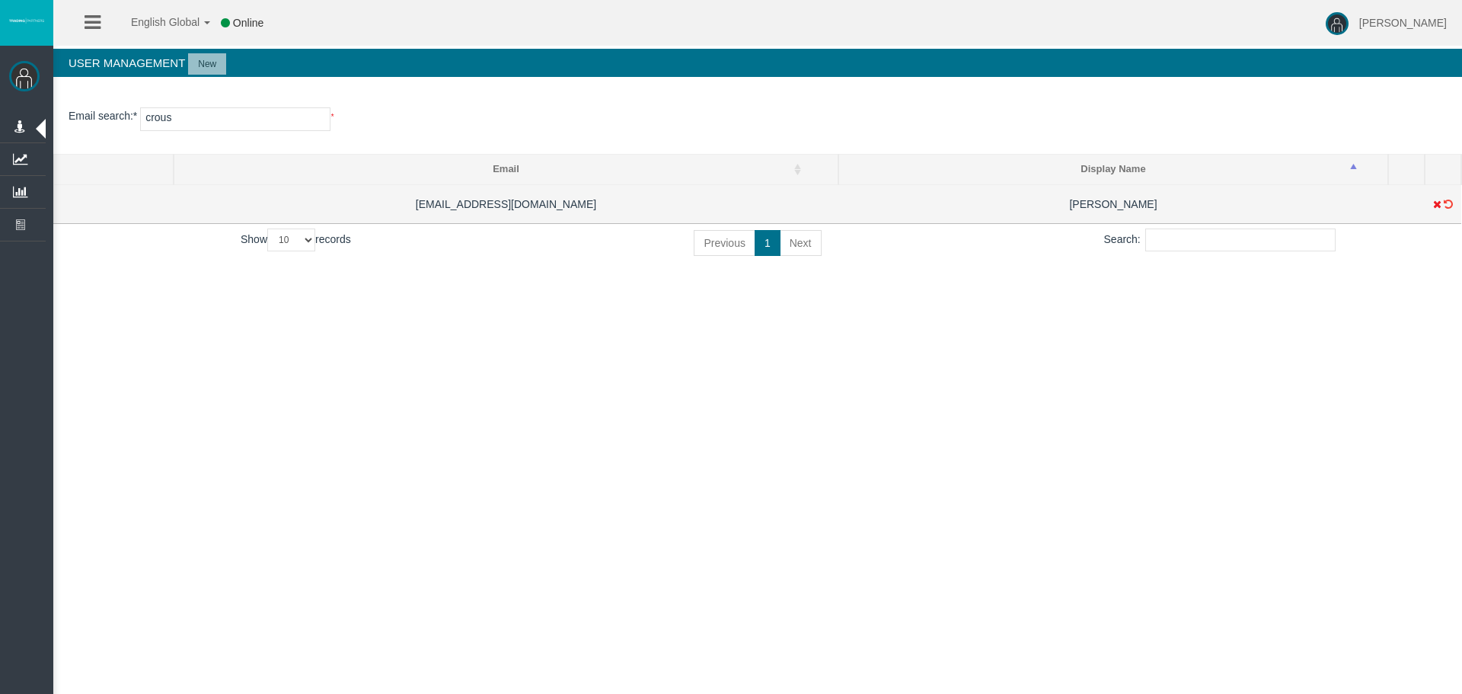
click at [883, 196] on td "[PERSON_NAME]" at bounding box center [1113, 203] width 550 height 39
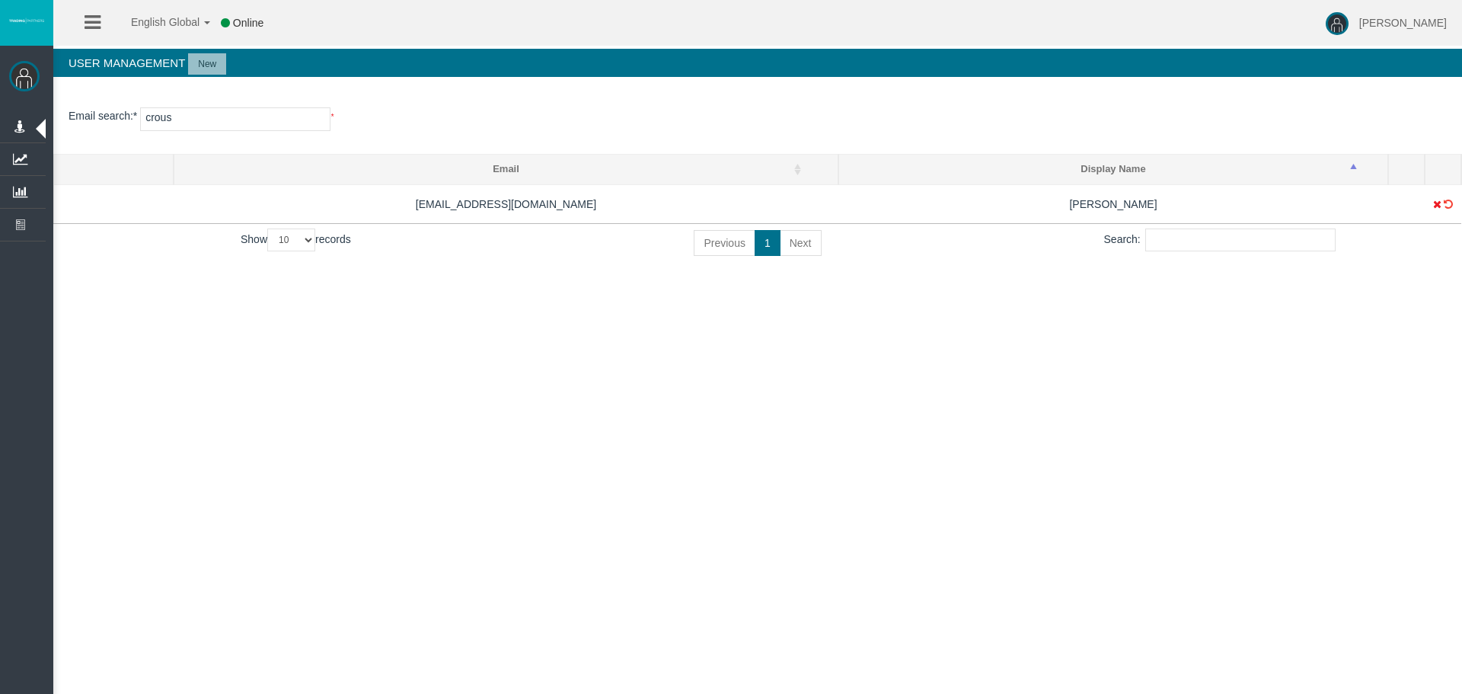
click at [911, 162] on th "Display Name" at bounding box center [1113, 170] width 550 height 30
click at [939, 115] on p "Email search : * crous *" at bounding box center [758, 119] width 1378 height 24
drag, startPoint x: 980, startPoint y: 372, endPoint x: 1052, endPoint y: 102, distance: 278.9
click at [986, 347] on div "English Global 简体中文 English Global 日本語 한국어 Online Loizos Matthaiou Help Log Out…" at bounding box center [731, 347] width 1462 height 694
click at [1091, 73] on h4 "User Management New" at bounding box center [757, 63] width 1409 height 28
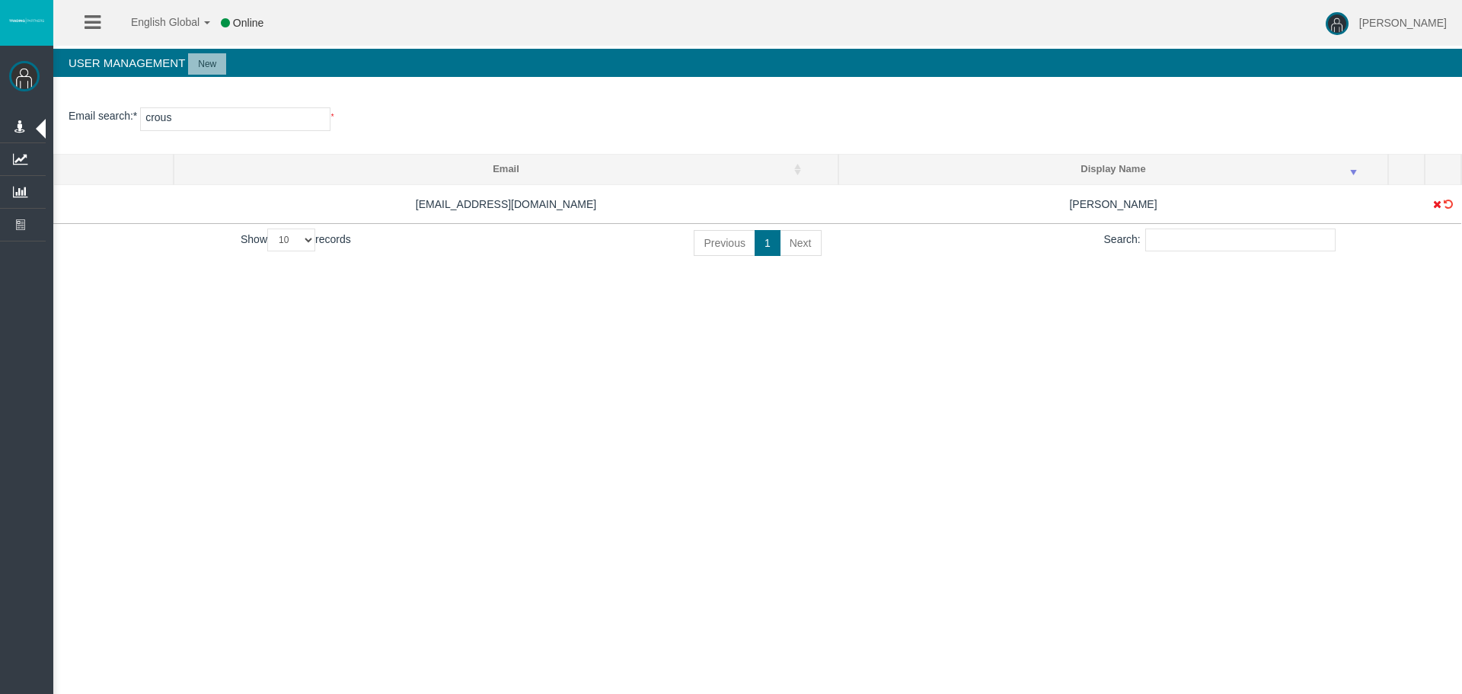
click at [1092, 106] on section "Email search : * crous *" at bounding box center [757, 123] width 1409 height 62
click at [1074, 336] on div "English Global 简体中文 English Global 日本語 한국어 Online Loizos Matthaiou Help Log Out…" at bounding box center [731, 347] width 1462 height 694
click at [948, 431] on div "English Global 简体中文 English Global 日本語 한국어 Online Loizos Matthaiou Help Log Out…" at bounding box center [731, 347] width 1462 height 694
click at [951, 427] on div "English Global 简体中文 English Global 日本語 한국어 Online Loizos Matthaiou Help Log Out…" at bounding box center [731, 347] width 1462 height 694
click at [958, 352] on div "English Global 简体中文 English Global 日本語 한국어 Online Loizos Matthaiou Help Log Out…" at bounding box center [731, 347] width 1462 height 694
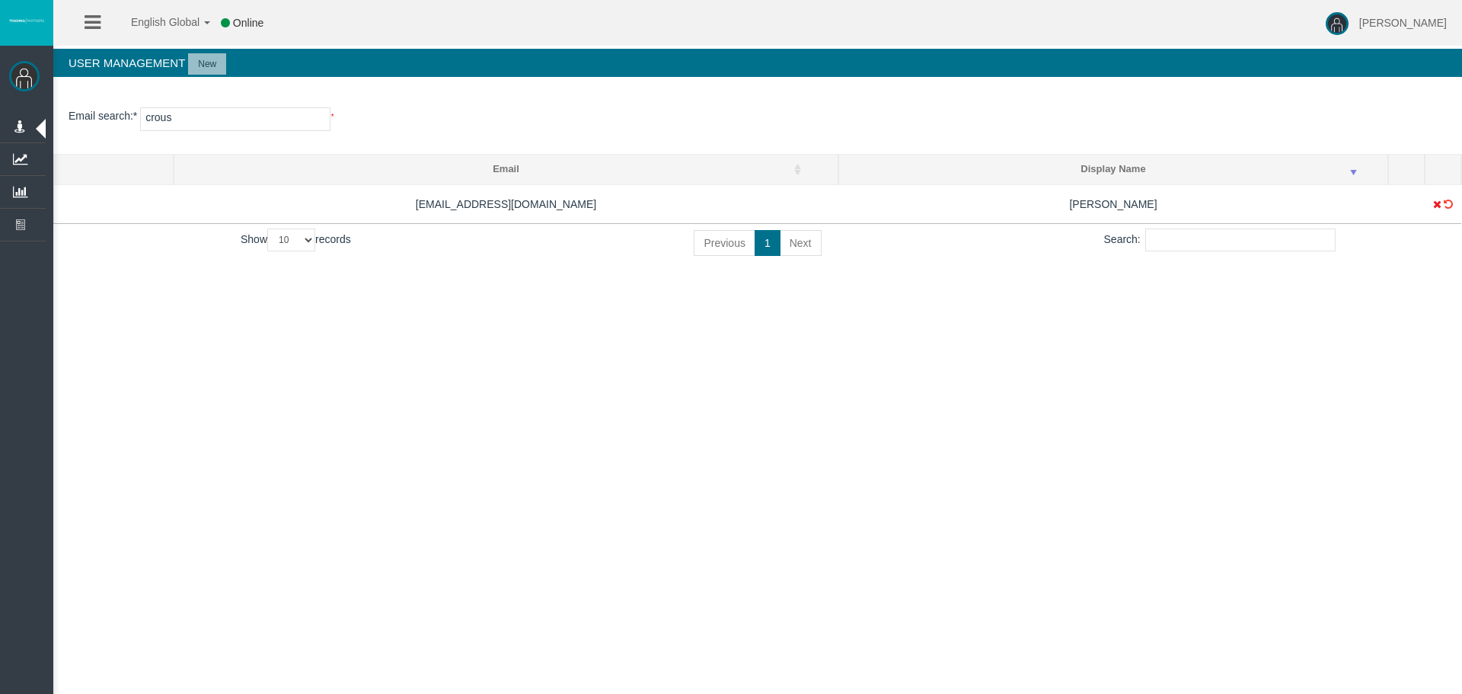
click at [958, 439] on div "English Global 简体中文 English Global 日本語 한국어 Online Loizos Matthaiou Help Log Out…" at bounding box center [731, 347] width 1462 height 694
click at [961, 425] on div "English Global 简体中文 English Global 日本語 한국어 Online Loizos Matthaiou Help Log Out…" at bounding box center [731, 347] width 1462 height 694
click at [991, 463] on div "English Global 简体中文 English Global 日本語 한국어 Online Loizos Matthaiou Help Log Out…" at bounding box center [731, 347] width 1462 height 694
click at [991, 459] on div "English Global 简体中文 English Global 日本語 한국어 Online Loizos Matthaiou Help Log Out…" at bounding box center [731, 347] width 1462 height 694
click at [916, 468] on div "English Global 简体中文 English Global 日本語 한국어 Online Loizos Matthaiou Help Log Out…" at bounding box center [731, 347] width 1462 height 694
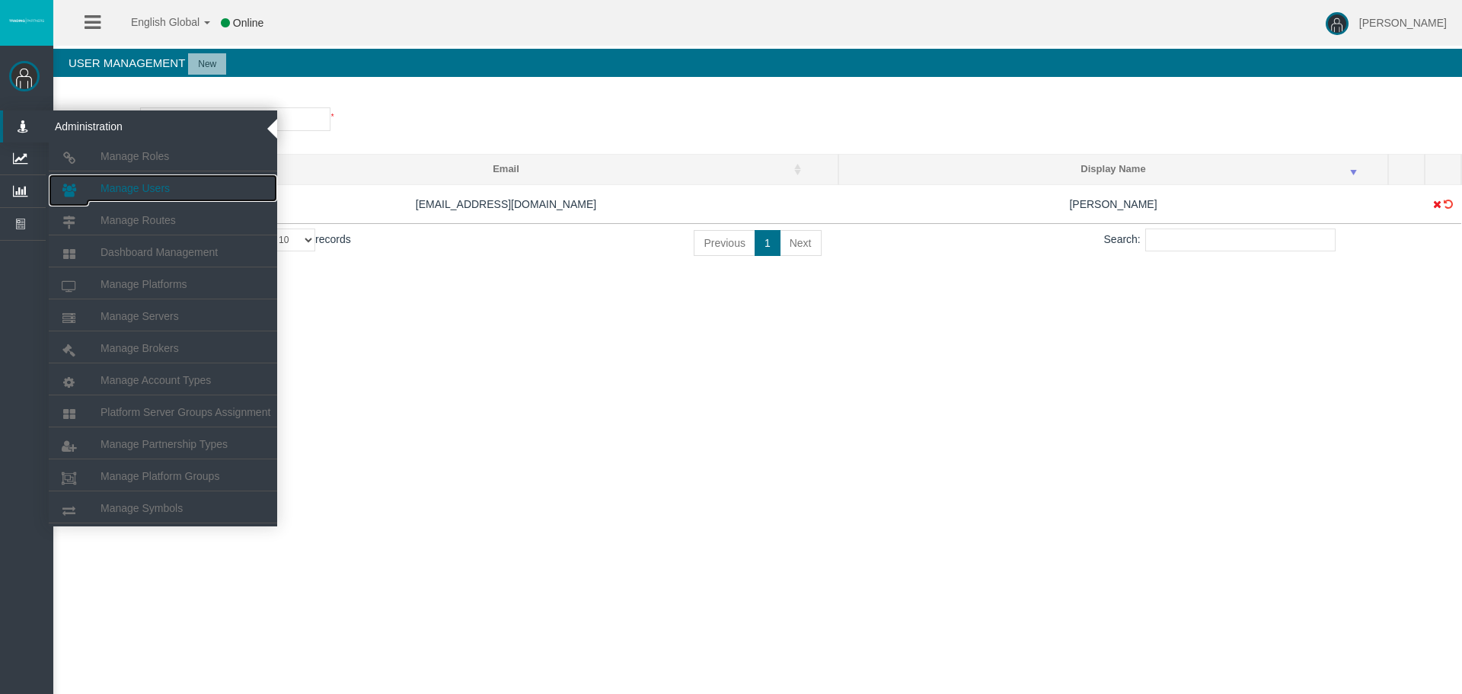
click at [108, 186] on span "Manage Users" at bounding box center [135, 188] width 69 height 12
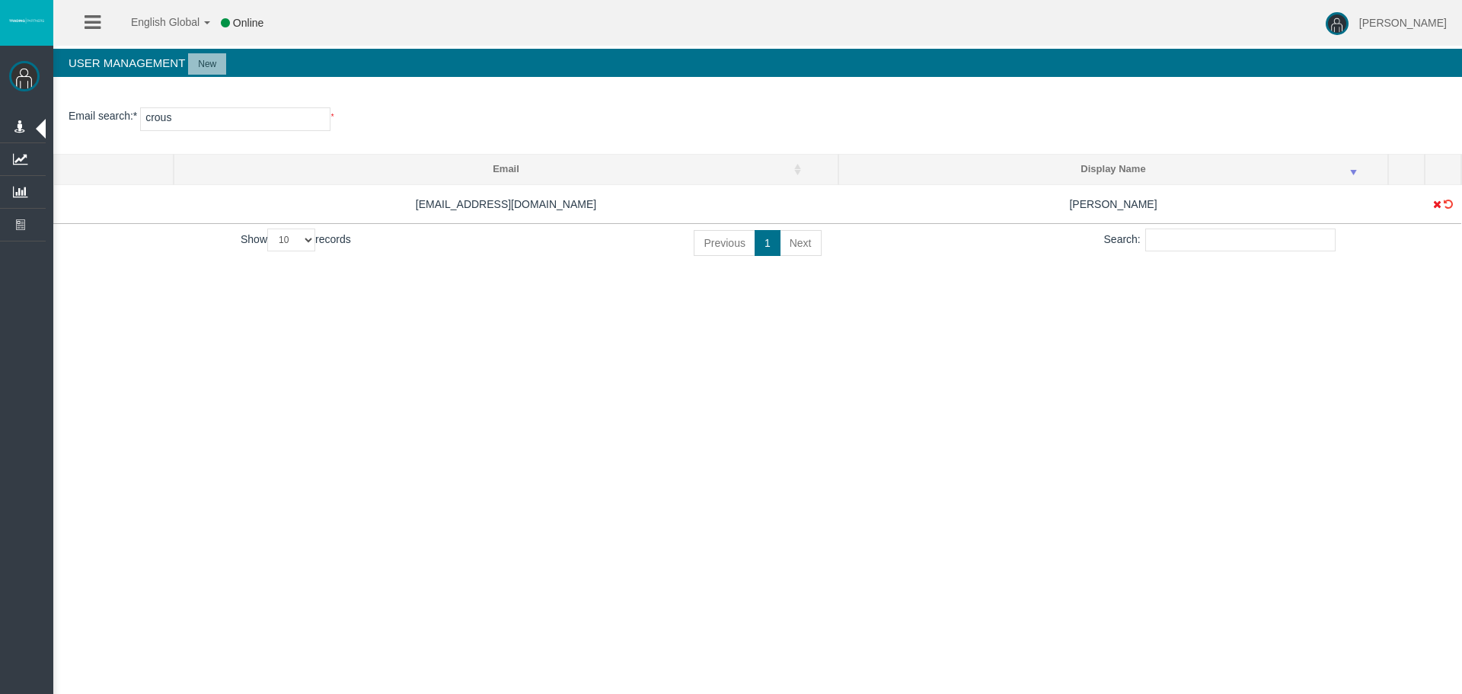
click at [356, 341] on div "English Global 简体中文 English Global 日本語 한국어 Online Loizos Matthaiou Help Log Out…" at bounding box center [731, 347] width 1462 height 694
drag, startPoint x: 619, startPoint y: 347, endPoint x: 628, endPoint y: 347, distance: 9.1
click at [621, 347] on div "English Global 简体中文 English Global 日本語 한국어 Online Loizos Matthaiou Help Log Out…" at bounding box center [731, 347] width 1462 height 694
drag, startPoint x: 1109, startPoint y: 367, endPoint x: 1100, endPoint y: 352, distance: 17.8
click at [1108, 367] on div "English Global 简体中文 English Global 日本語 한국어 Online Loizos Matthaiou Help Log Out…" at bounding box center [731, 347] width 1462 height 694
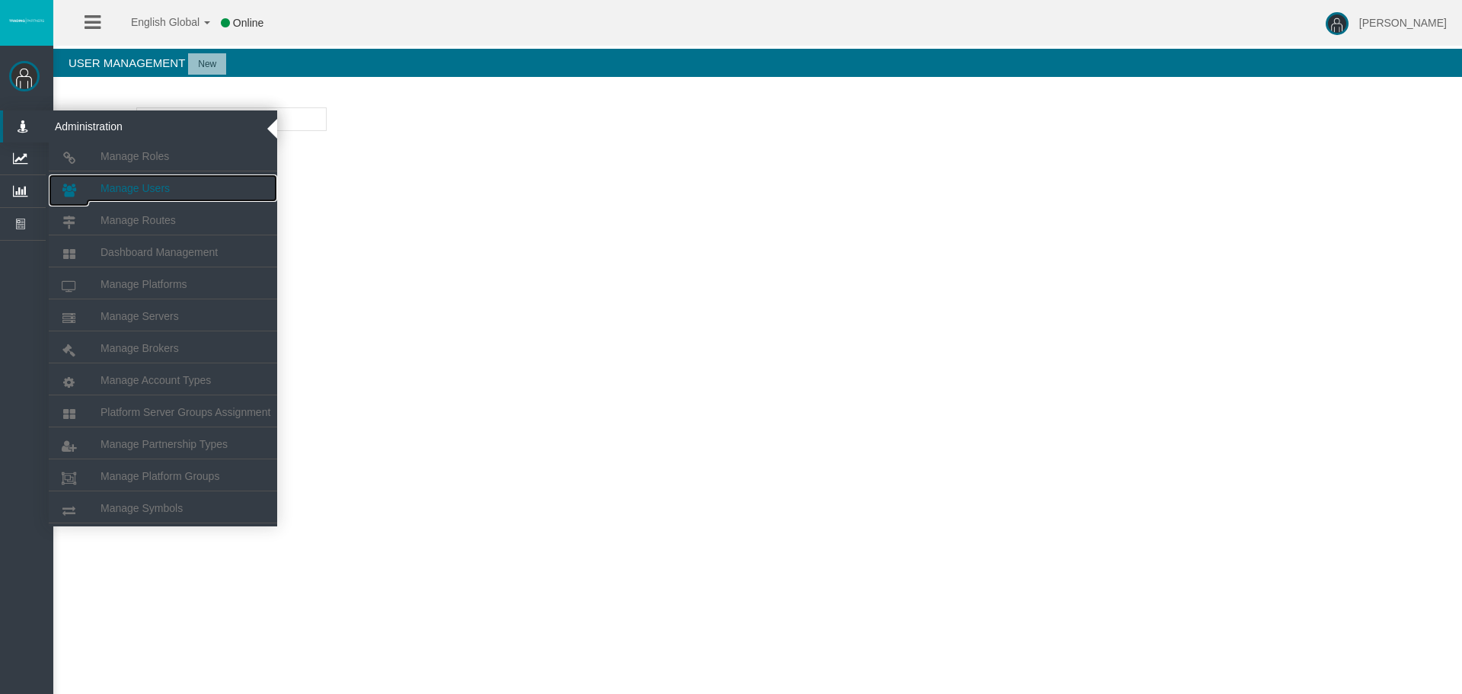
click at [134, 190] on span "Manage Users" at bounding box center [135, 188] width 69 height 12
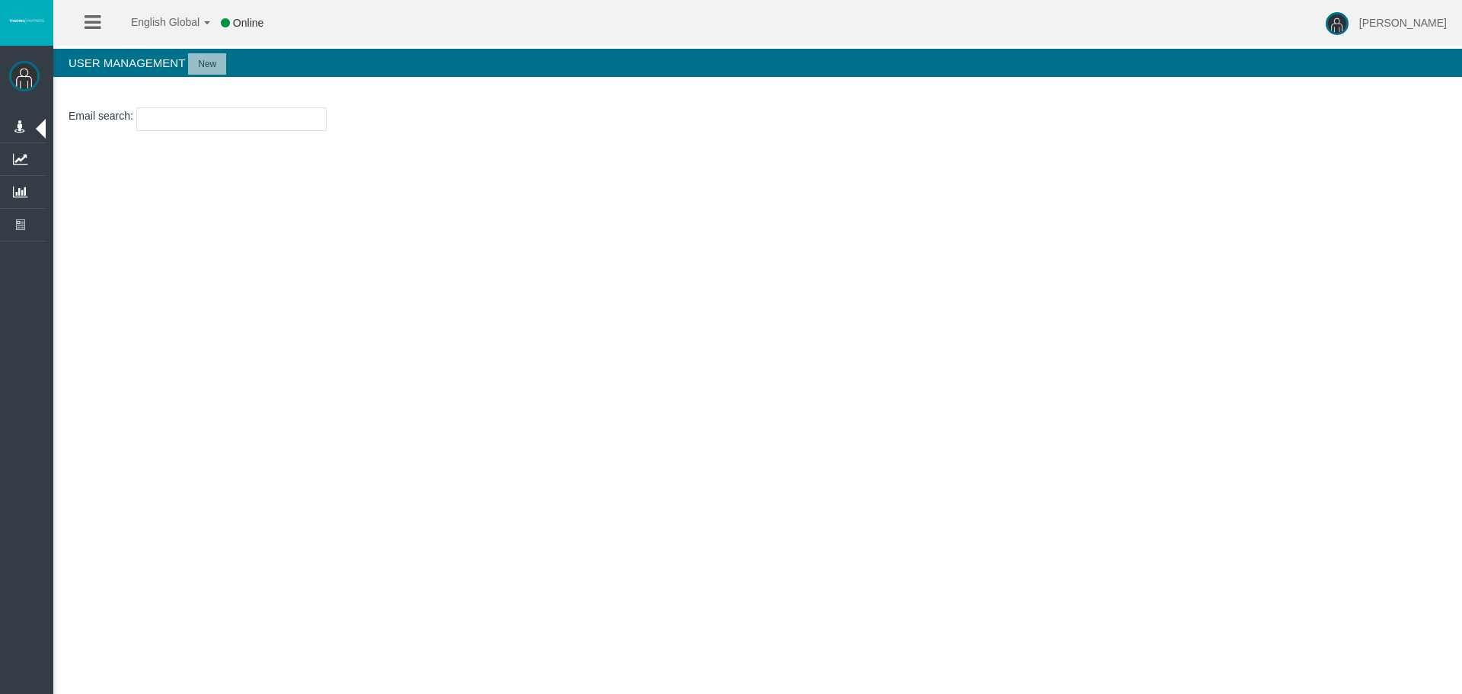
click at [283, 113] on input "text" at bounding box center [231, 119] width 190 height 24
click at [262, 130] on section "Email search : * cr *" at bounding box center [757, 123] width 1409 height 62
click at [263, 112] on input "cr" at bounding box center [235, 119] width 190 height 24
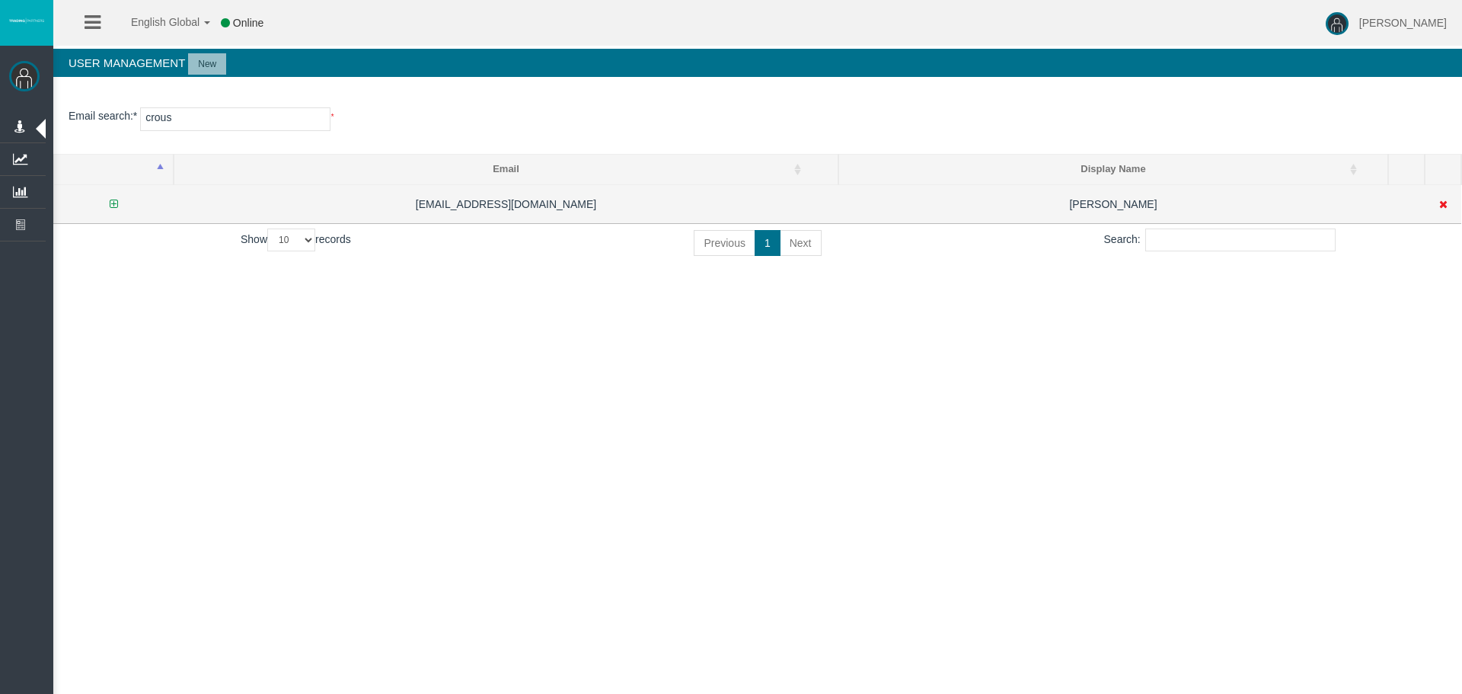
type input "crous"
click at [113, 196] on td at bounding box center [114, 203] width 120 height 39
click at [113, 202] on icon at bounding box center [114, 204] width 8 height 11
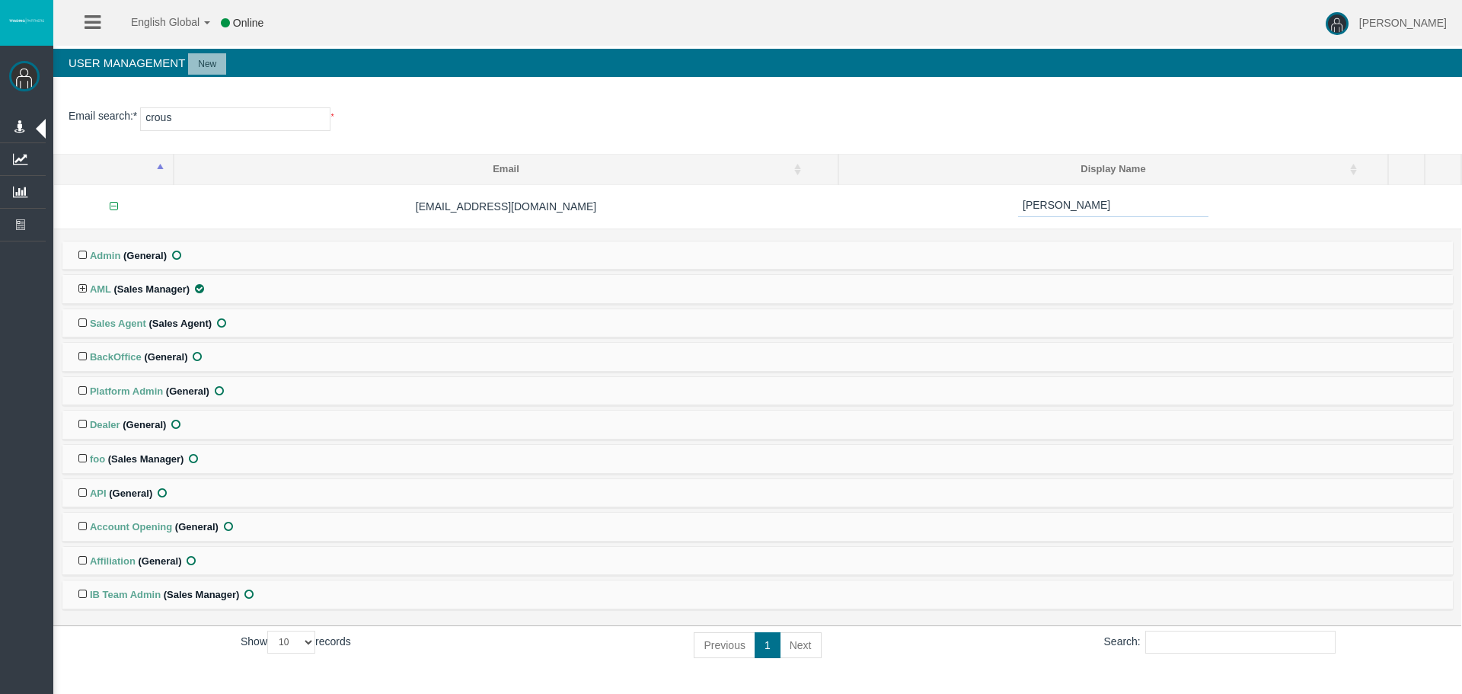
click at [198, 285] on icon at bounding box center [200, 288] width 14 height 11
click at [0, 0] on input "checkbox" at bounding box center [0, 0] width 0 height 0
click at [222, 391] on icon at bounding box center [219, 390] width 14 height 11
click at [0, 0] on input "checkbox" at bounding box center [0, 0] width 0 height 0
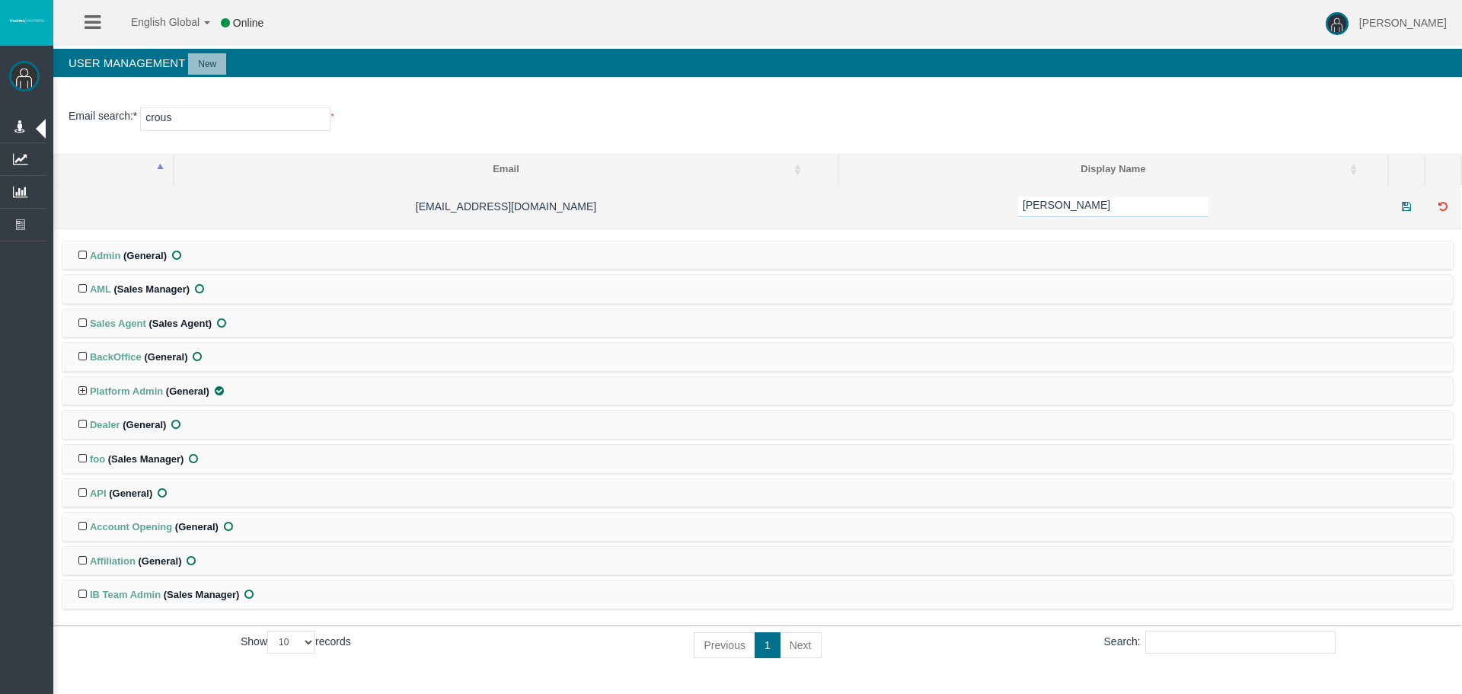
click at [1399, 207] on td at bounding box center [1406, 206] width 37 height 44
click at [1401, 206] on icon at bounding box center [1407, 206] width 14 height 11
click at [1407, 206] on icon at bounding box center [1407, 206] width 14 height 11
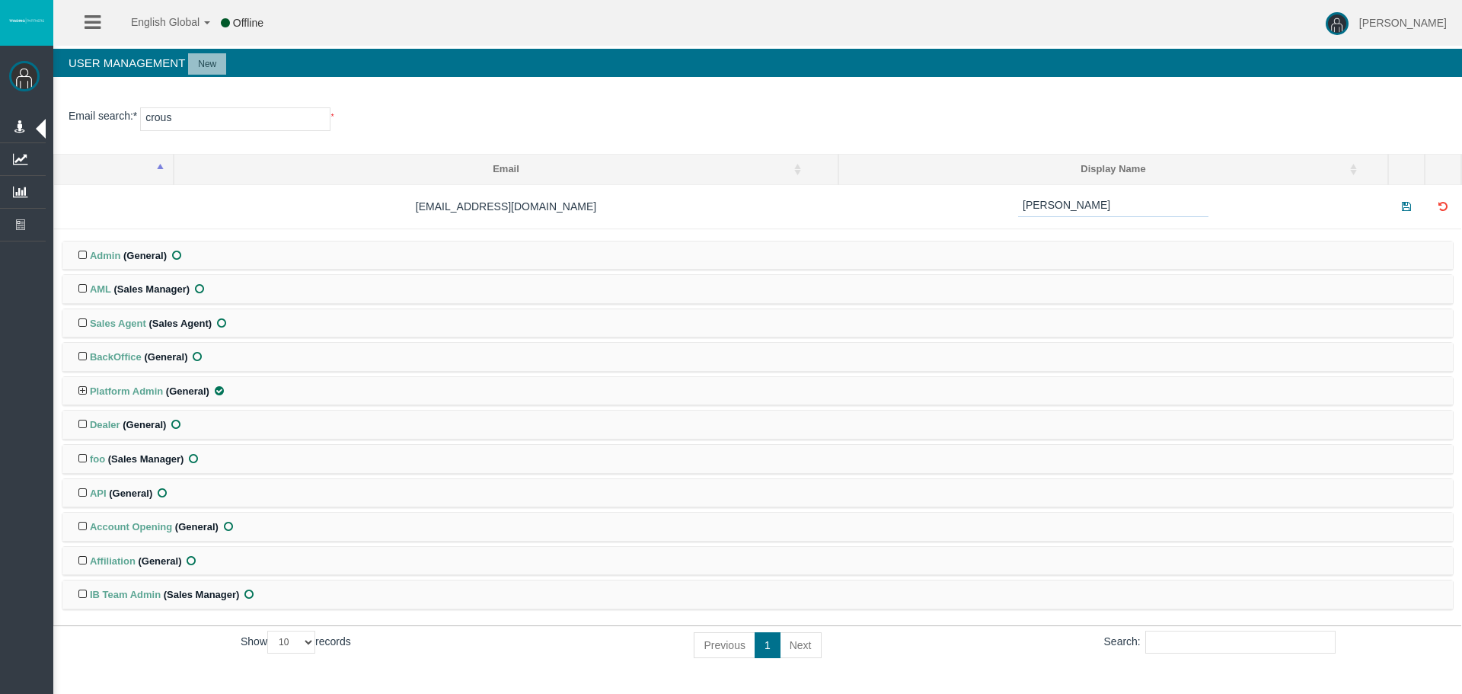
click at [1204, 91] on section "User Management New Email search : * crous * Email Display Name CRousou@fxcess.…" at bounding box center [757, 364] width 1409 height 631
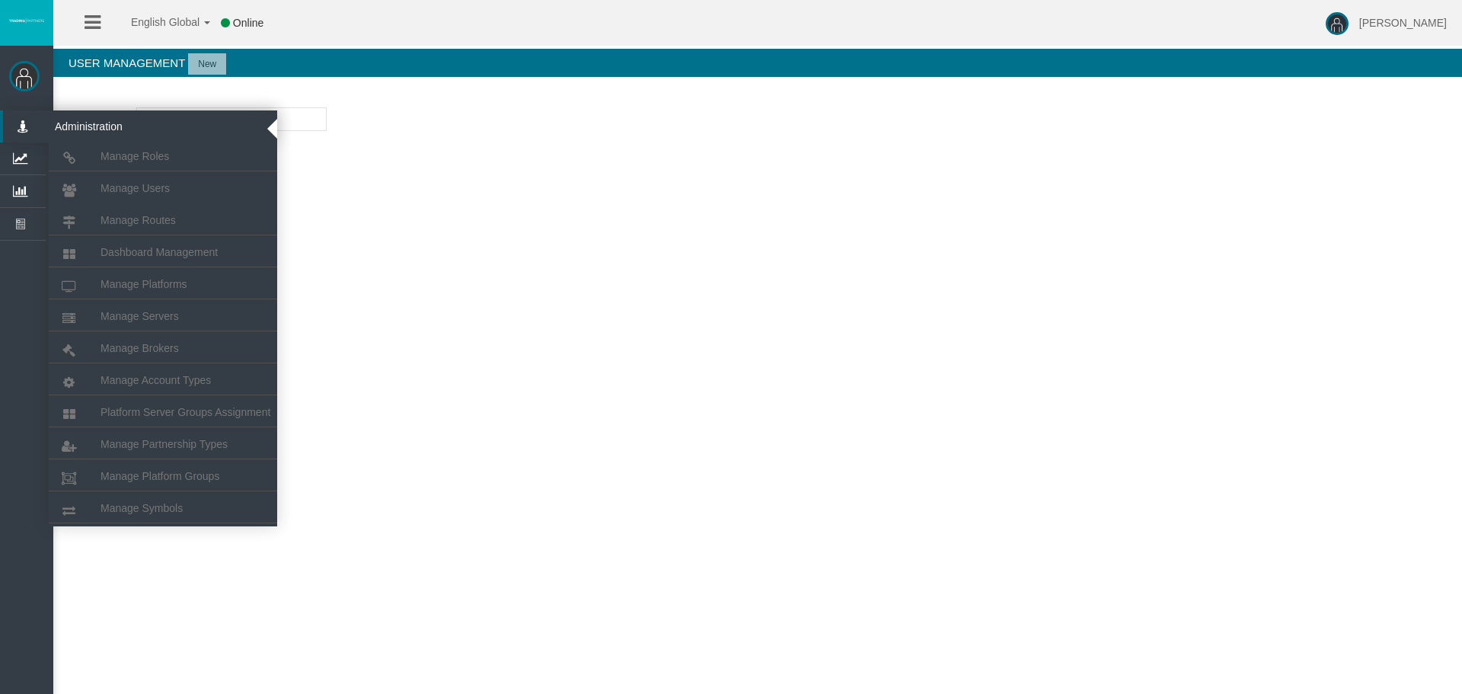
click at [139, 174] on li "Manage Users" at bounding box center [163, 186] width 228 height 30
click at [140, 176] on li "Manage Users" at bounding box center [163, 186] width 228 height 30
click at [141, 186] on span "Manage Users" at bounding box center [135, 188] width 69 height 12
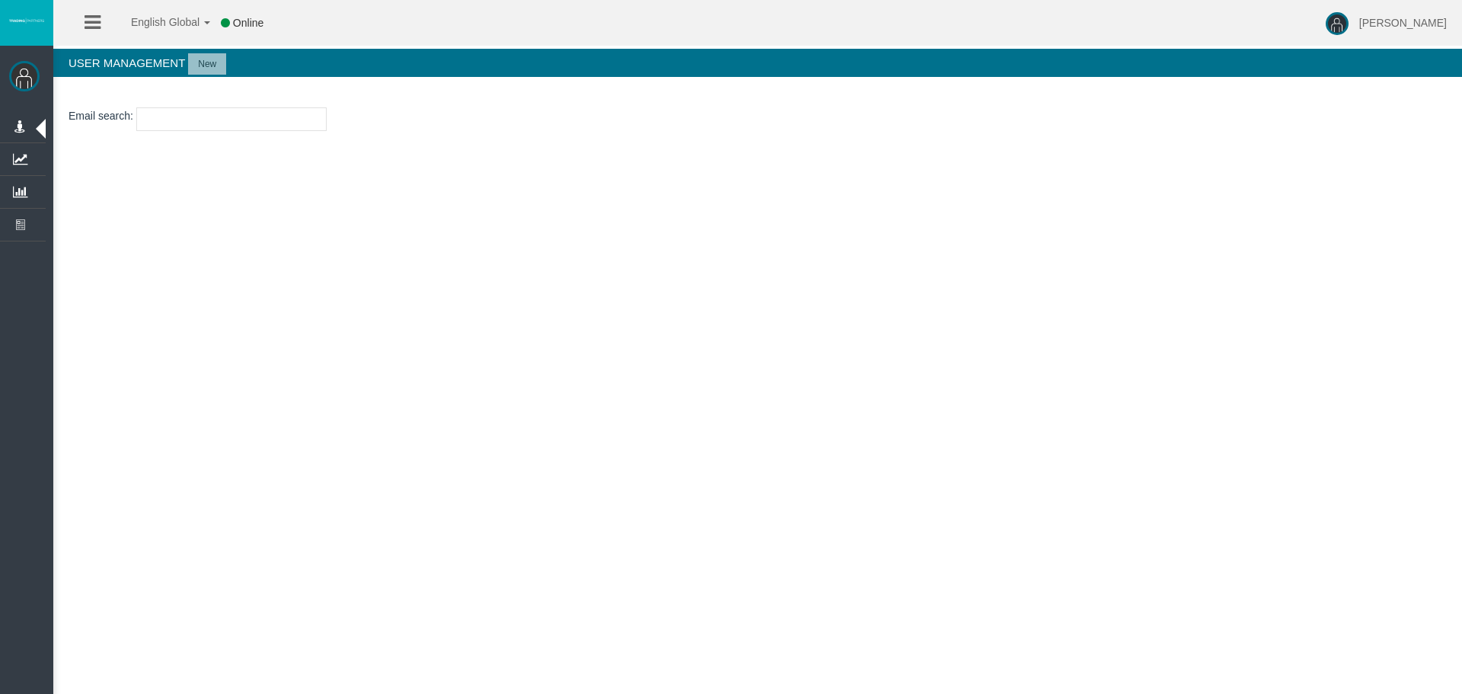
click at [263, 115] on input "text" at bounding box center [231, 119] width 190 height 24
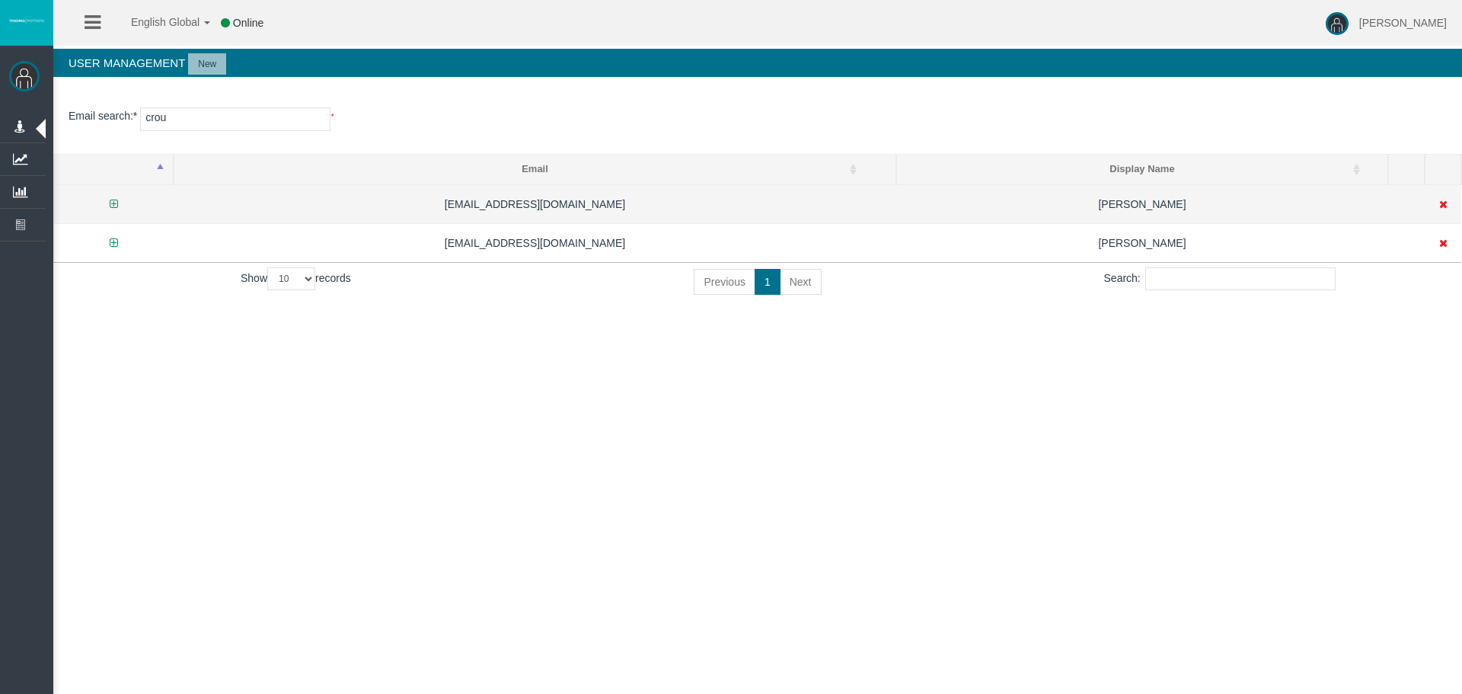
click at [112, 204] on icon at bounding box center [114, 204] width 8 height 11
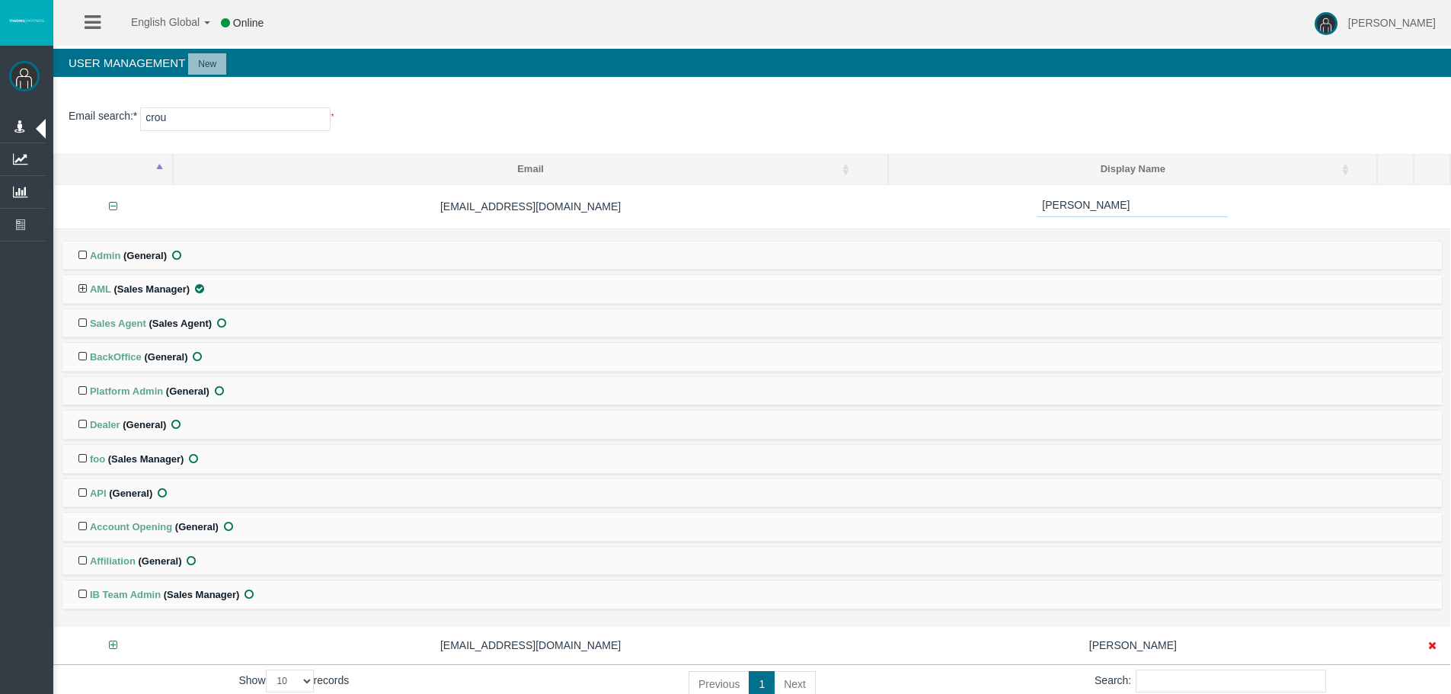
click at [196, 284] on icon at bounding box center [200, 288] width 14 height 11
click at [0, 0] on input "checkbox" at bounding box center [0, 0] width 0 height 0
click at [220, 387] on icon at bounding box center [219, 390] width 14 height 11
click at [0, 0] on input "checkbox" at bounding box center [0, 0] width 0 height 0
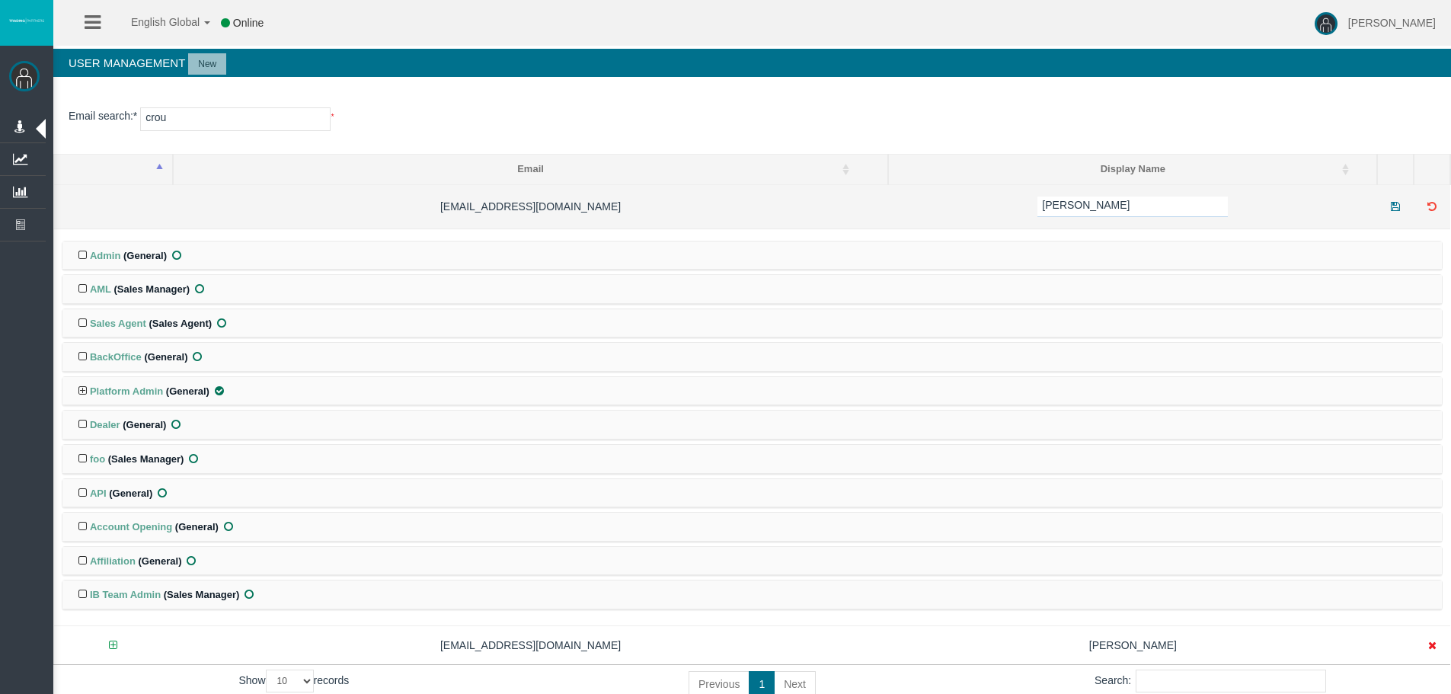
click at [1394, 211] on icon at bounding box center [1395, 206] width 14 height 11
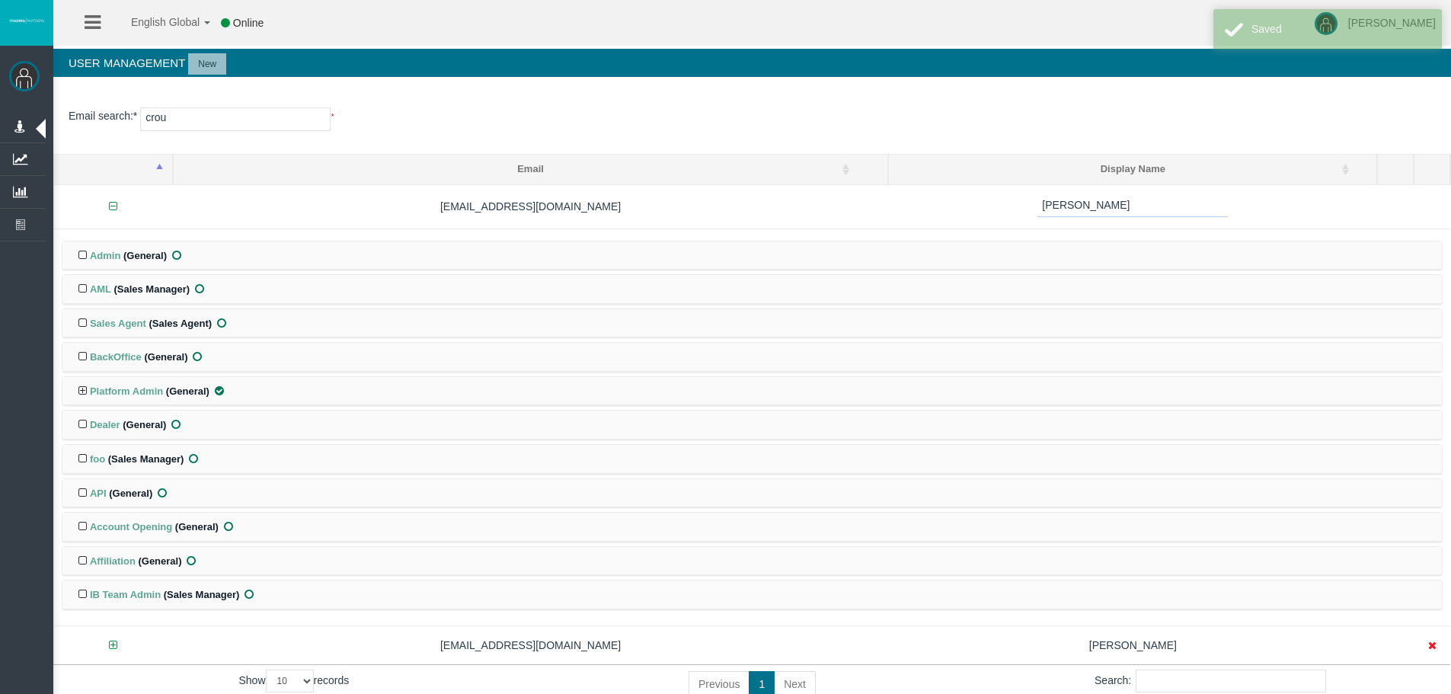
click at [289, 127] on input "crou" at bounding box center [235, 119] width 190 height 24
type input "c"
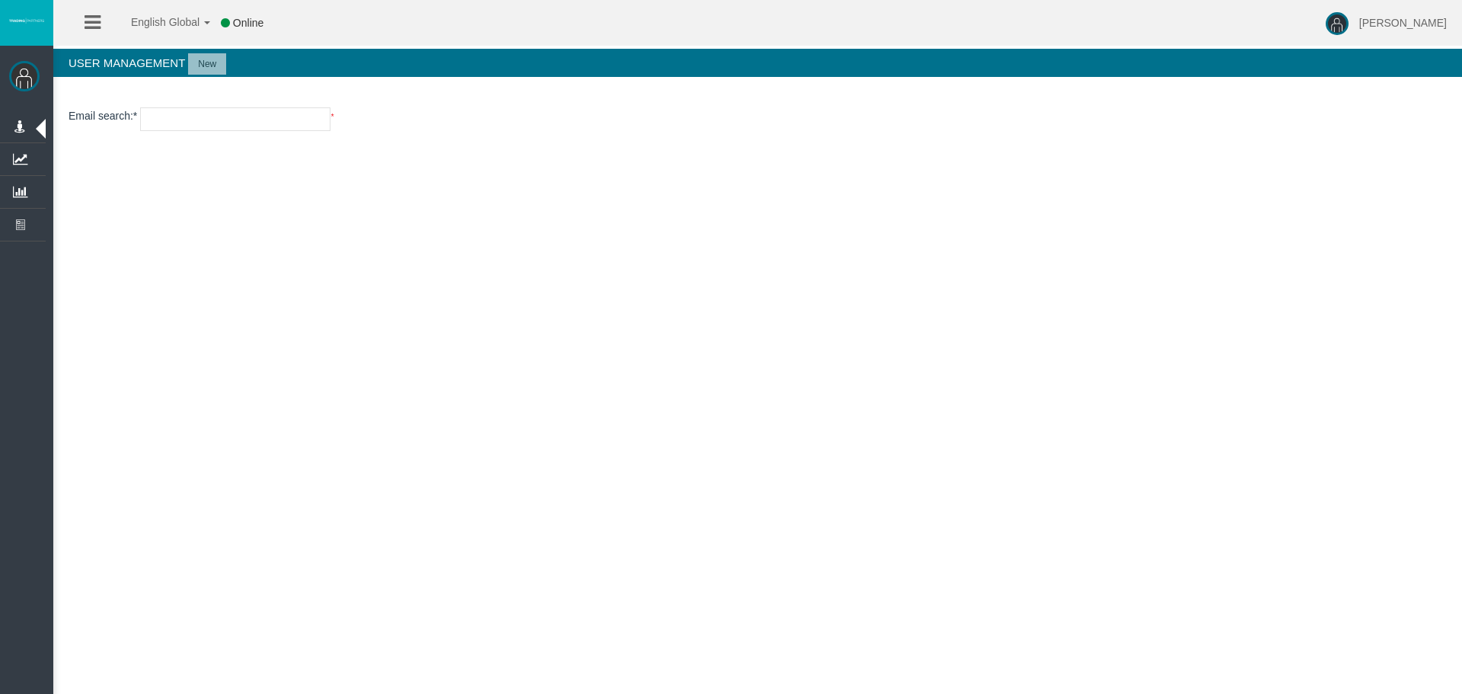
click at [609, 298] on div "English Global 简体中文 English Global 日本語 한국어 Online Loizos Matthaiou Help Log Out…" at bounding box center [731, 347] width 1462 height 694
click at [898, 387] on div "English Global 简体中文 English Global 日本語 한국어 Online Loizos Matthaiou Help Log Out…" at bounding box center [731, 347] width 1462 height 694
drag, startPoint x: 968, startPoint y: 312, endPoint x: 1295, endPoint y: 15, distance: 442.0
click at [975, 312] on div "English Global 简体中文 English Global 日本語 한국어 Online Loizos Matthaiou Help Log Out…" at bounding box center [731, 347] width 1462 height 694
drag, startPoint x: 505, startPoint y: 224, endPoint x: 256, endPoint y: 135, distance: 264.4
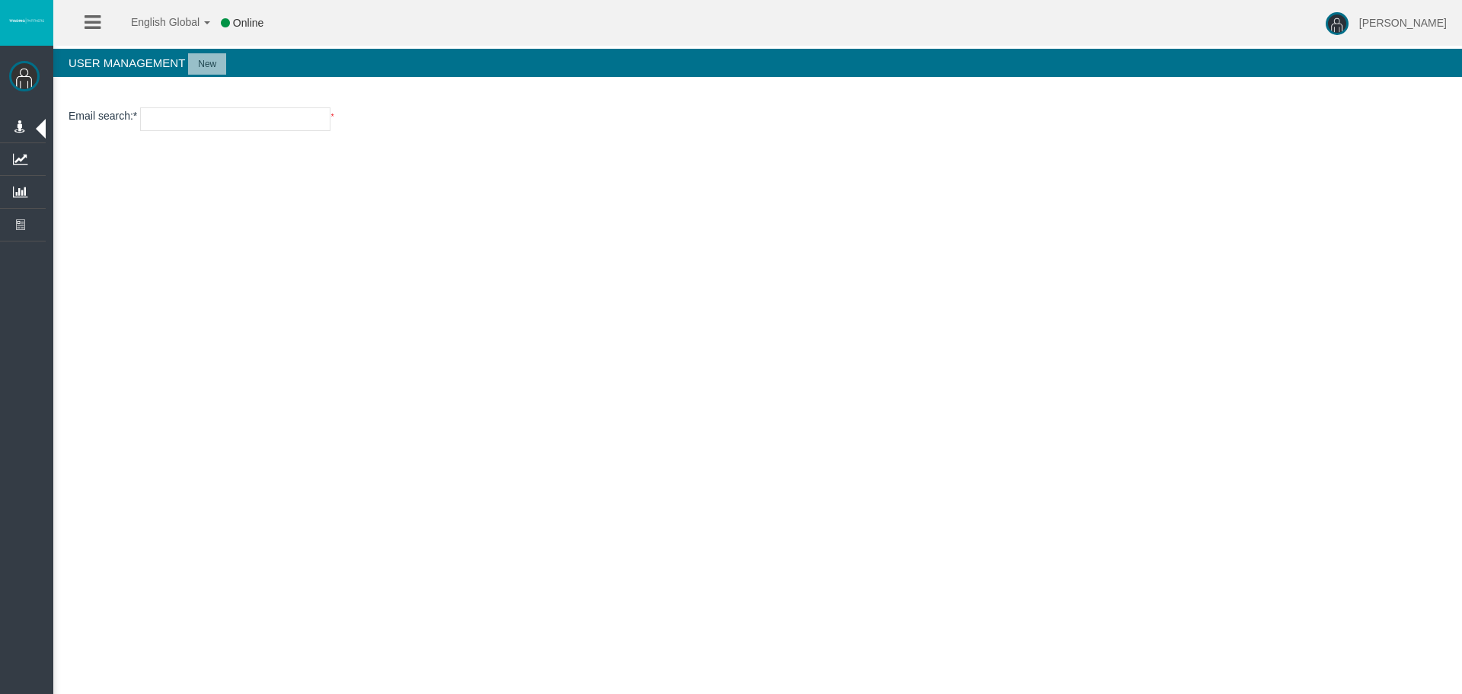
click at [506, 225] on div "English Global 简体中文 English Global 日本語 한국어 Online Loizos Matthaiou Help Log Out…" at bounding box center [731, 347] width 1462 height 694
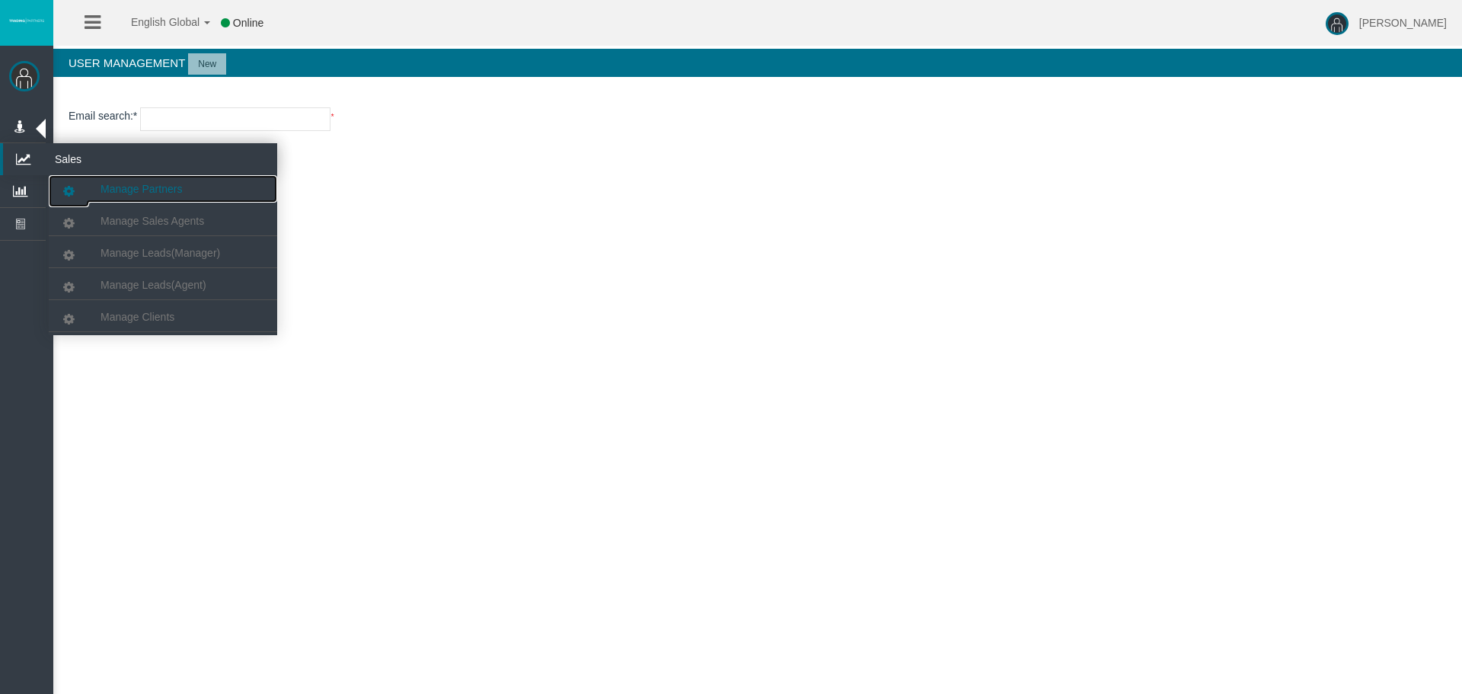
click at [138, 184] on span "Manage Partners" at bounding box center [141, 189] width 81 height 12
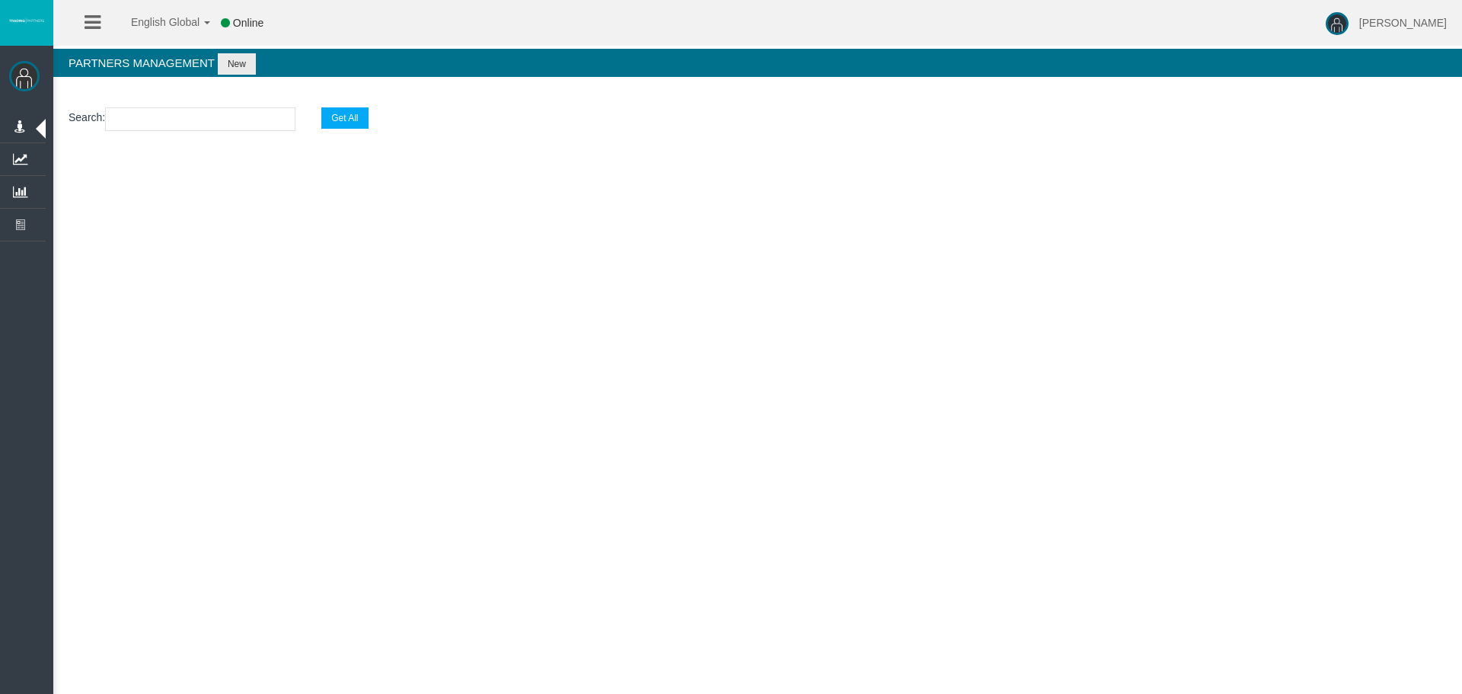
click at [278, 115] on input "text" at bounding box center [200, 119] width 190 height 24
drag, startPoint x: 379, startPoint y: 260, endPoint x: 56, endPoint y: 322, distance: 329.6
click at [379, 260] on div "English Global 简体中文 English Global 日本語 한국어 Online Loizos Matthaiou Help Log Out…" at bounding box center [731, 347] width 1462 height 694
drag, startPoint x: 661, startPoint y: 405, endPoint x: 678, endPoint y: 413, distance: 19.4
click at [661, 405] on div "English Global 简体中文 English Global 日本語 한국어 Online Loizos Matthaiou Help Log Out…" at bounding box center [731, 347] width 1462 height 694
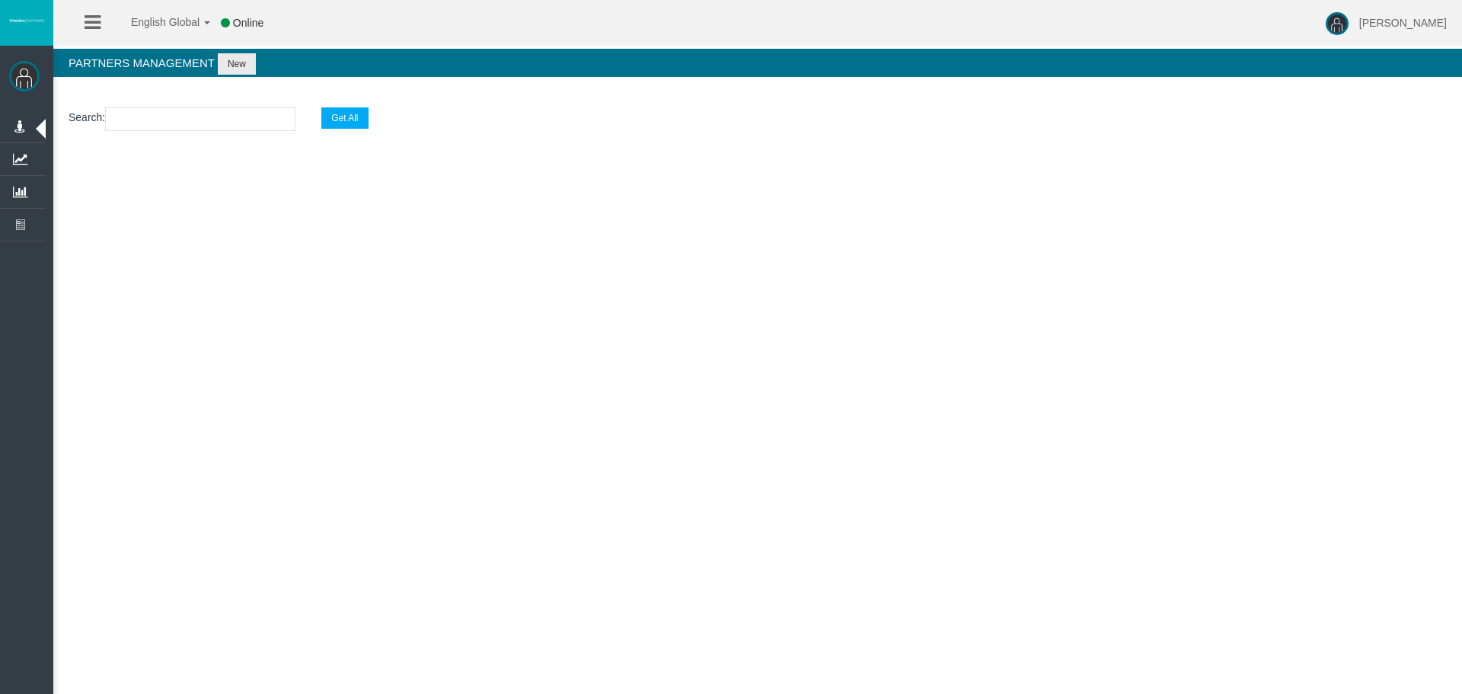
click at [678, 413] on div "English Global 简体中文 English Global 日本語 한국어 Online Loizos Matthaiou Help Log Out…" at bounding box center [731, 347] width 1462 height 694
click at [646, 358] on div "English Global 简体中文 English Global 日本語 한국어 Online Loizos Matthaiou Help Log Out…" at bounding box center [731, 347] width 1462 height 694
click at [733, 385] on div "English Global 简体中文 English Global 日本語 한국어 Online Loizos Matthaiou Help Log Out…" at bounding box center [731, 347] width 1462 height 694
drag, startPoint x: 723, startPoint y: 306, endPoint x: 758, endPoint y: 343, distance: 51.2
click at [729, 333] on div "English Global 简体中文 English Global 日本語 한국어 Online Loizos Matthaiou Help Log Out…" at bounding box center [731, 347] width 1462 height 694
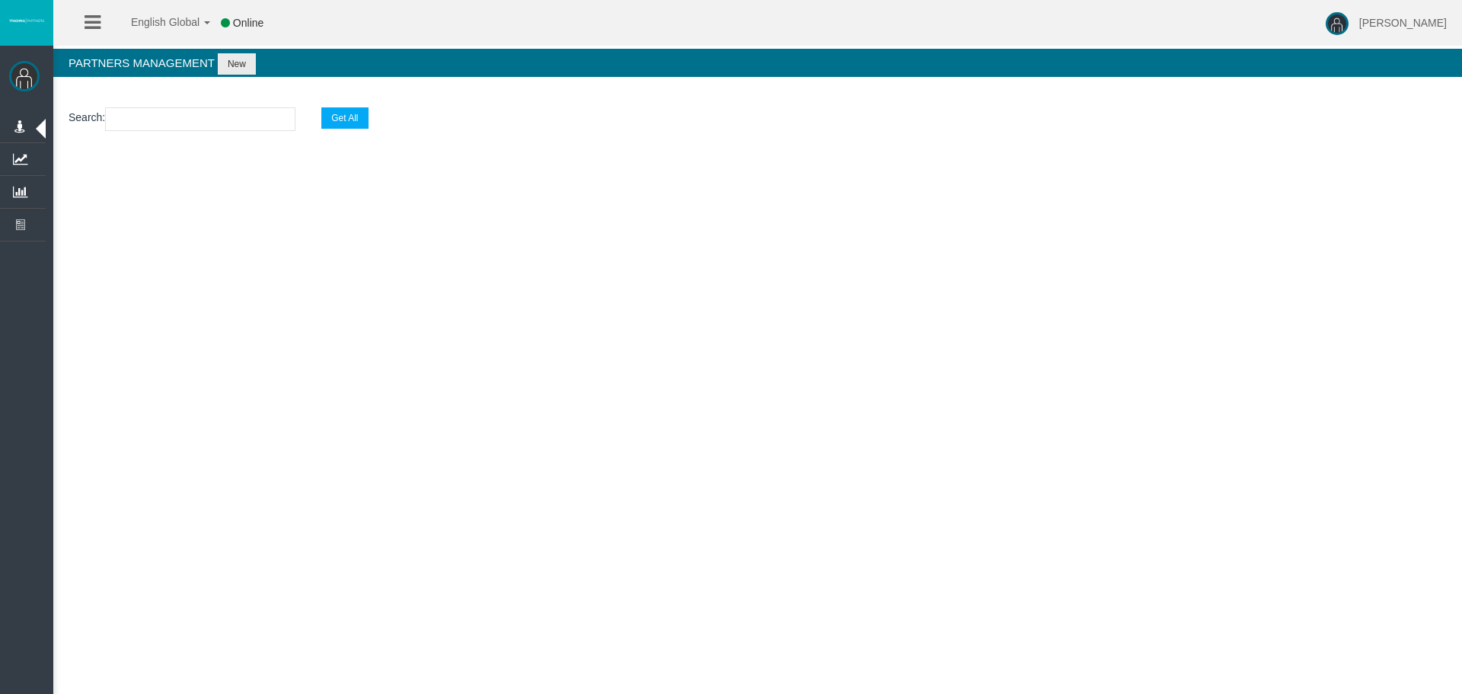
drag, startPoint x: 643, startPoint y: 448, endPoint x: 727, endPoint y: 452, distance: 83.9
click at [649, 449] on div "English Global 简体中文 English Global 日本語 한국어 Online Loizos Matthaiou Help Log Out…" at bounding box center [731, 347] width 1462 height 694
drag, startPoint x: 727, startPoint y: 452, endPoint x: 605, endPoint y: 377, distance: 143.9
click at [719, 449] on div "English Global 简体中文 English Global 日本語 한국어 Online Loizos Matthaiou Help Log Out…" at bounding box center [731, 347] width 1462 height 694
drag, startPoint x: 481, startPoint y: 330, endPoint x: 270, endPoint y: 391, distance: 220.3
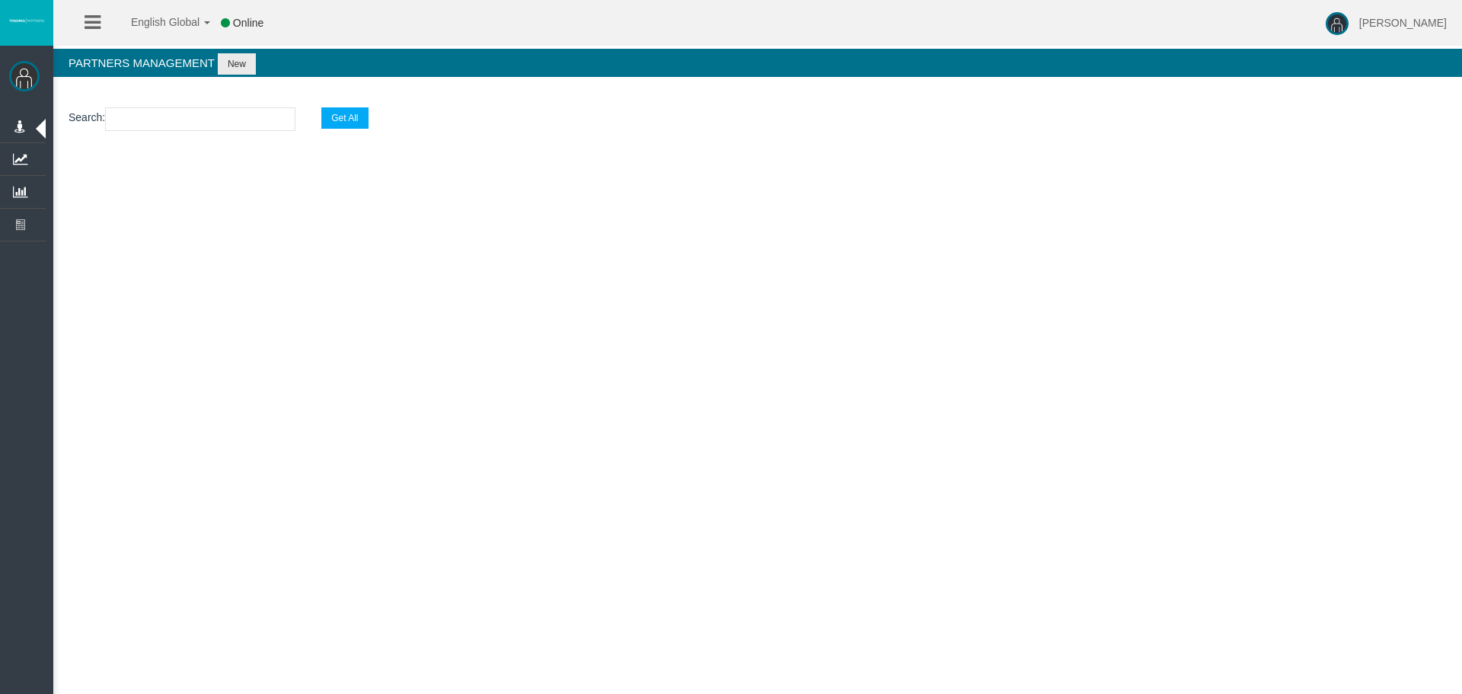
click at [467, 335] on div "English Global 简体中文 English Global 日本語 한국어 Online Loizos Matthaiou Help Log Out…" at bounding box center [731, 347] width 1462 height 694
click at [854, 388] on div "English Global 简体中文 English Global 日本語 한국어 Online Loizos Matthaiou Help Log Out…" at bounding box center [731, 347] width 1462 height 694
click at [1027, 405] on div "English Global 简体中文 English Global 日本語 한국어 Online Loizos Matthaiou Help Log Out…" at bounding box center [731, 347] width 1462 height 694
click at [940, 378] on div "English Global 简体中文 English Global 日本語 한국어 Online Loizos Matthaiou Help Log Out…" at bounding box center [731, 347] width 1462 height 694
click at [921, 397] on div "English Global 简体中文 English Global 日本語 한국어 Online Loizos Matthaiou Help Log Out…" at bounding box center [731, 347] width 1462 height 694
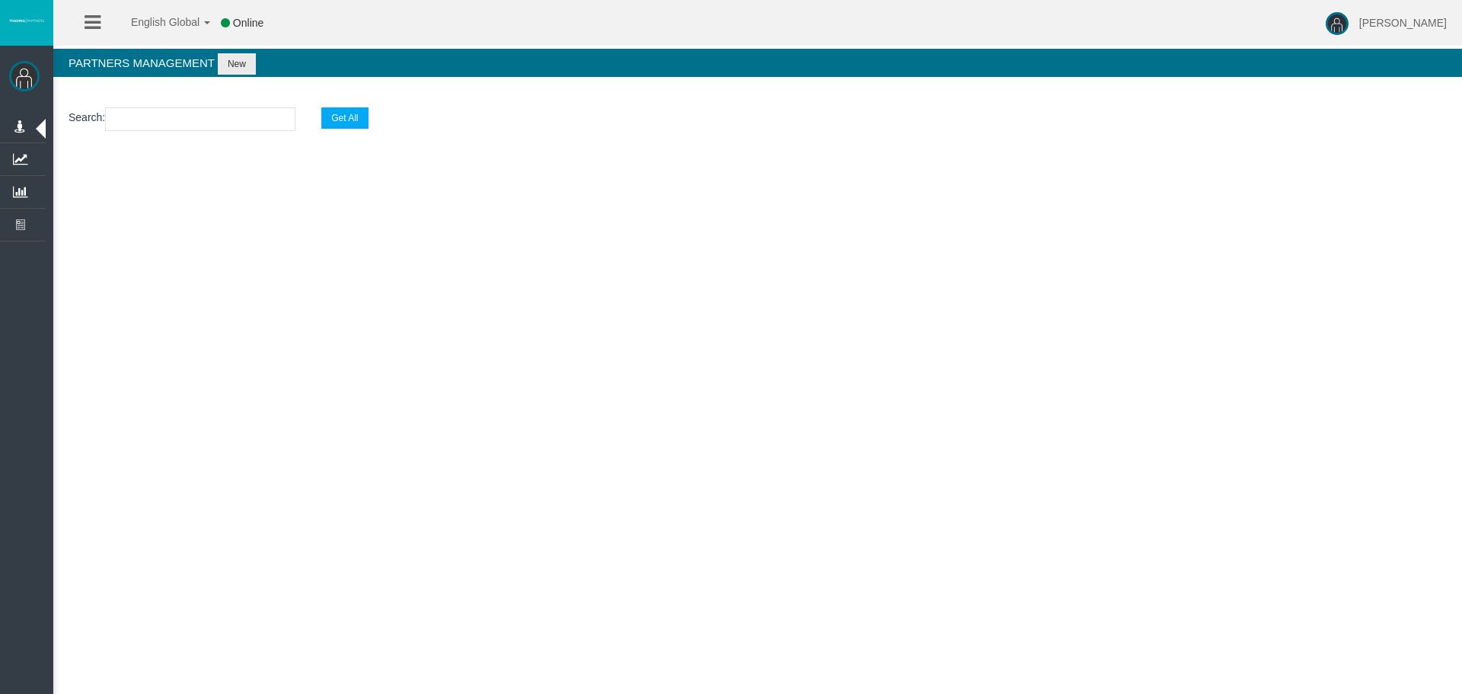
click at [918, 394] on div "English Global 简体中文 English Global 日本語 한국어 Online Loizos Matthaiou Help Log Out…" at bounding box center [731, 347] width 1462 height 694
click at [595, 391] on div "English Global 简体中文 English Global 日本語 한국어 Online Loizos Matthaiou Help Log Out…" at bounding box center [731, 347] width 1462 height 694
click at [785, 447] on div "English Global 简体中文 English Global 日本語 한국어 Online Loizos Matthaiou Help Log Out…" at bounding box center [731, 347] width 1462 height 694
click at [707, 318] on div "English Global 简体中文 English Global 日本語 한국어 Online Loizos Matthaiou Help Log Out…" at bounding box center [731, 347] width 1462 height 694
drag, startPoint x: 780, startPoint y: 297, endPoint x: 793, endPoint y: 293, distance: 13.5
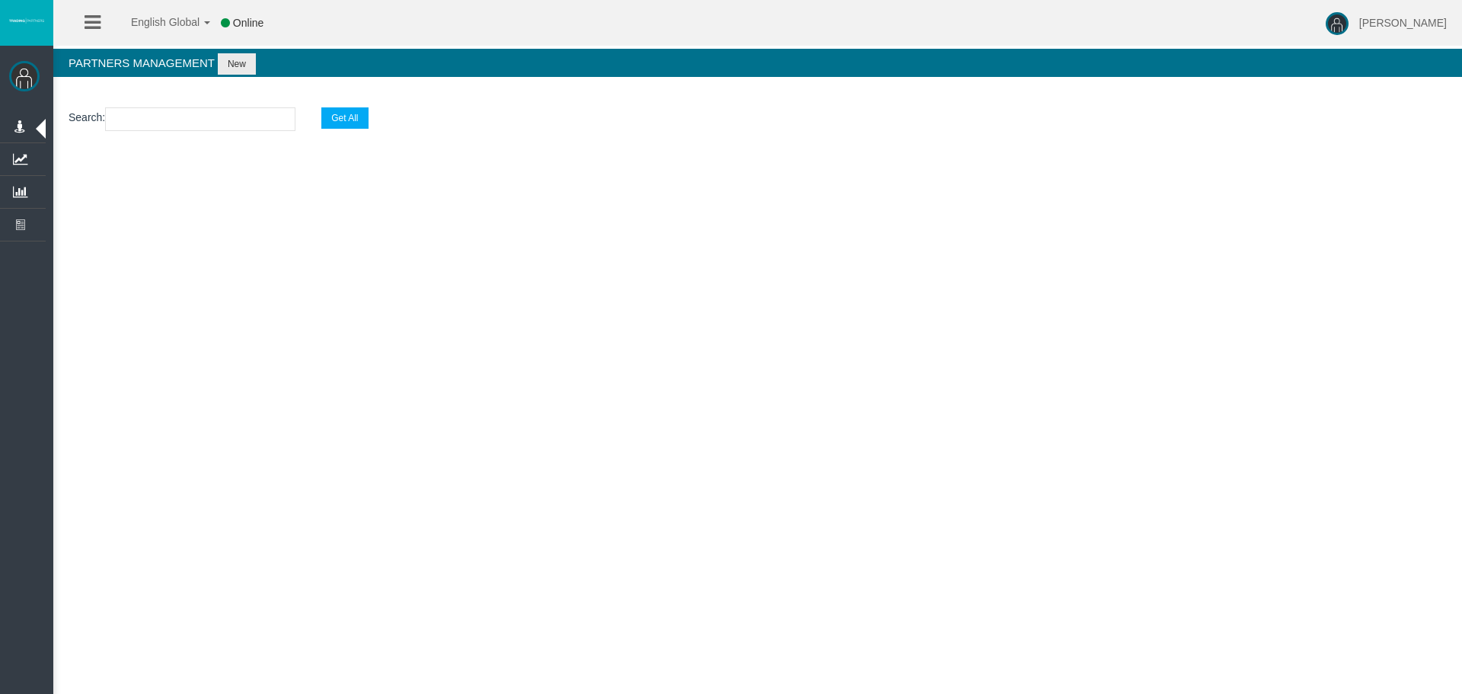
click at [780, 292] on div "English Global 简体中文 English Global 日本語 한국어 Online Loizos Matthaiou Help Log Out…" at bounding box center [731, 347] width 1462 height 694
click at [524, 420] on div "English Global 简体中文 English Global 日本語 한국어 Online Loizos Matthaiou Help Log Out…" at bounding box center [731, 347] width 1462 height 694
click at [618, 436] on div "English Global 简体中文 English Global 日本語 한국어 Online Loizos Matthaiou Help Log Out…" at bounding box center [731, 347] width 1462 height 694
click at [637, 426] on div "English Global 简体中文 English Global 日本語 한국어 Online Loizos Matthaiou Help Log Out…" at bounding box center [731, 347] width 1462 height 694
drag, startPoint x: 505, startPoint y: 416, endPoint x: 511, endPoint y: 463, distance: 47.6
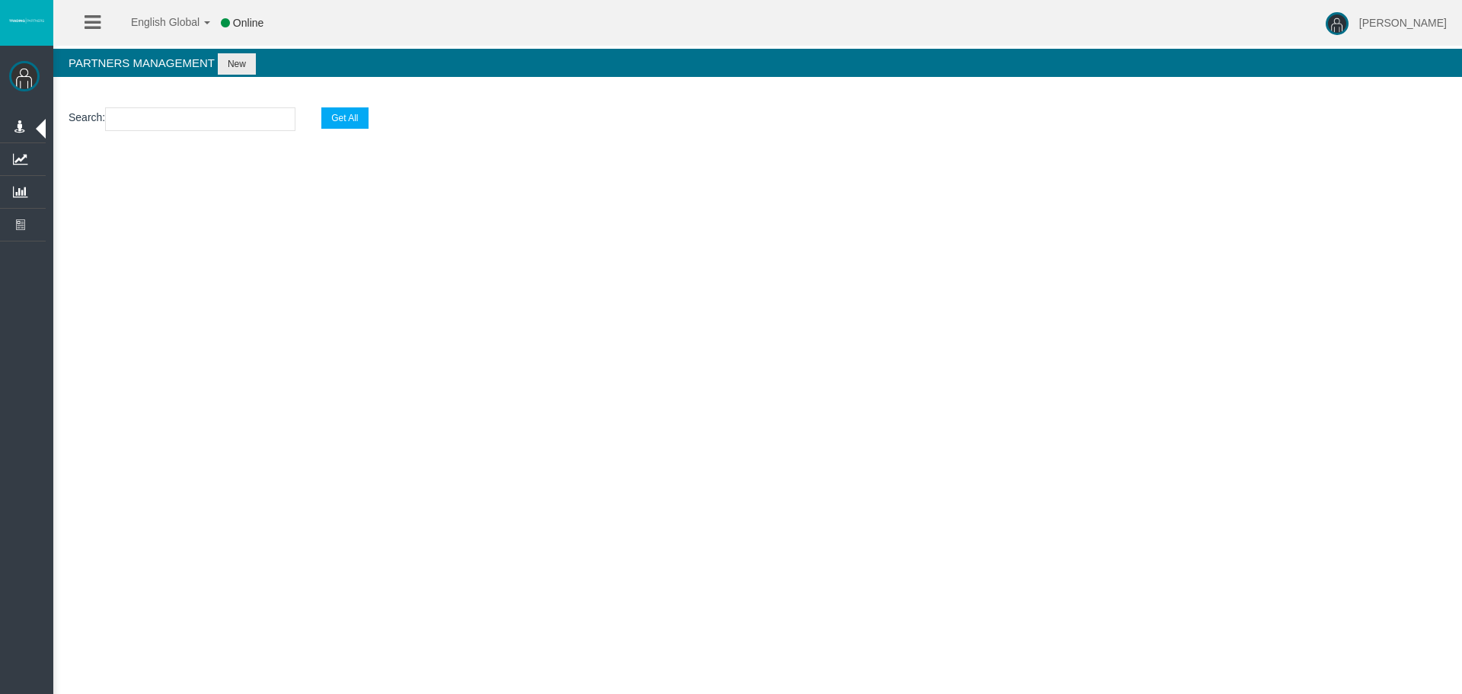
click at [504, 420] on div "English Global 简体中文 English Global 日本語 한국어 Online Loizos Matthaiou Help Log Out…" at bounding box center [731, 347] width 1462 height 694
click at [512, 465] on div "English Global 简体中文 English Global 日本語 한국어 Online Loizos Matthaiou Help Log Out…" at bounding box center [731, 347] width 1462 height 694
click at [418, 407] on div "English Global 简体中文 English Global 日本語 한국어 Online Loizos Matthaiou Help Log Out…" at bounding box center [731, 347] width 1462 height 694
click at [674, 319] on div "English Global 简体中文 English Global 日本語 한국어 Online Loizos Matthaiou Help Log Out…" at bounding box center [731, 347] width 1462 height 694
click at [850, 190] on section "Loading..." at bounding box center [757, 180] width 1409 height 53
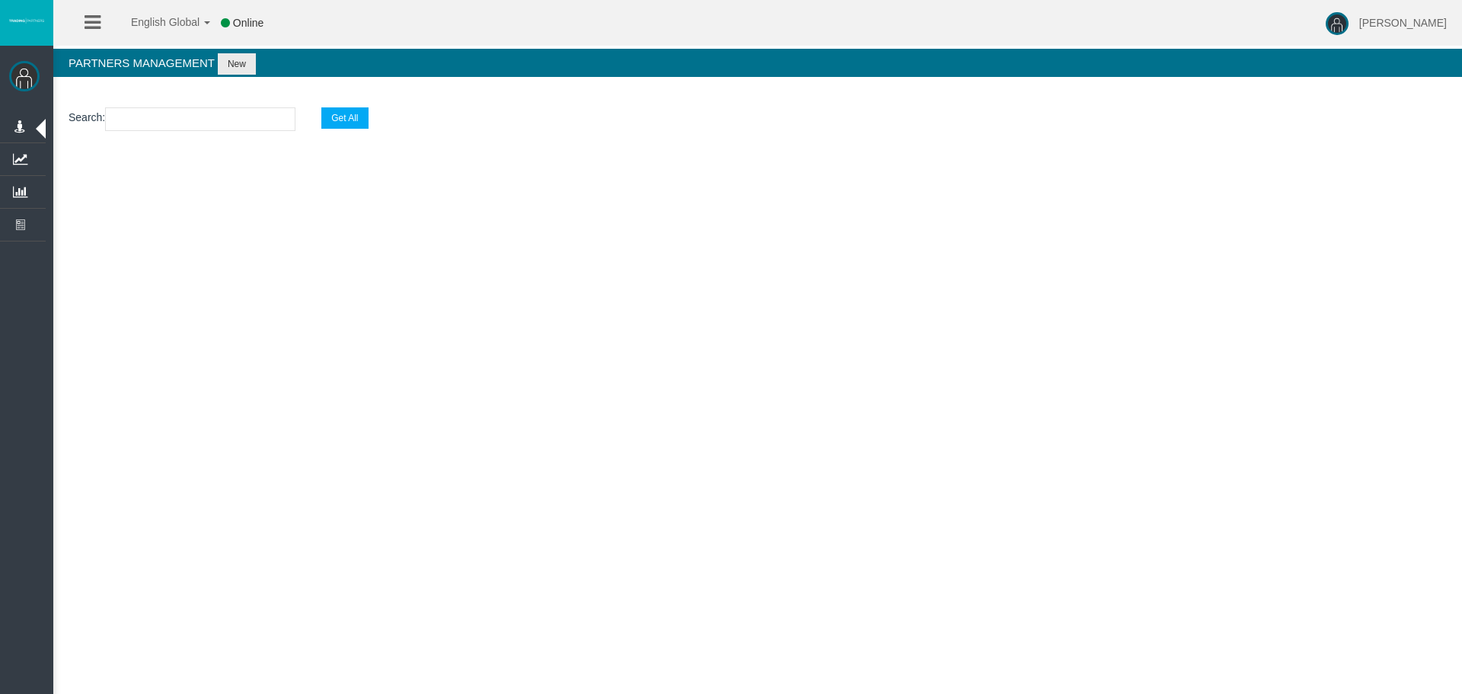
drag, startPoint x: 872, startPoint y: 321, endPoint x: 1049, endPoint y: 362, distance: 181.9
click at [892, 329] on div "English Global 简体中文 English Global 日本語 한국어 Online Loizos Matthaiou Help Log Out…" at bounding box center [731, 347] width 1462 height 694
click at [1049, 362] on div "English Global 简体中文 English Global 日本語 한국어 Online Loizos Matthaiou Help Log Out…" at bounding box center [731, 347] width 1462 height 694
click at [996, 344] on div "English Global 简体中文 English Global 日本語 한국어 Online Loizos Matthaiou Help Log Out…" at bounding box center [731, 347] width 1462 height 694
drag, startPoint x: 973, startPoint y: 352, endPoint x: 1068, endPoint y: 388, distance: 101.0
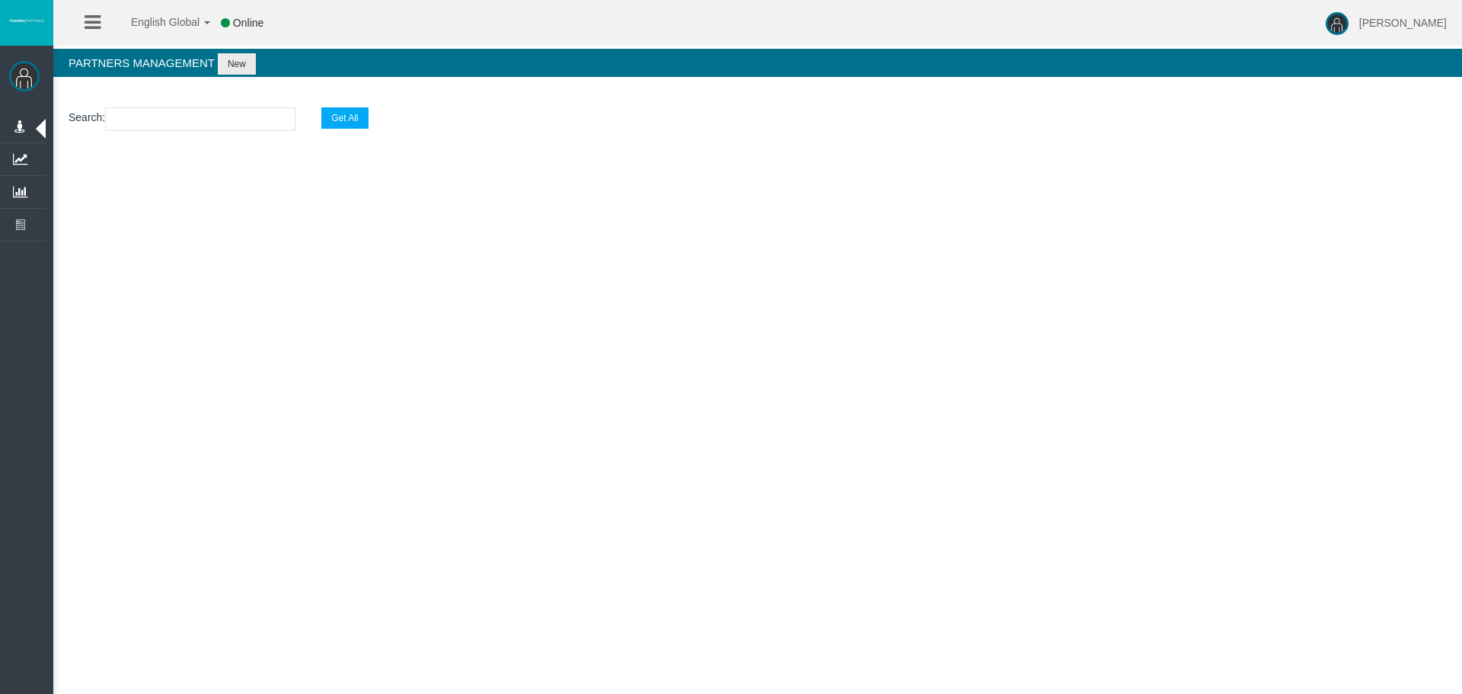
click at [972, 353] on div "English Global 简体中文 English Global 日本語 한국어 Online Loizos Matthaiou Help Log Out…" at bounding box center [731, 347] width 1462 height 694
click at [1068, 388] on div "English Global 简体中文 English Global 日本語 한국어 Online Loizos Matthaiou Help Log Out…" at bounding box center [731, 347] width 1462 height 694
click at [937, 373] on div "English Global 简体中文 English Global 日本語 한국어 Online Loizos Matthaiou Help Log Out…" at bounding box center [731, 347] width 1462 height 694
click at [647, 371] on div "English Global 简体中文 English Global 日本語 한국어 Online Loizos Matthaiou Help Log Out…" at bounding box center [731, 347] width 1462 height 694
click at [761, 404] on div "English Global 简体中文 English Global 日本語 한국어 Online Loizos Matthaiou Help Log Out…" at bounding box center [731, 347] width 1462 height 694
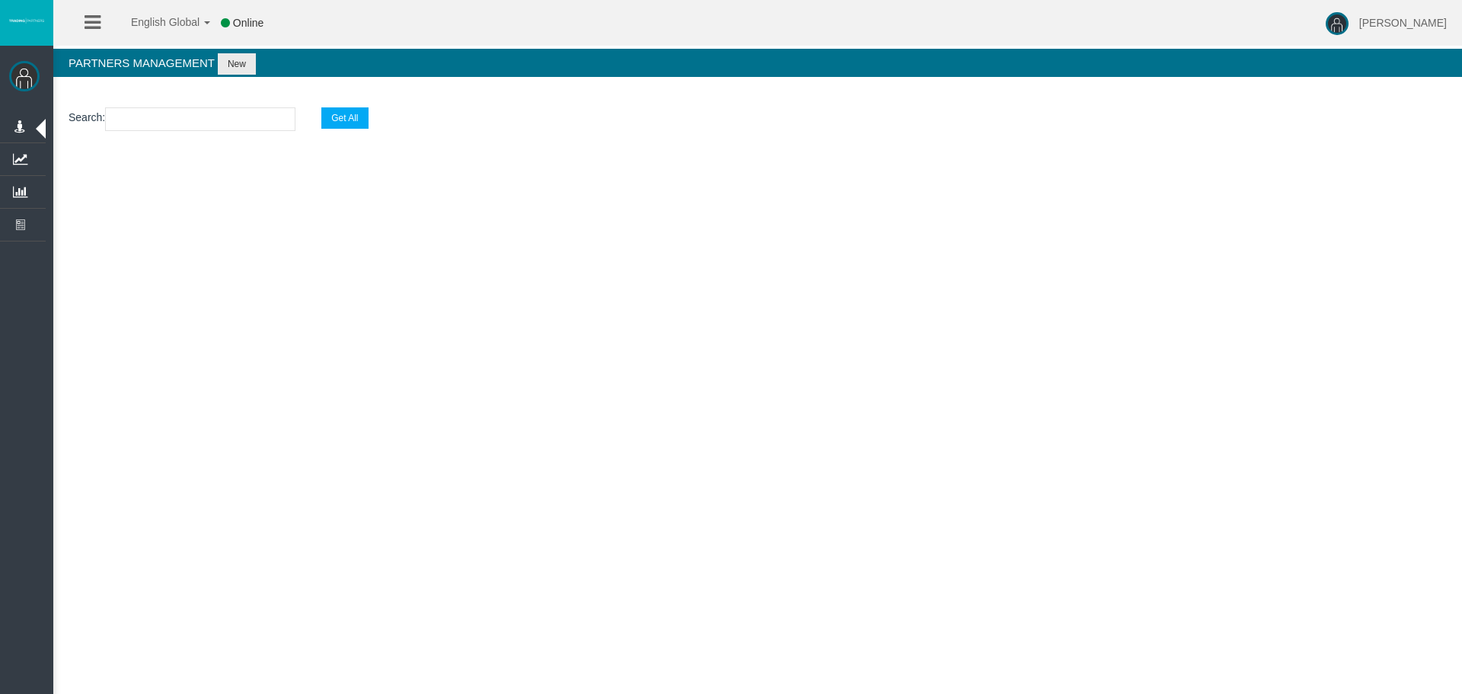
click at [765, 369] on div "English Global 简体中文 English Global 日本語 한국어 Online Loizos Matthaiou Help Log Out…" at bounding box center [731, 347] width 1462 height 694
click at [899, 426] on div "English Global 简体中文 English Global 日本語 한국어 Online Loizos Matthaiou Help Log Out…" at bounding box center [731, 347] width 1462 height 694
click at [899, 436] on div "English Global 简体中文 English Global 日本語 한국어 Online Loizos Matthaiou Help Log Out…" at bounding box center [731, 347] width 1462 height 694
drag, startPoint x: 983, startPoint y: 471, endPoint x: 1017, endPoint y: 480, distance: 34.7
click at [983, 474] on div "English Global 简体中文 English Global 日本語 한국어 Online Loizos Matthaiou Help Log Out…" at bounding box center [731, 347] width 1462 height 694
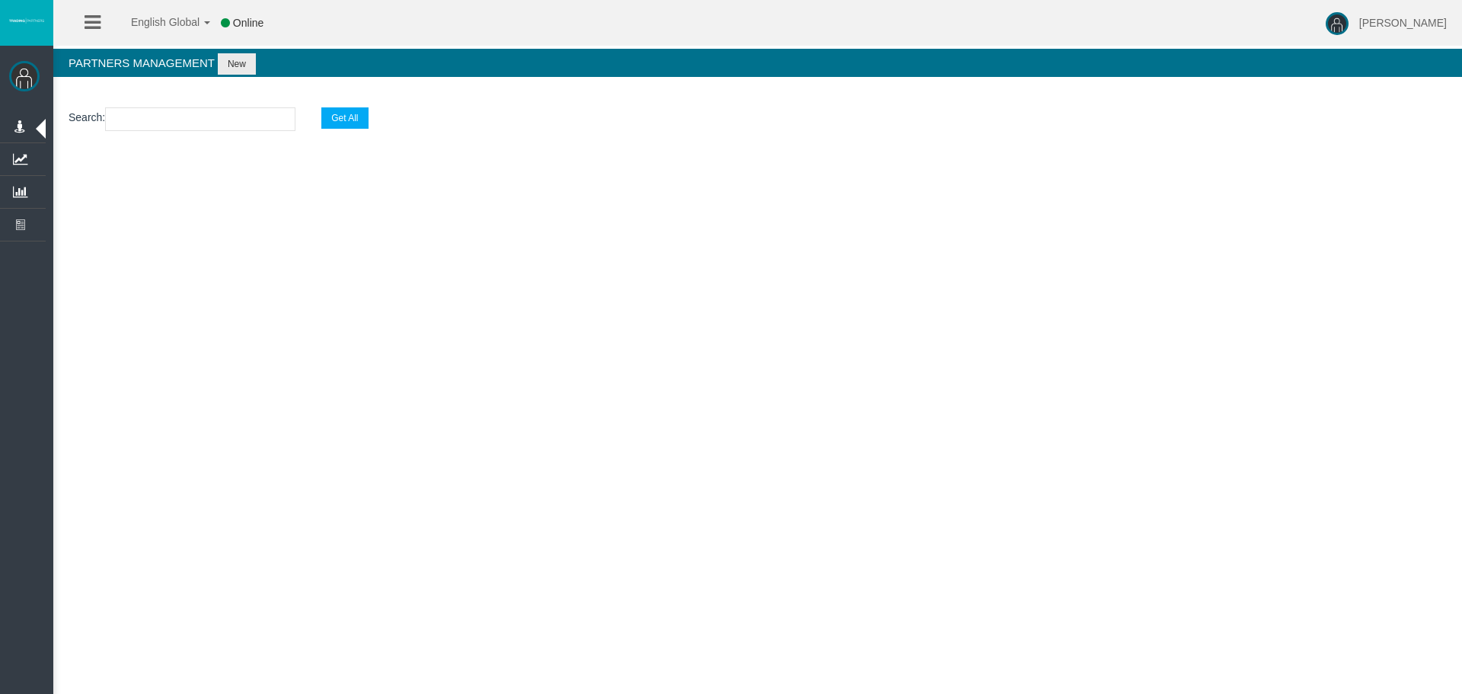
click at [1082, 465] on div "English Global 简体中文 English Global 日本語 한국어 Online Loizos Matthaiou Help Log Out…" at bounding box center [731, 347] width 1462 height 694
drag, startPoint x: 1023, startPoint y: 480, endPoint x: 1227, endPoint y: 439, distance: 207.3
click at [1023, 480] on div "English Global 简体中文 English Global 日本語 한국어 Online Loizos Matthaiou Help Log Out…" at bounding box center [731, 347] width 1462 height 694
drag, startPoint x: 1227, startPoint y: 439, endPoint x: 1256, endPoint y: 235, distance: 206.8
click at [1233, 434] on div "English Global 简体中文 English Global 日本語 한국어 Online Loizos Matthaiou Help Log Out…" at bounding box center [731, 347] width 1462 height 694
